Goal: Transaction & Acquisition: Purchase product/service

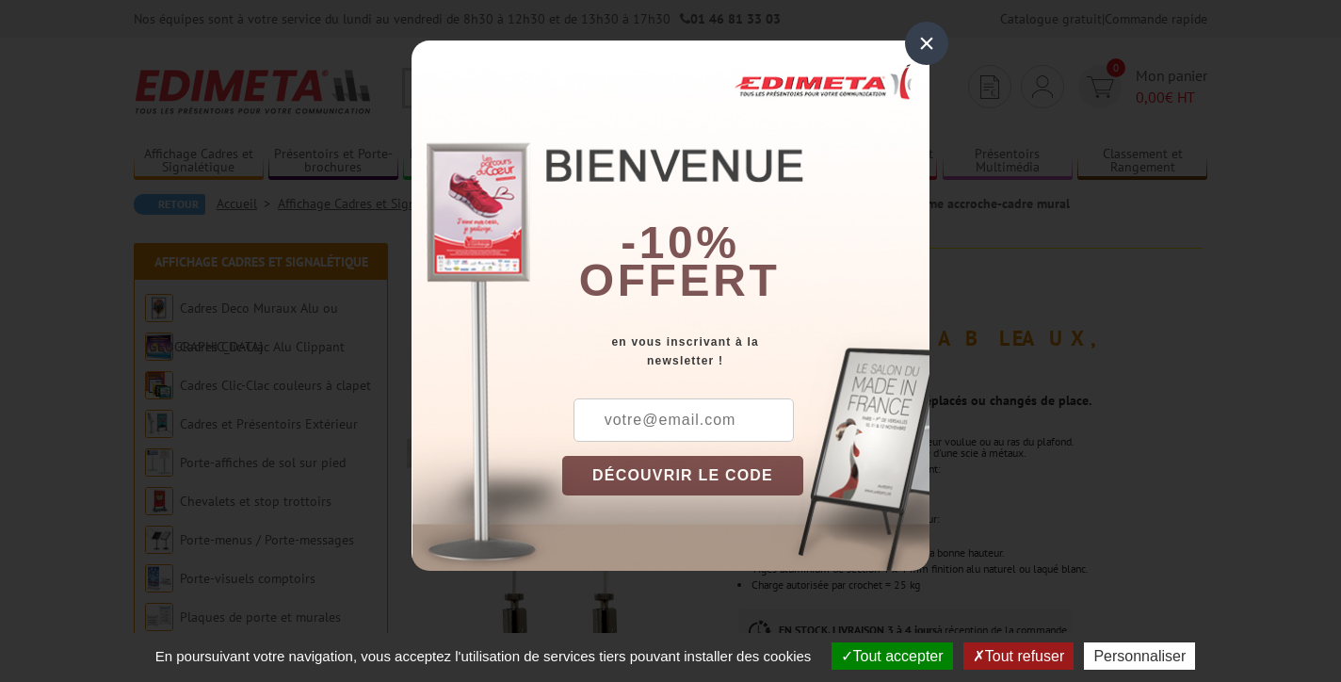
click at [928, 40] on div "×" at bounding box center [926, 43] width 43 height 43
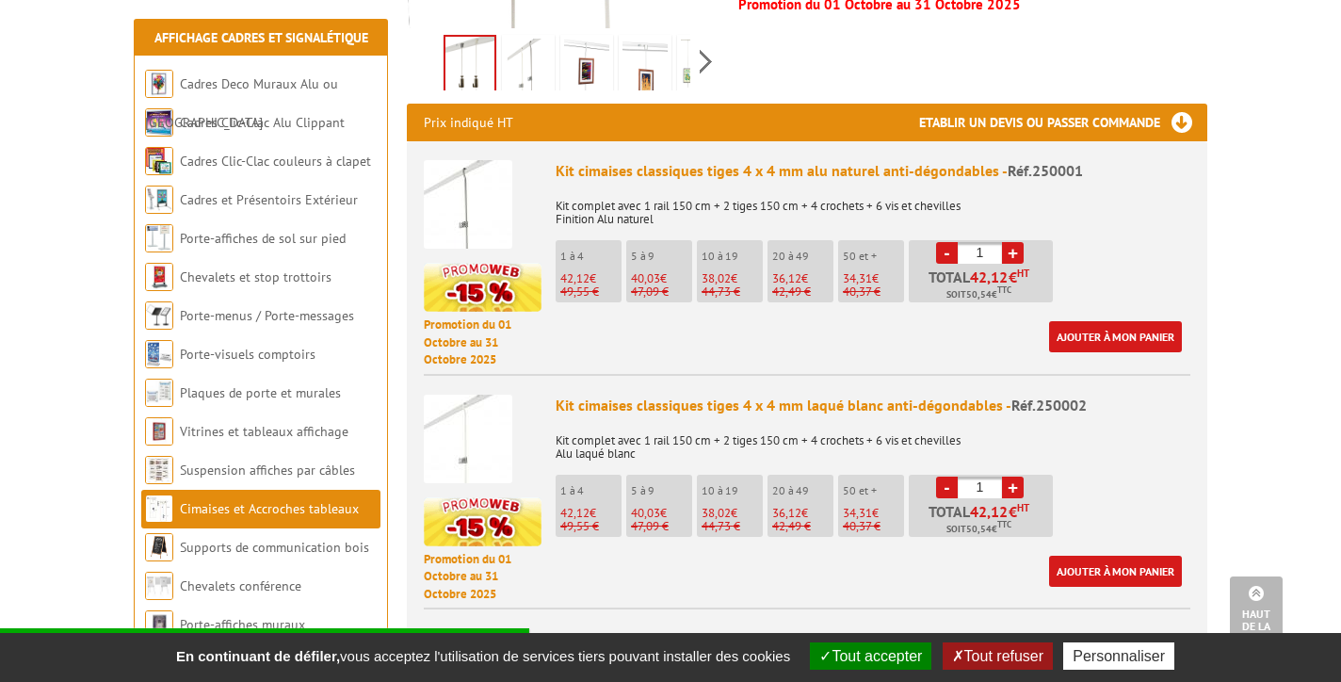
scroll to position [669, 0]
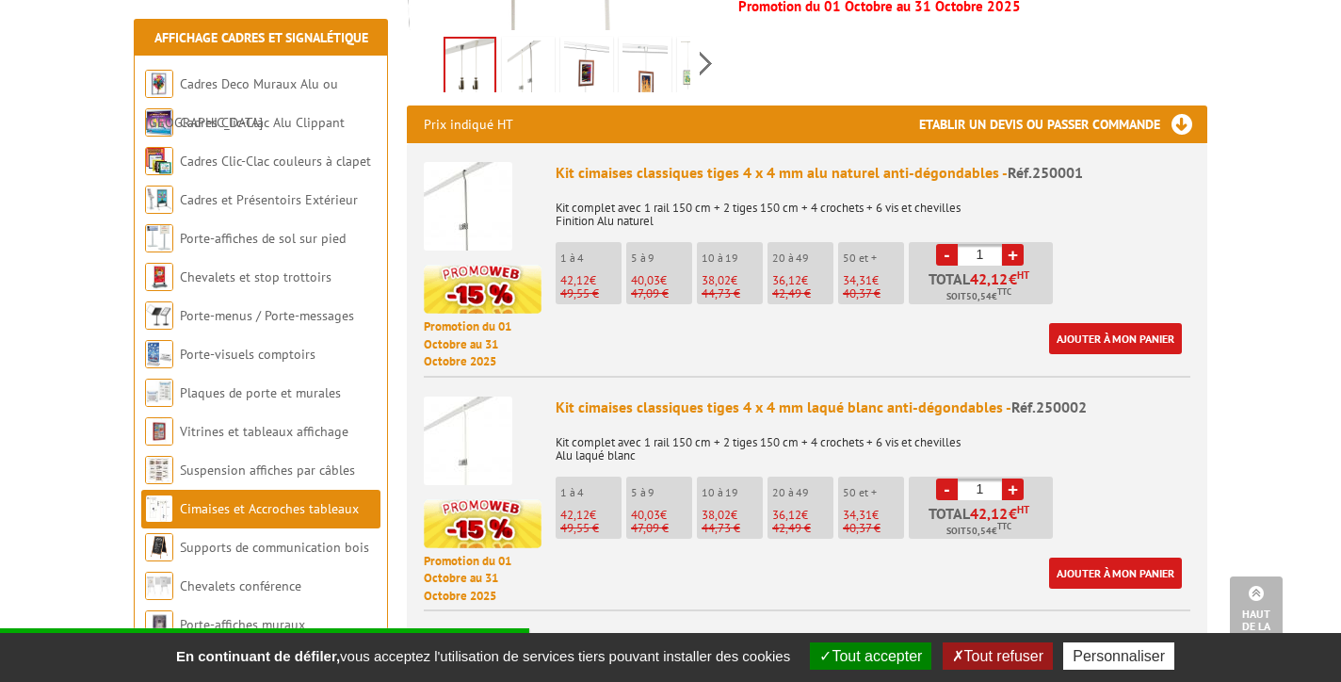
click at [1015, 244] on link "+" at bounding box center [1013, 255] width 22 height 22
click at [1016, 244] on link "+" at bounding box center [1013, 255] width 22 height 22
type input "3"
click at [1082, 323] on link "Ajouter à mon panier" at bounding box center [1115, 338] width 133 height 31
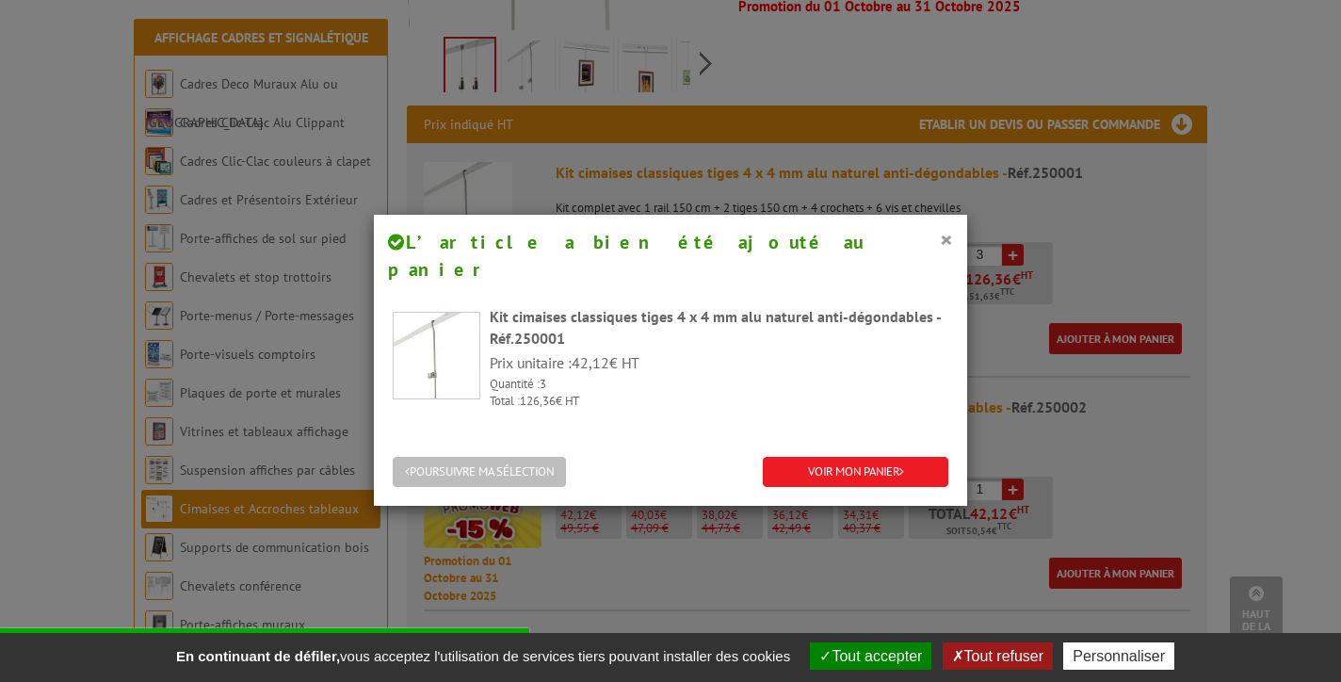
click at [520, 457] on button "POURSUIVRE MA SÉLECTION" at bounding box center [479, 472] width 173 height 31
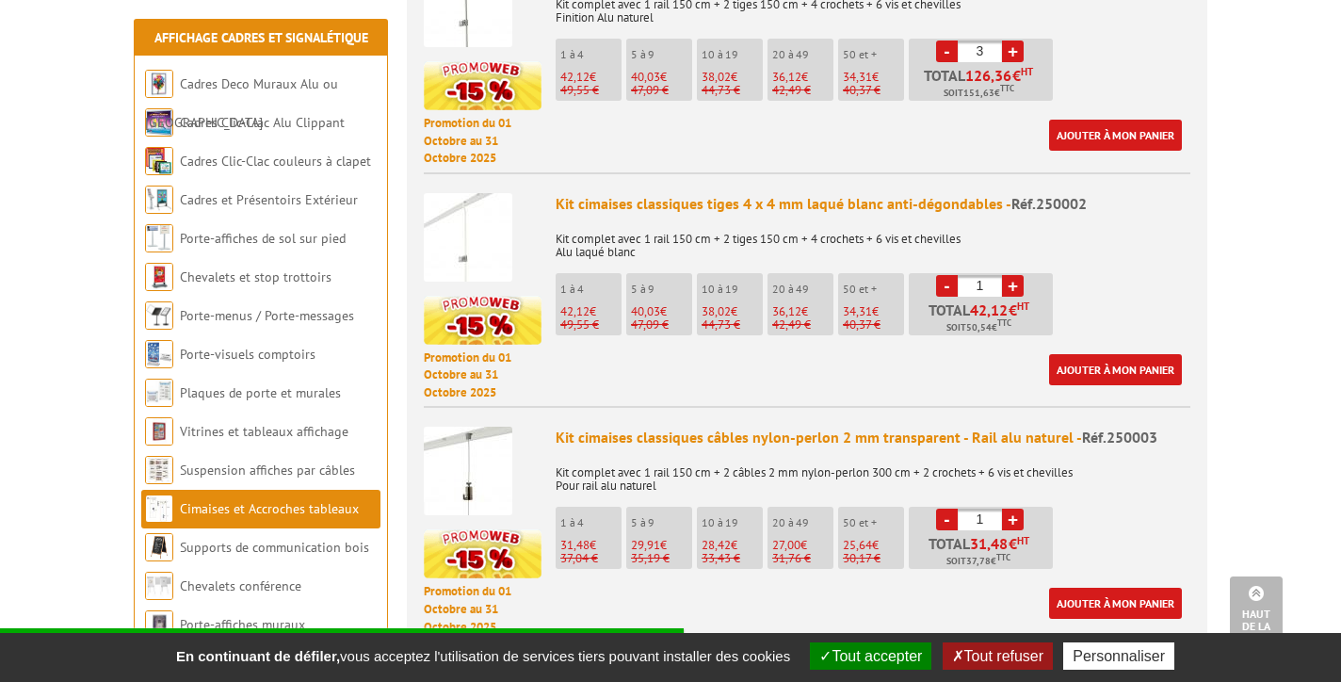
scroll to position [875, 0]
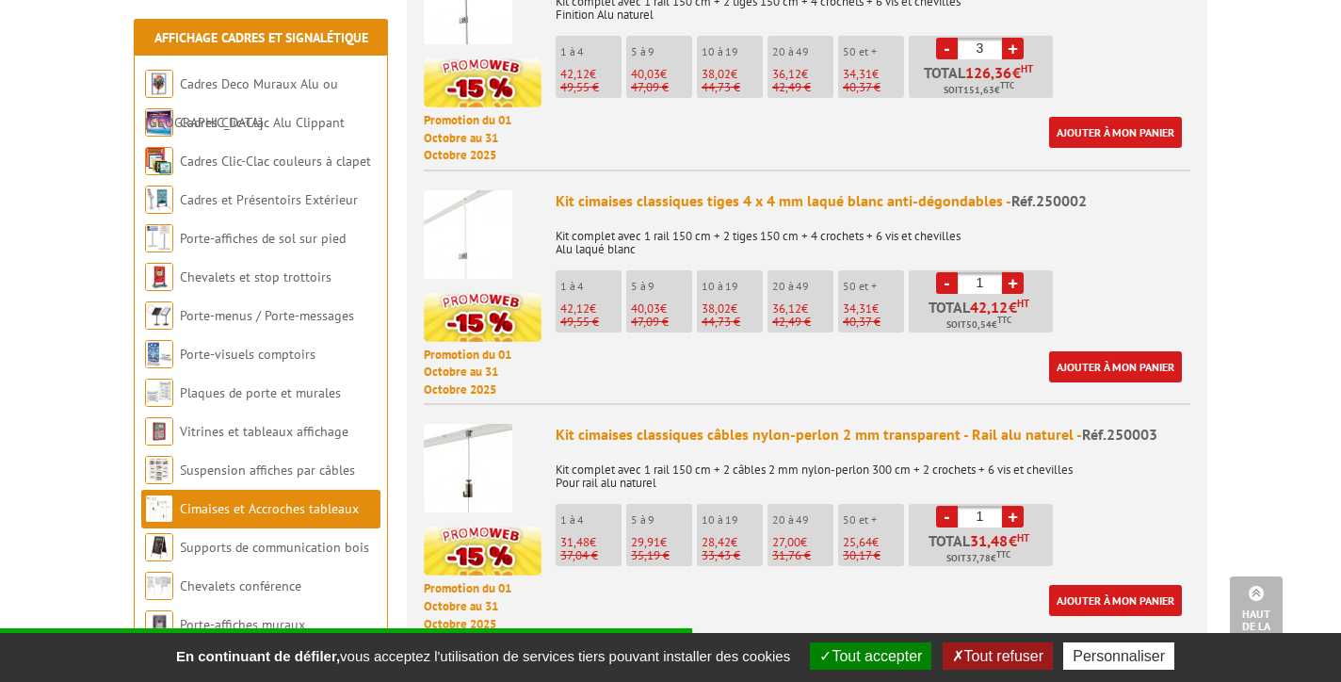
click at [1013, 506] on link "+" at bounding box center [1013, 517] width 22 height 22
click at [944, 506] on link "-" at bounding box center [947, 517] width 22 height 22
type input "3"
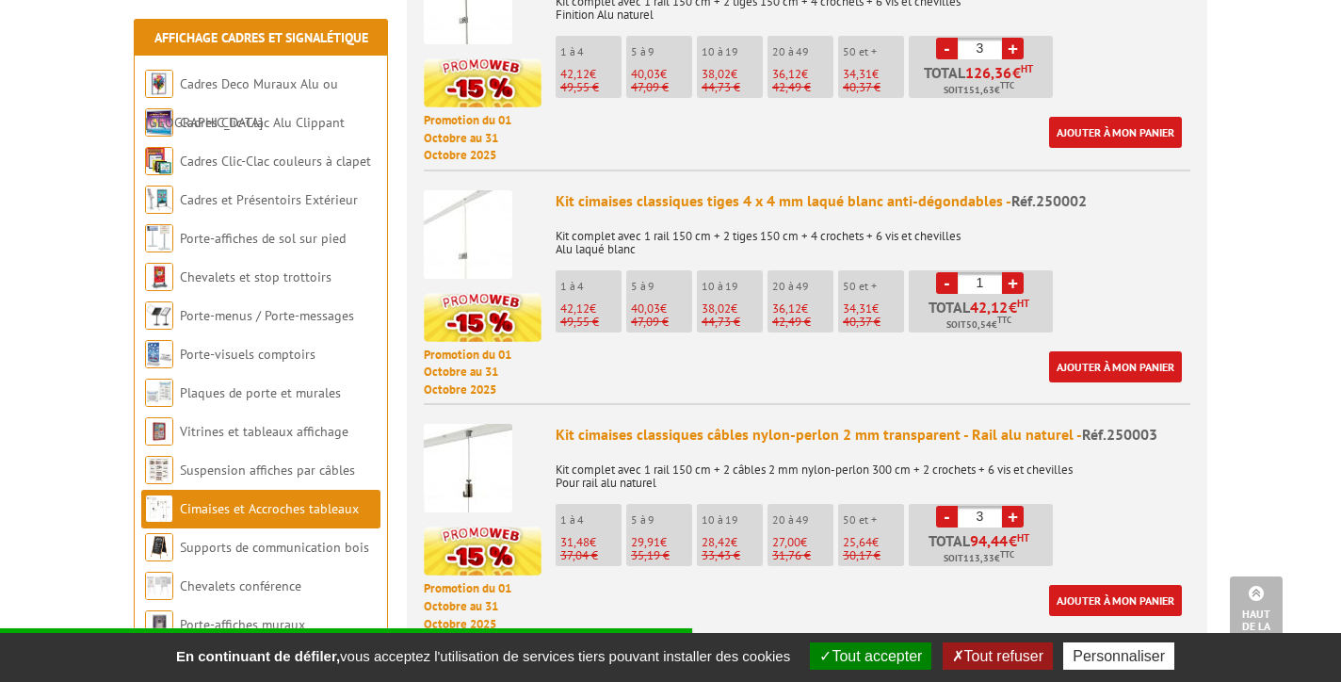
click at [944, 38] on link "-" at bounding box center [947, 49] width 22 height 22
type input "1"
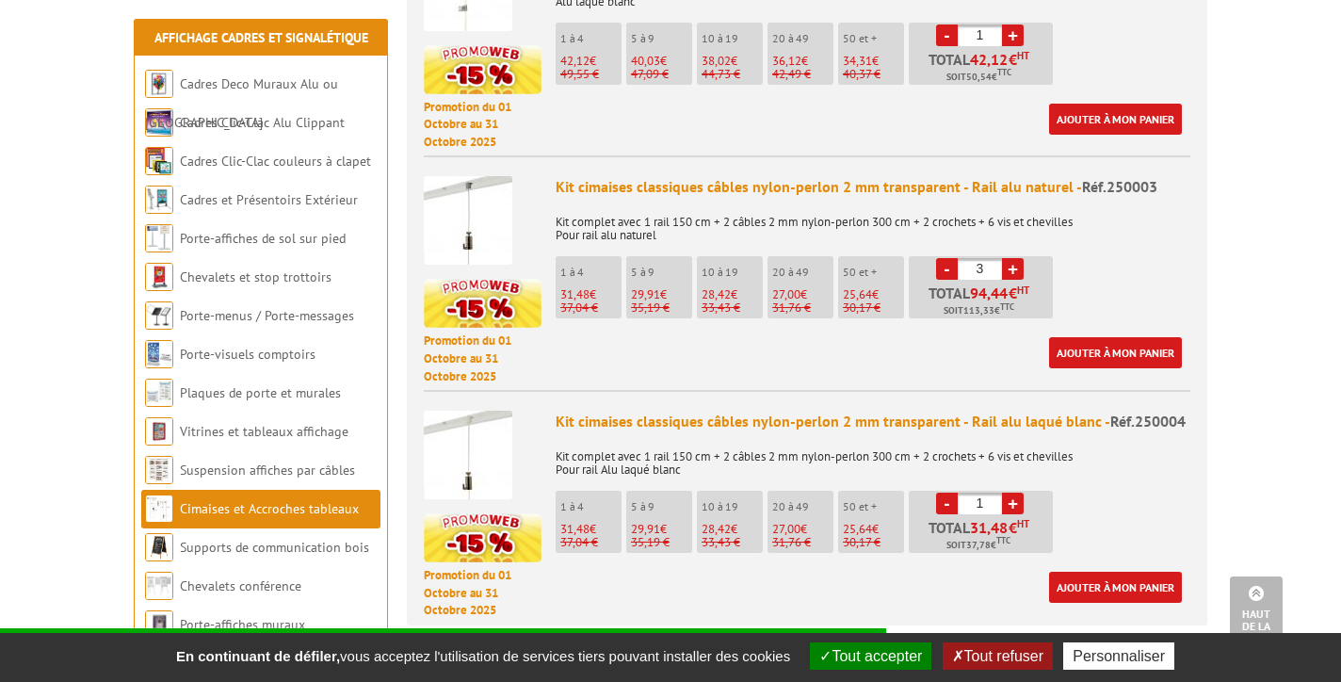
scroll to position [1130, 0]
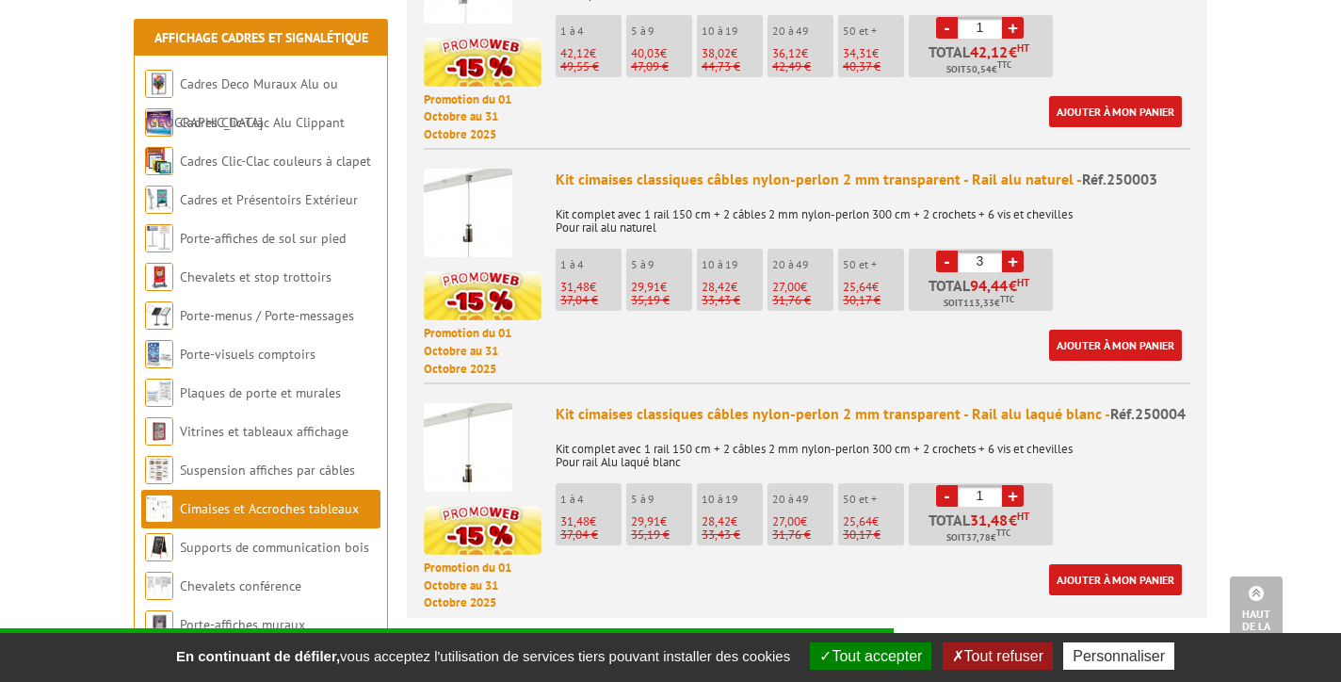
click at [1013, 485] on link "+" at bounding box center [1013, 496] width 22 height 22
type input "3"
click at [947, 250] on link "-" at bounding box center [947, 261] width 22 height 22
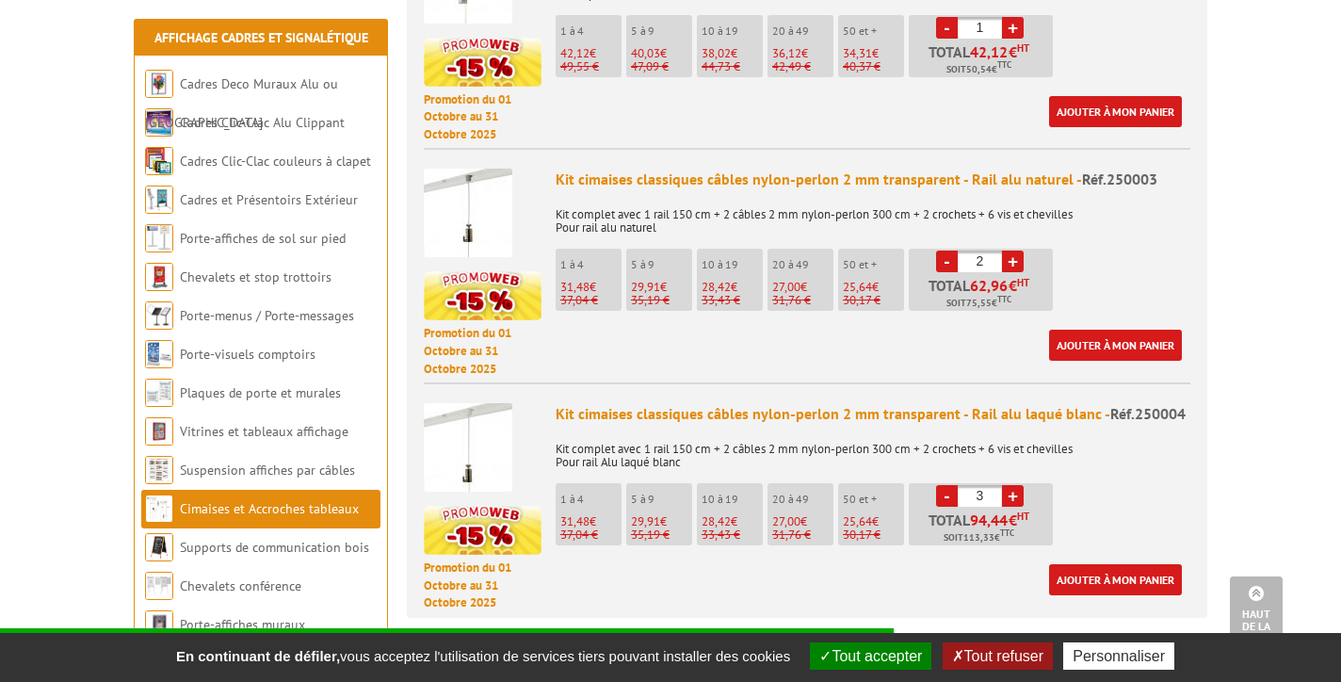
type input "1"
click at [947, 250] on link "-" at bounding box center [947, 261] width 22 height 22
click at [1105, 564] on link "Ajouter à mon panier" at bounding box center [1115, 579] width 133 height 31
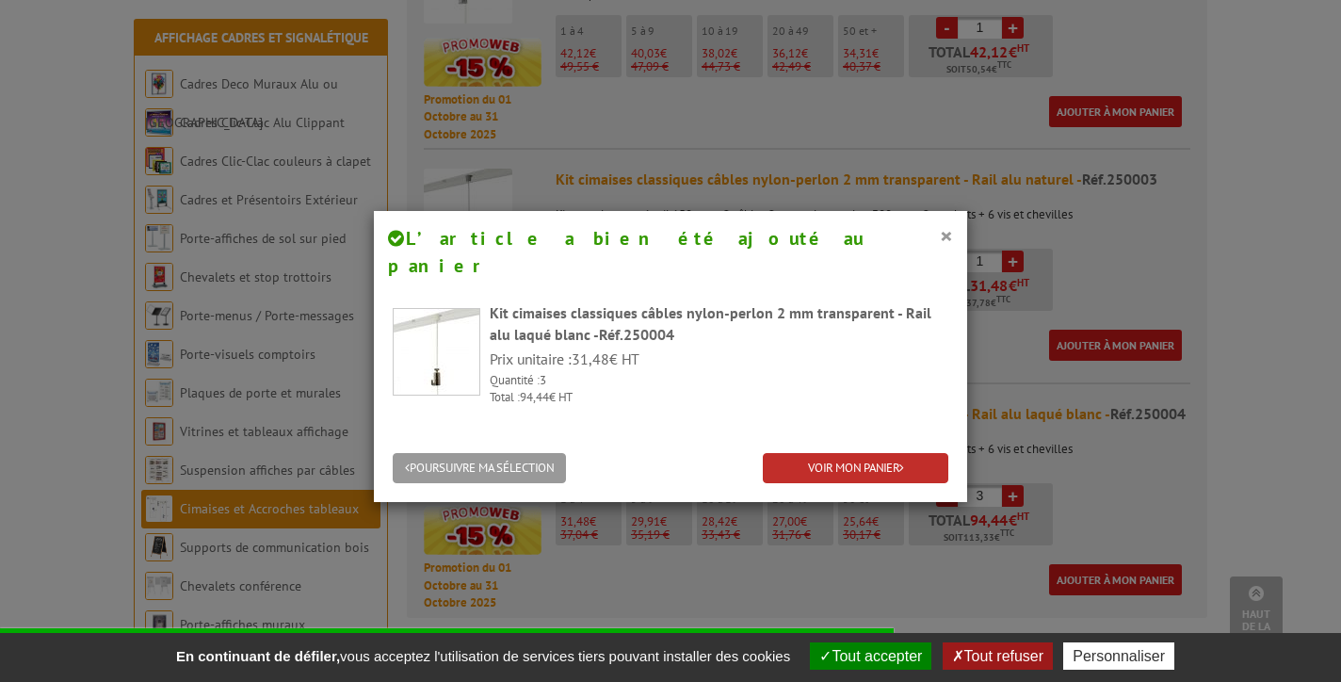
click at [848, 453] on link "VOIR MON PANIER" at bounding box center [856, 468] width 186 height 31
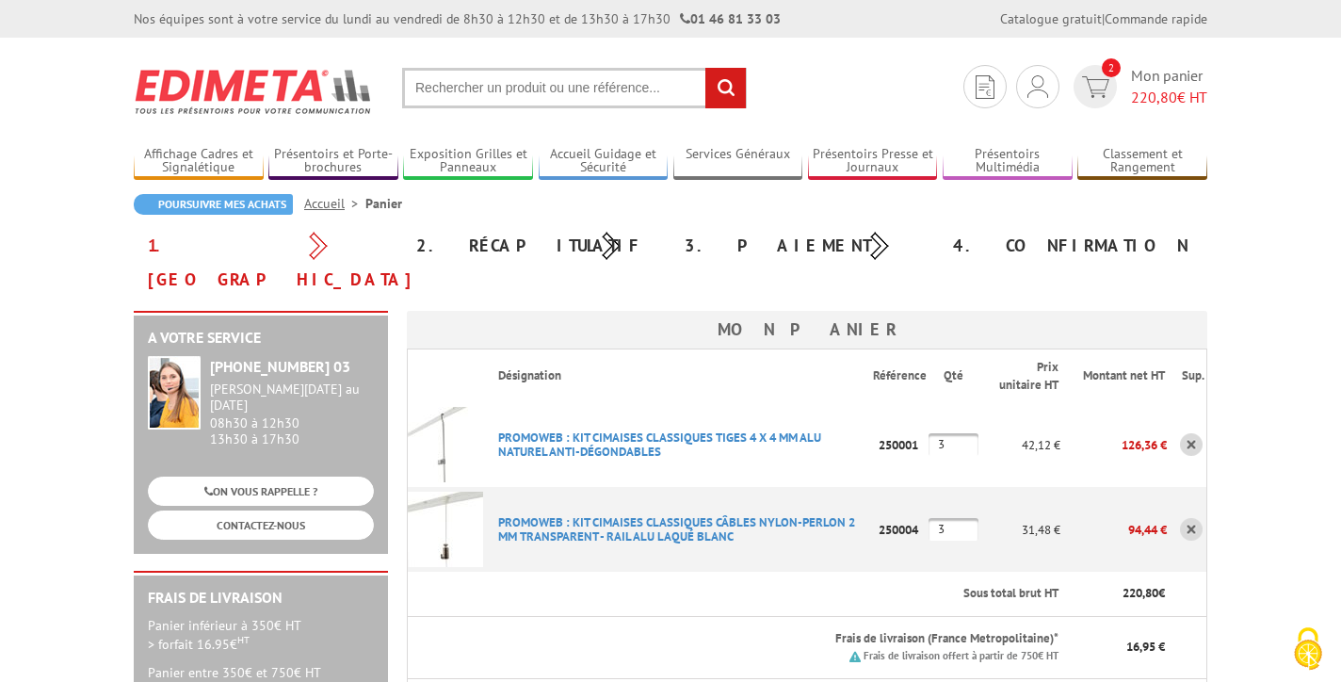
click at [1190, 433] on link at bounding box center [1191, 444] width 23 height 23
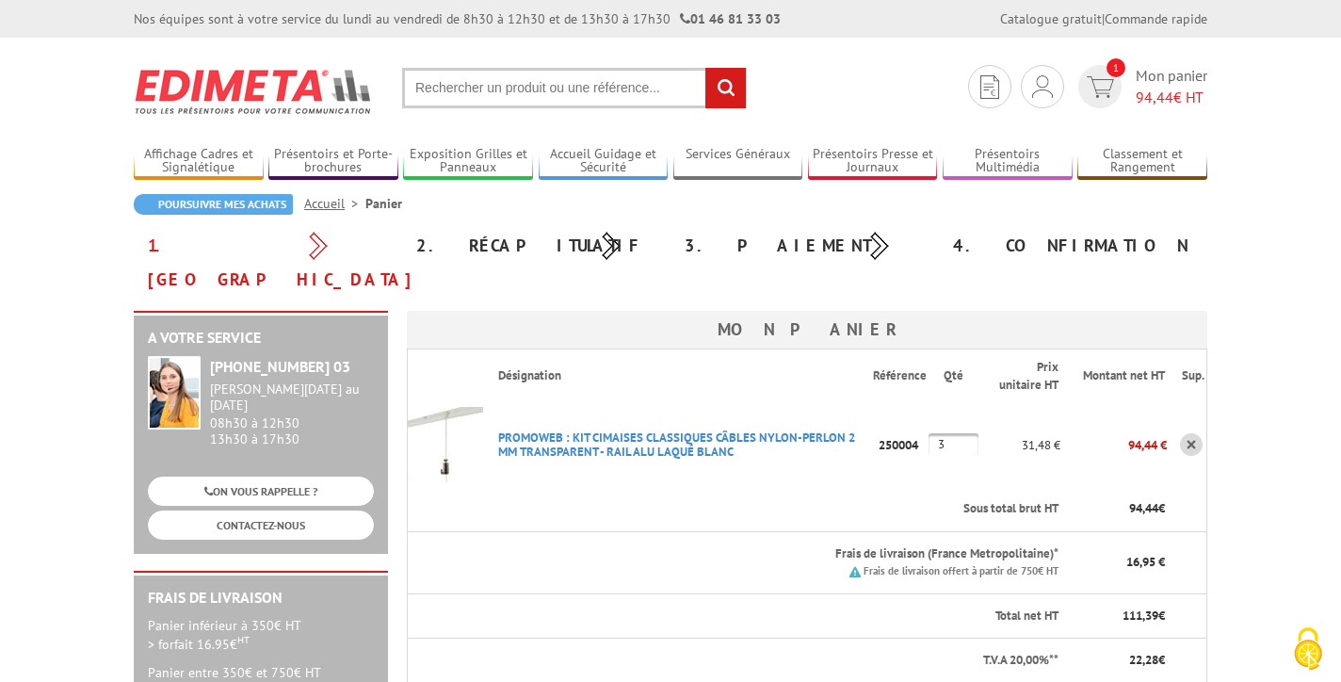
click at [486, 89] on input "text" at bounding box center [574, 88] width 345 height 40
click at [422, 85] on input "kcables nylon" at bounding box center [574, 88] width 345 height 40
type input "cables nylon"
click at [724, 82] on input "rechercher" at bounding box center [725, 88] width 40 height 40
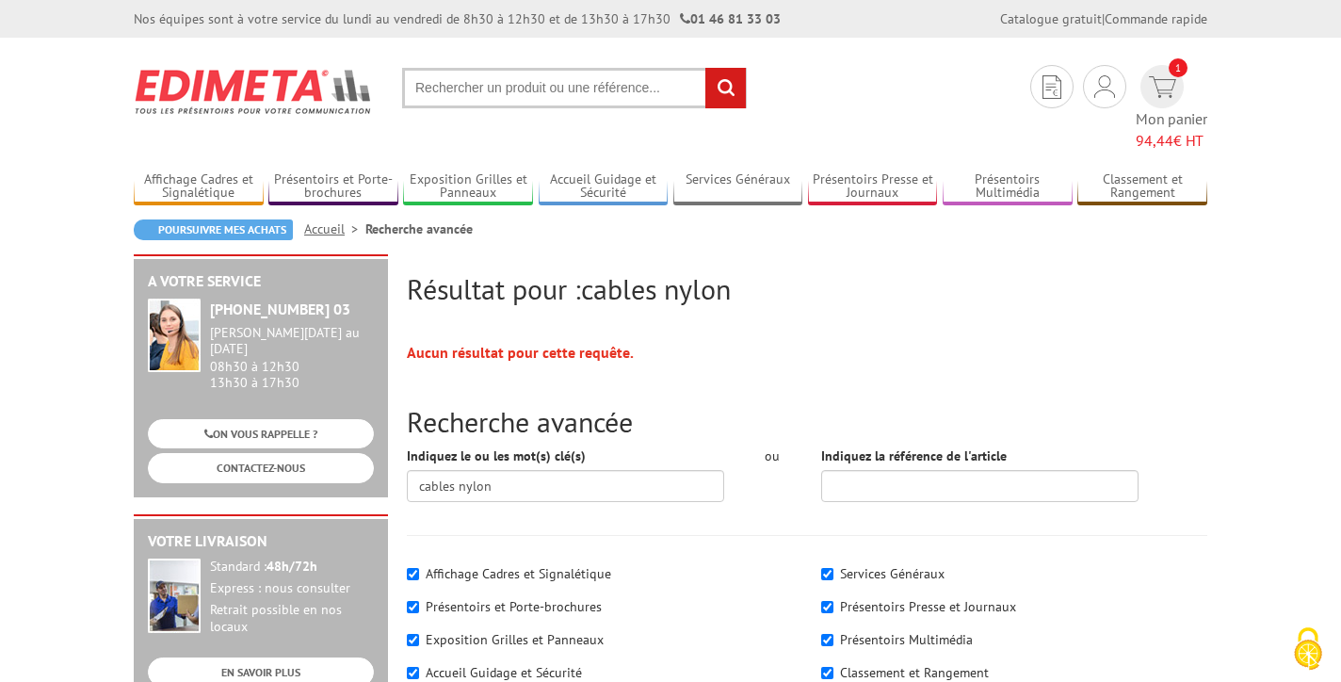
scroll to position [8, 0]
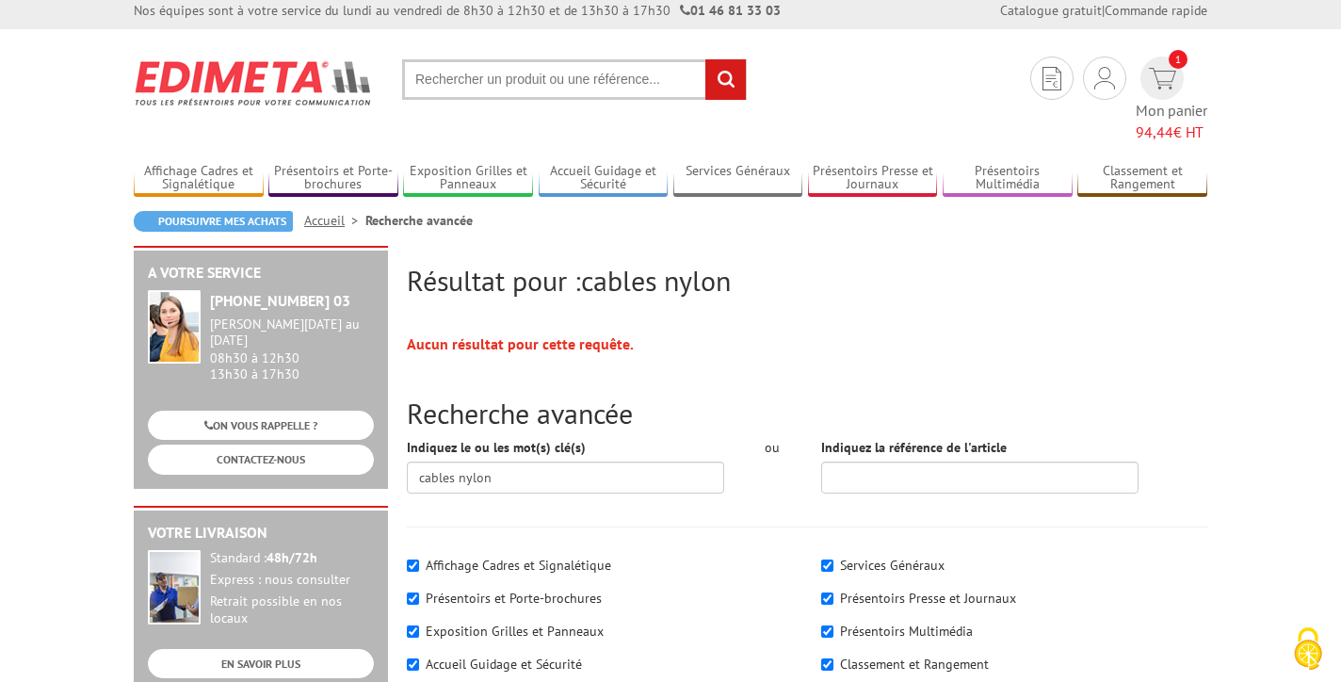
click at [531, 78] on input "text" at bounding box center [574, 79] width 345 height 40
type input "kit chimaise"
click at [732, 75] on input "rechercher" at bounding box center [725, 79] width 40 height 40
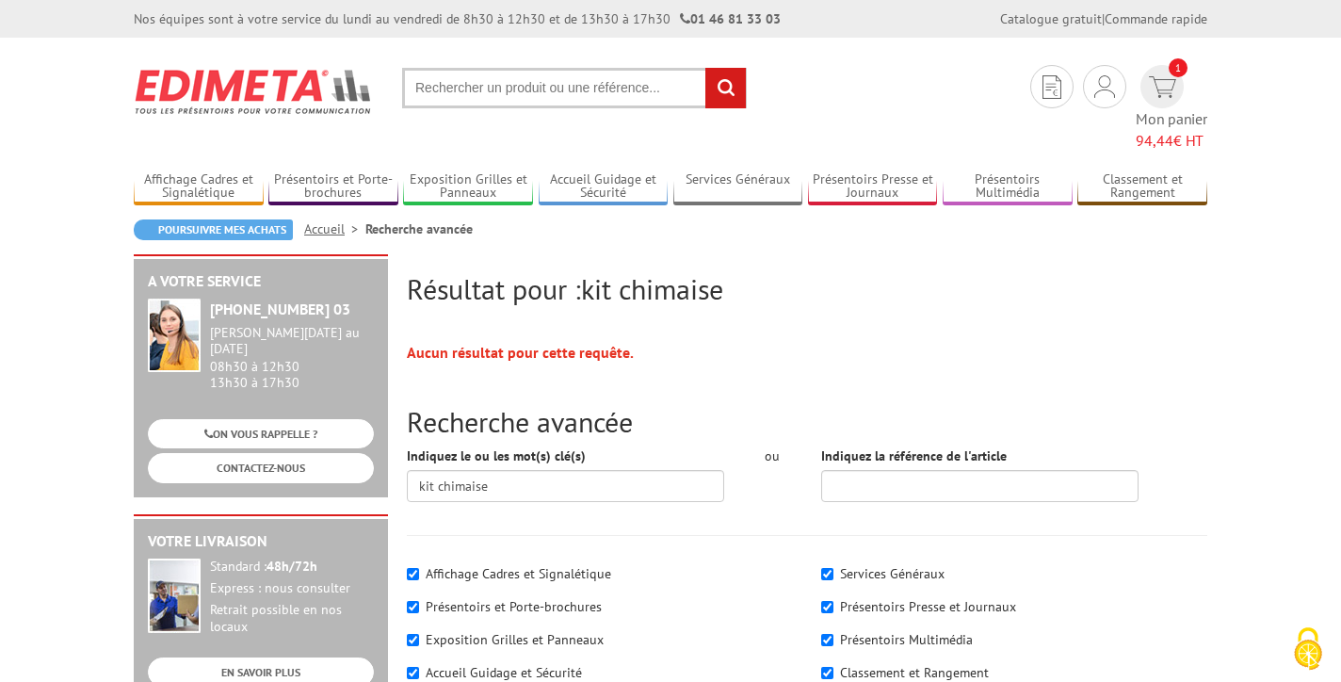
click at [496, 87] on input "text" at bounding box center [574, 88] width 345 height 40
click at [450, 470] on input "kit chimaise" at bounding box center [565, 486] width 317 height 32
click at [534, 470] on input "kit cimaise" at bounding box center [565, 486] width 317 height 32
type input "kit cimaise"
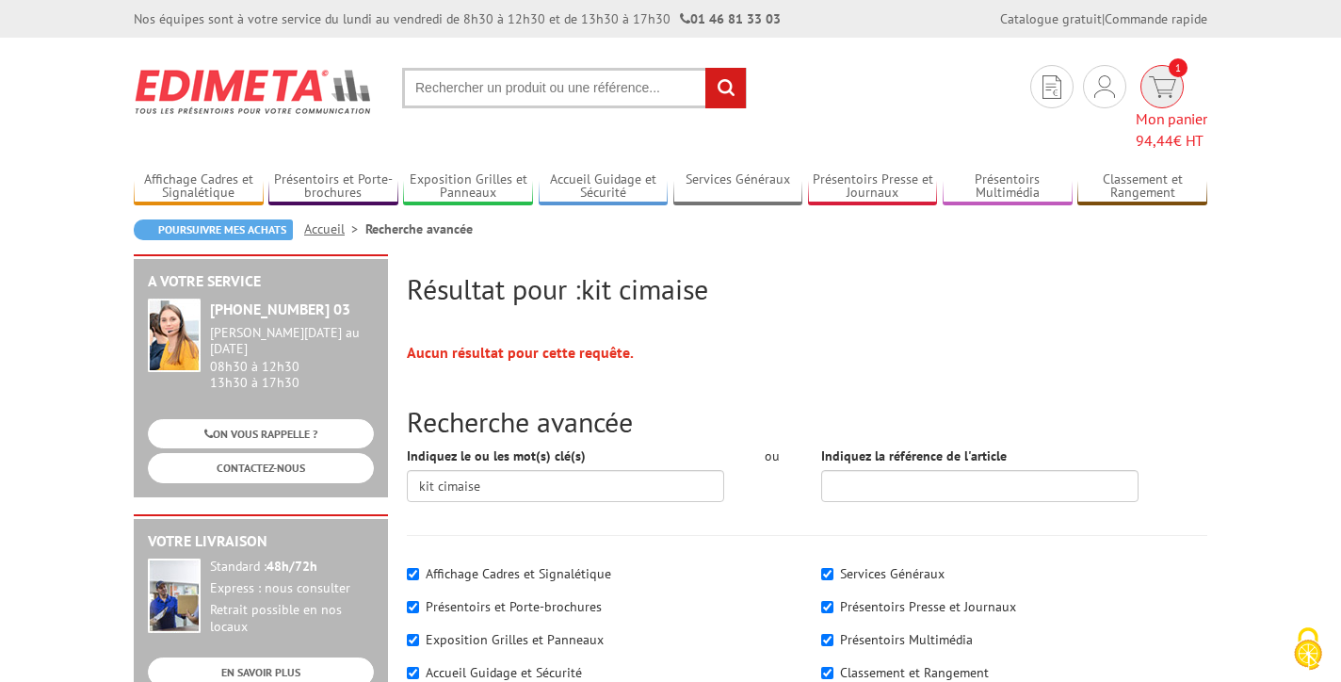
click at [1149, 83] on img at bounding box center [1162, 87] width 27 height 22
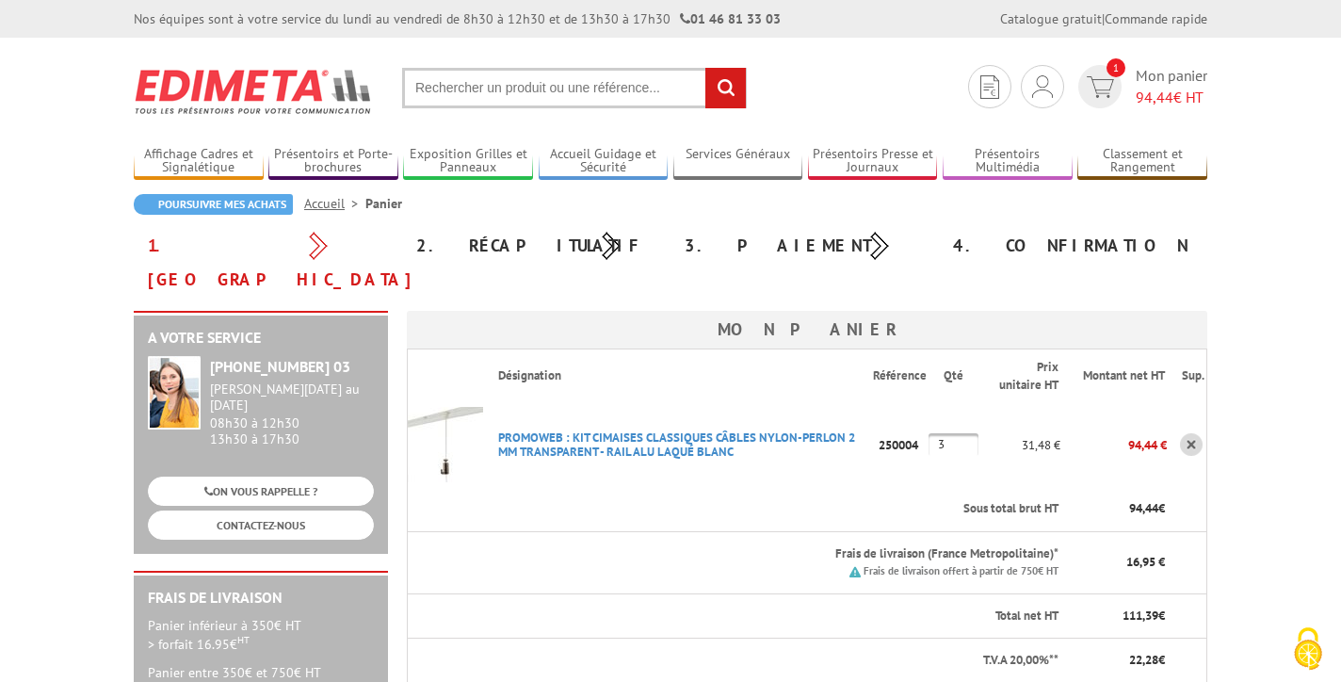
click at [559, 86] on input "text" at bounding box center [574, 88] width 345 height 40
type input "h"
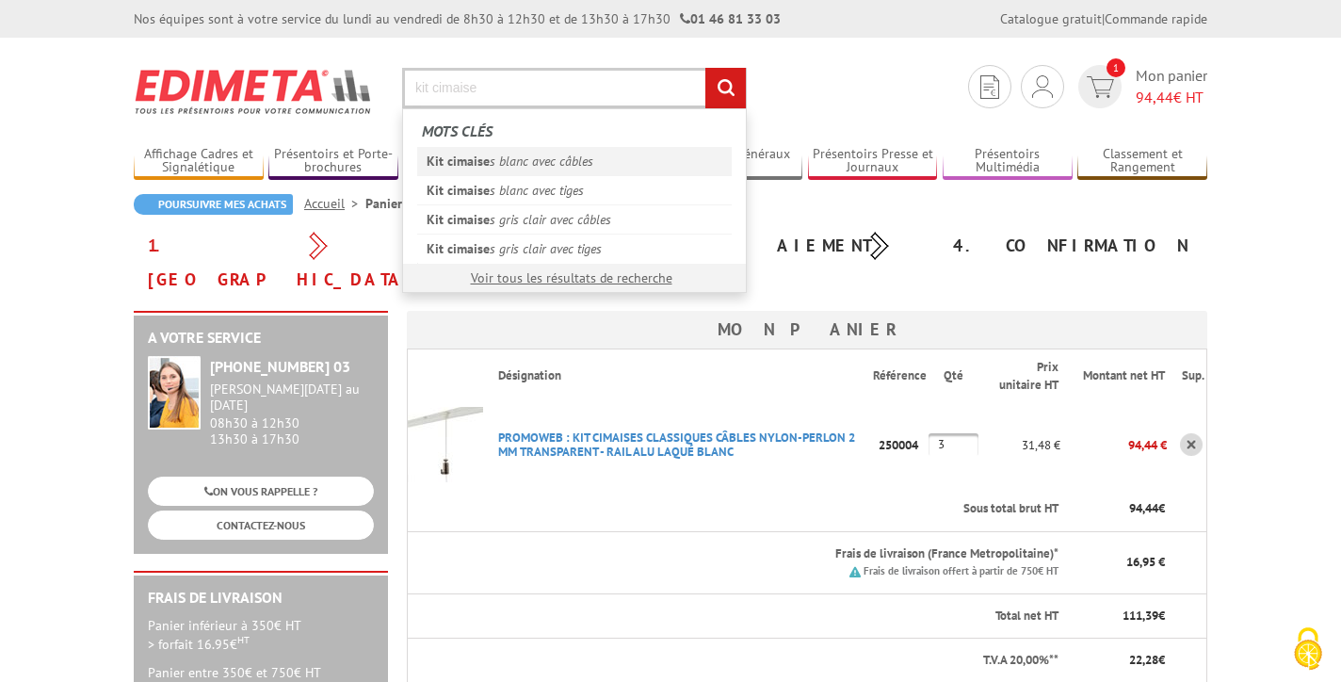
type input "kit cimaise"
click at [547, 158] on link "Kit cimaise s blanc avec câbles" at bounding box center [574, 161] width 315 height 28
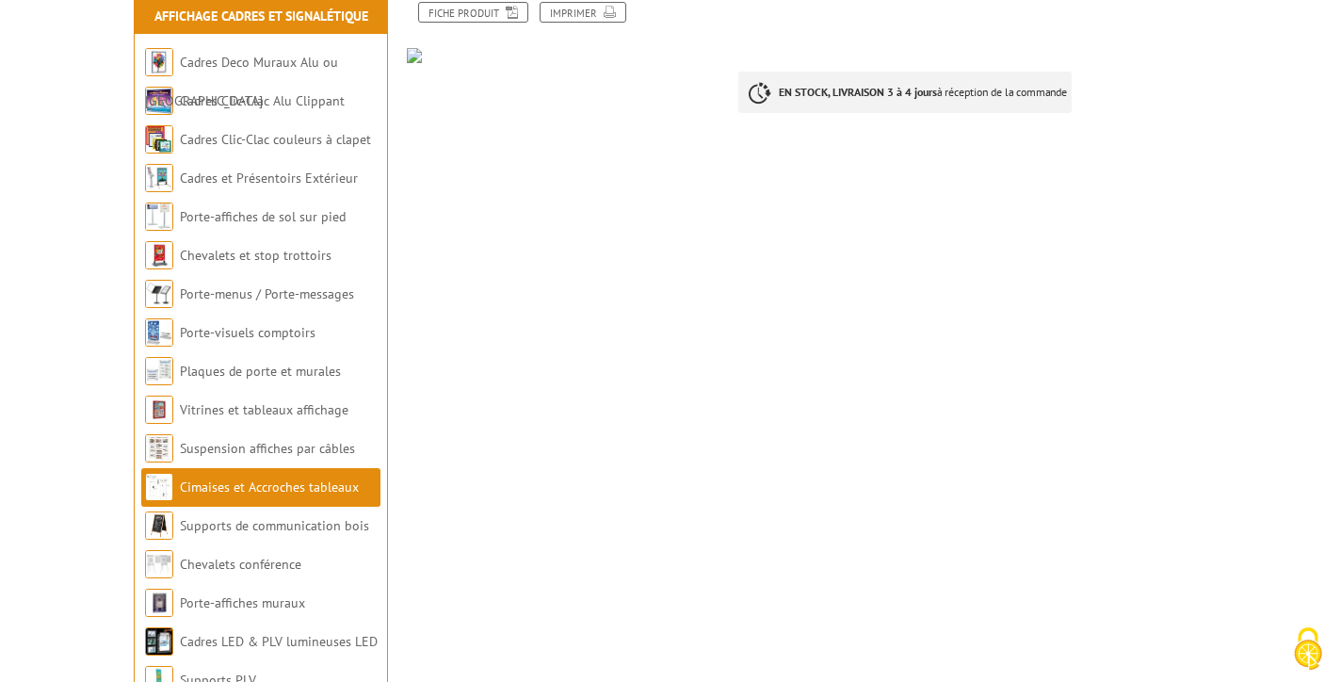
scroll to position [271, 0]
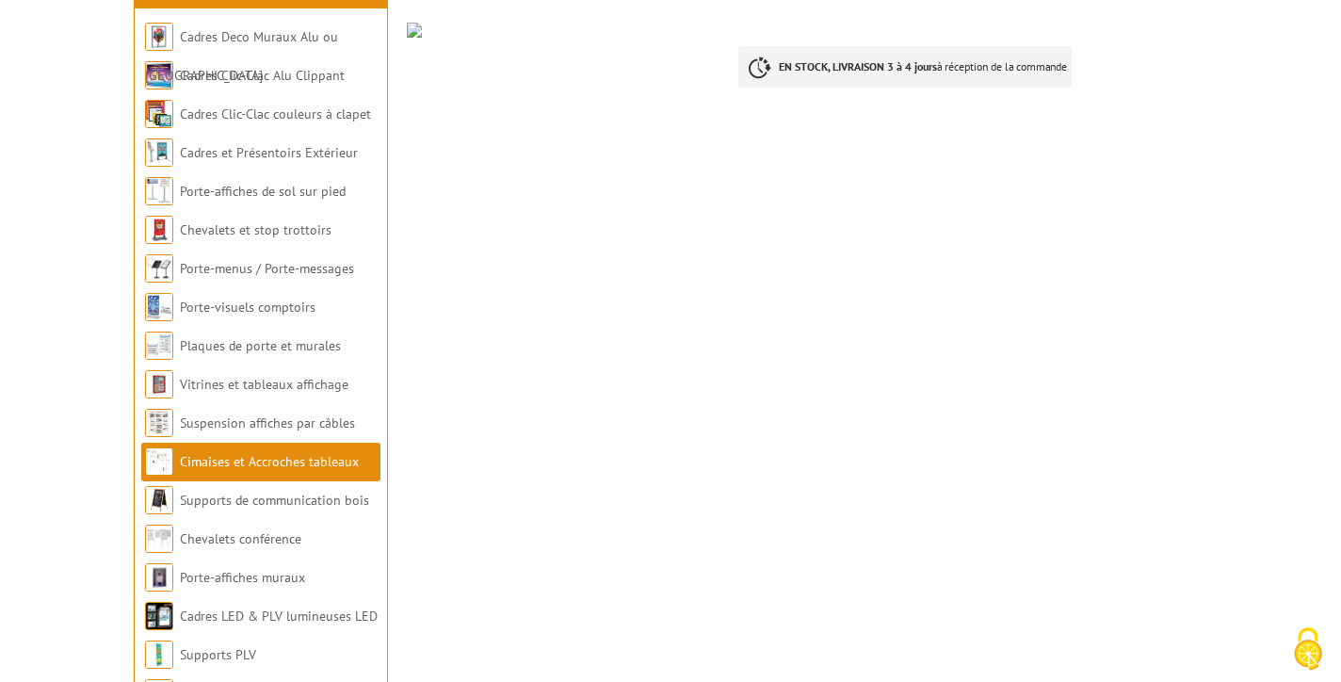
click at [296, 473] on li "Cimaises et Accroches tableaux" at bounding box center [260, 462] width 239 height 39
click at [288, 462] on link "Cimaises et Accroches tableaux" at bounding box center [269, 461] width 179 height 17
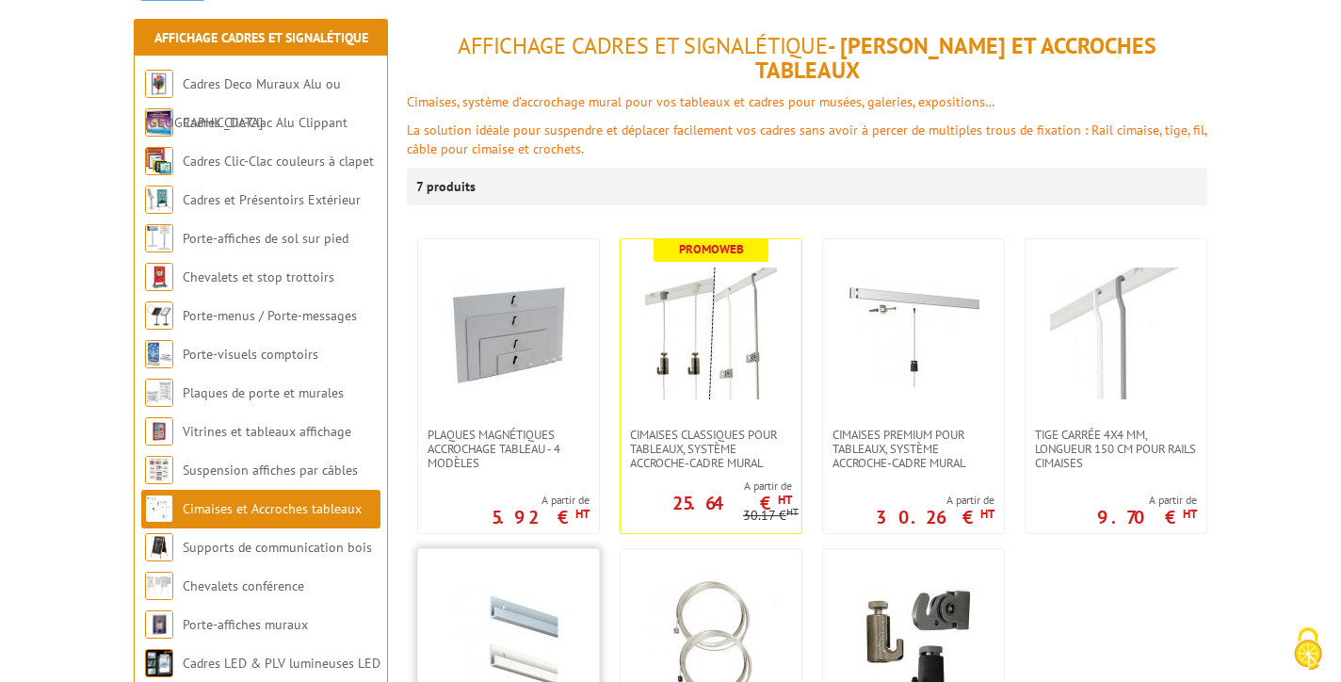
scroll to position [244, 0]
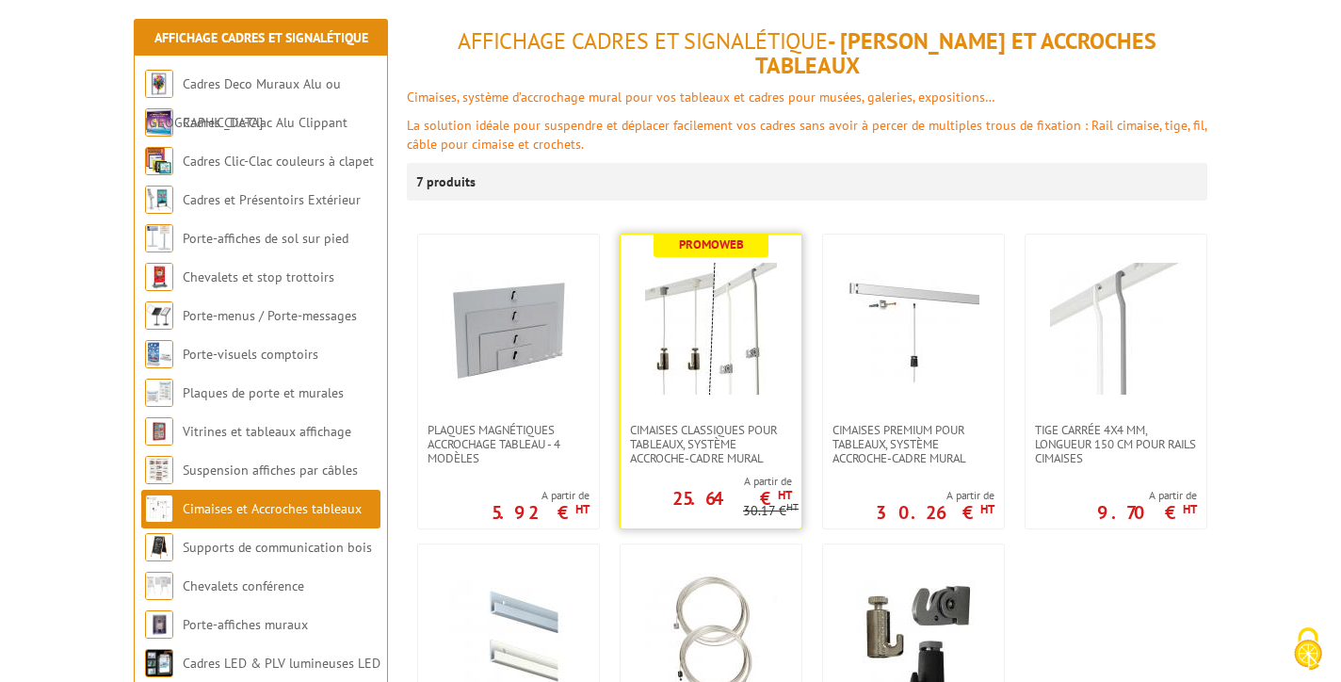
click at [710, 267] on img at bounding box center [711, 329] width 132 height 132
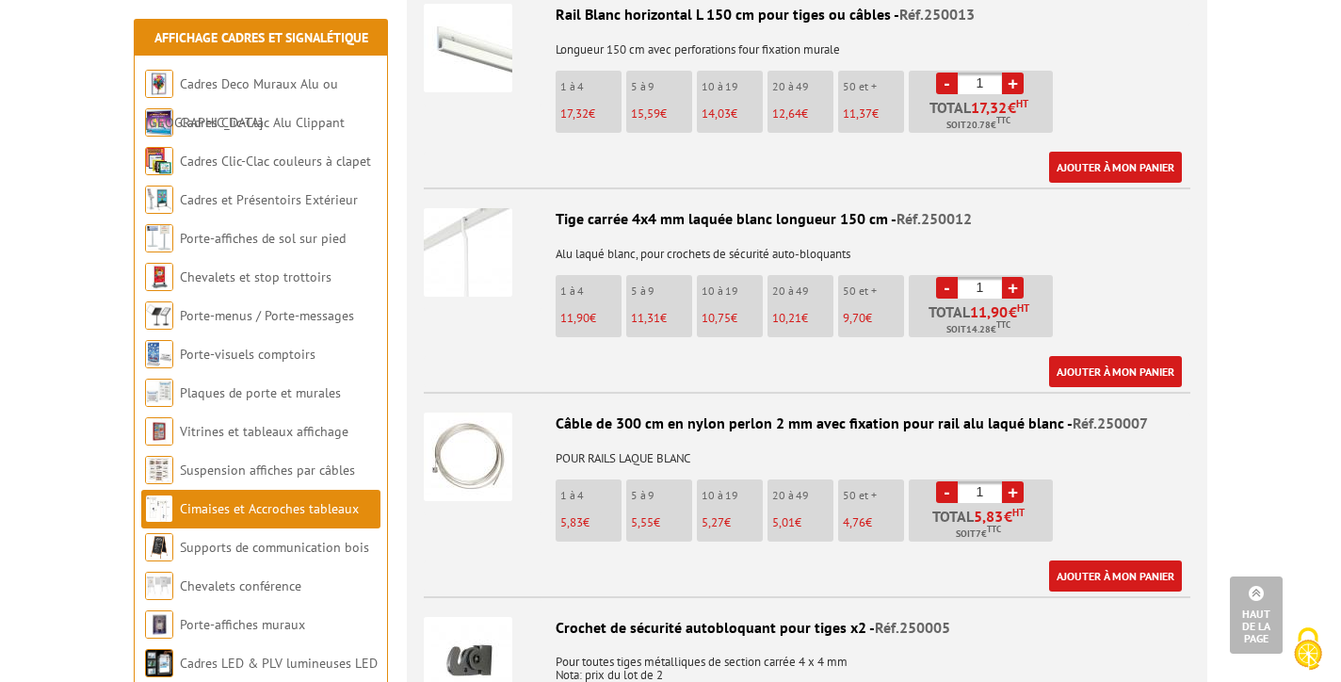
scroll to position [2442, 0]
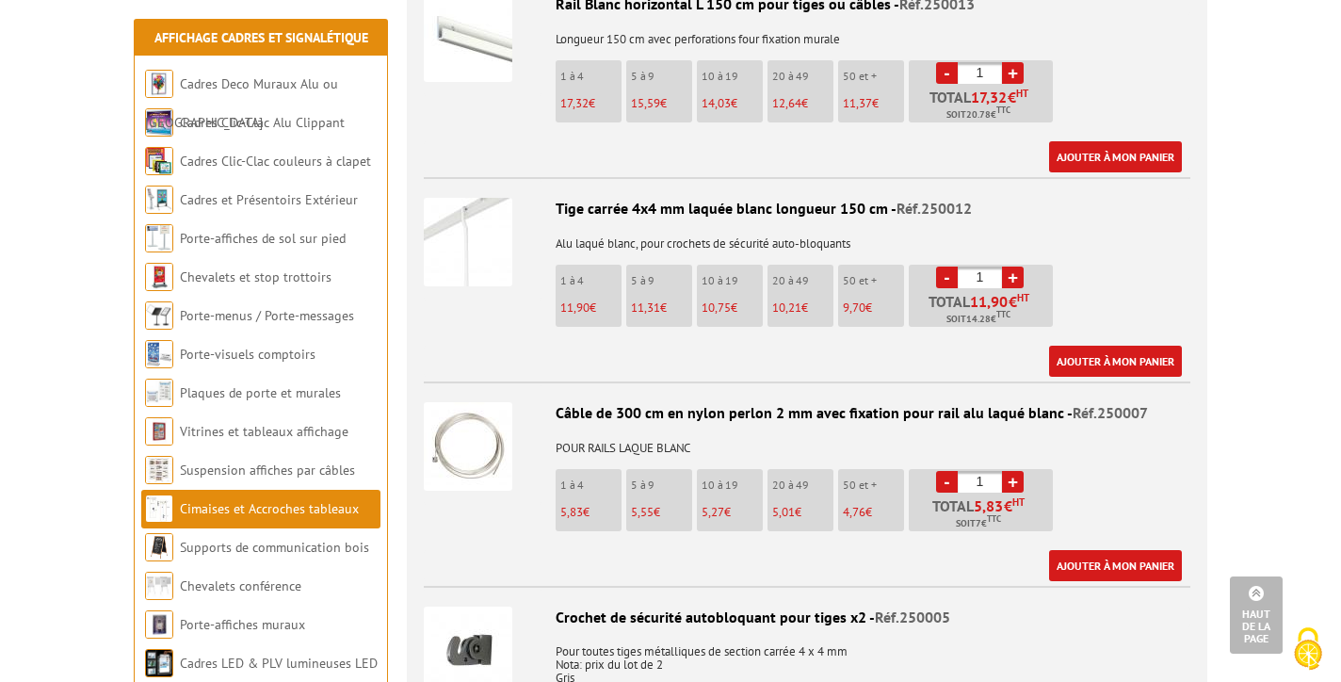
click at [1013, 471] on link "+" at bounding box center [1013, 482] width 22 height 22
click at [1015, 471] on link "+" at bounding box center [1013, 482] width 22 height 22
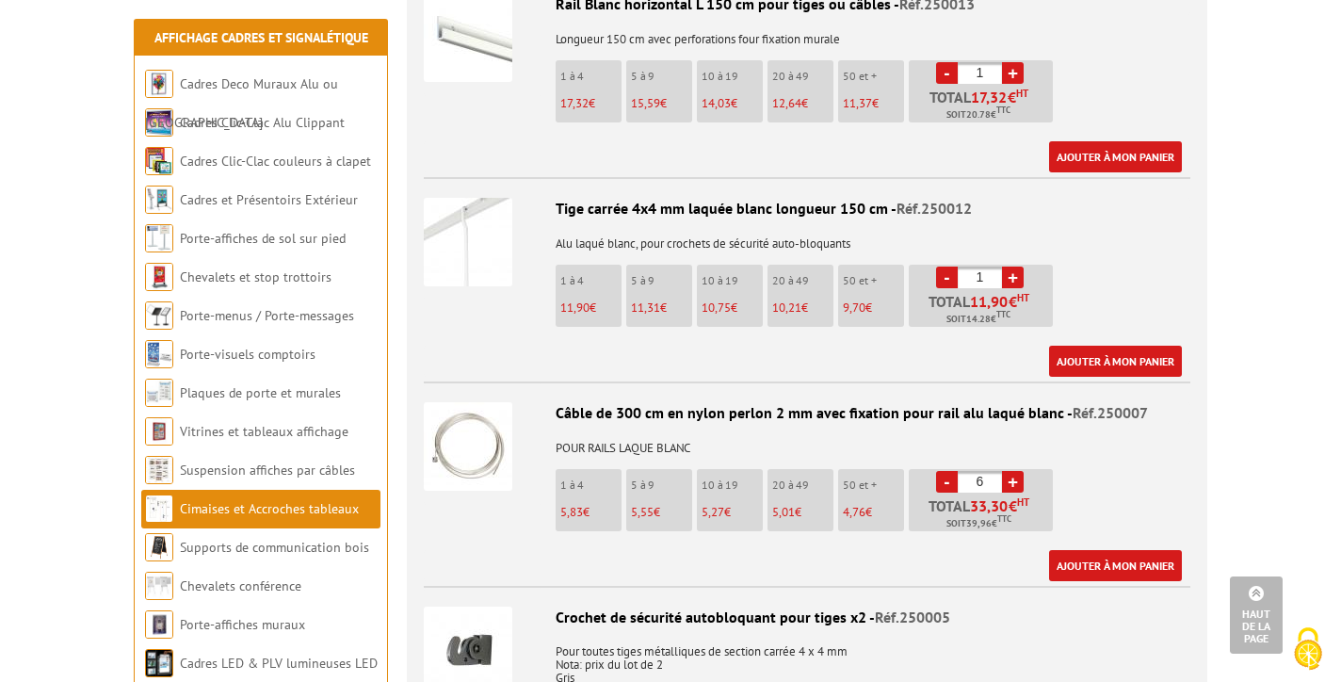
click at [949, 471] on link "-" at bounding box center [947, 482] width 22 height 22
click at [1011, 471] on link "+" at bounding box center [1013, 482] width 22 height 22
type input "5"
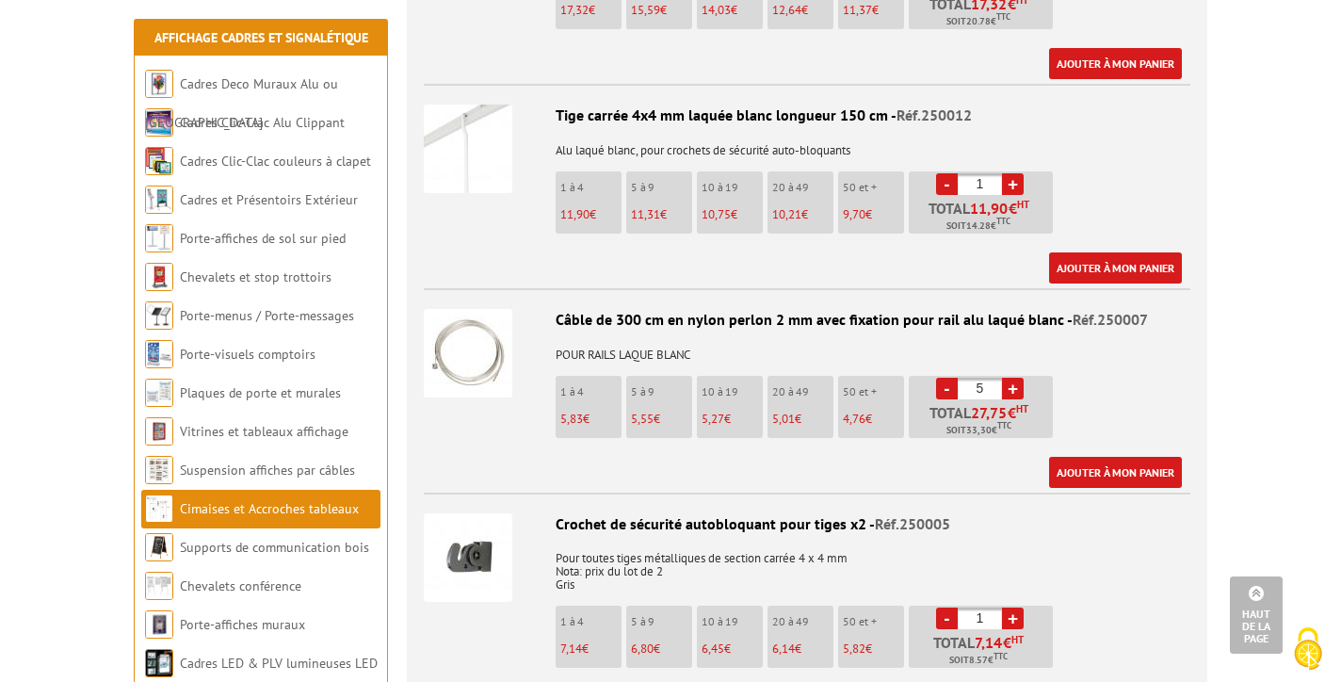
scroll to position [2536, 0]
click at [1014, 606] on link "+" at bounding box center [1013, 617] width 22 height 22
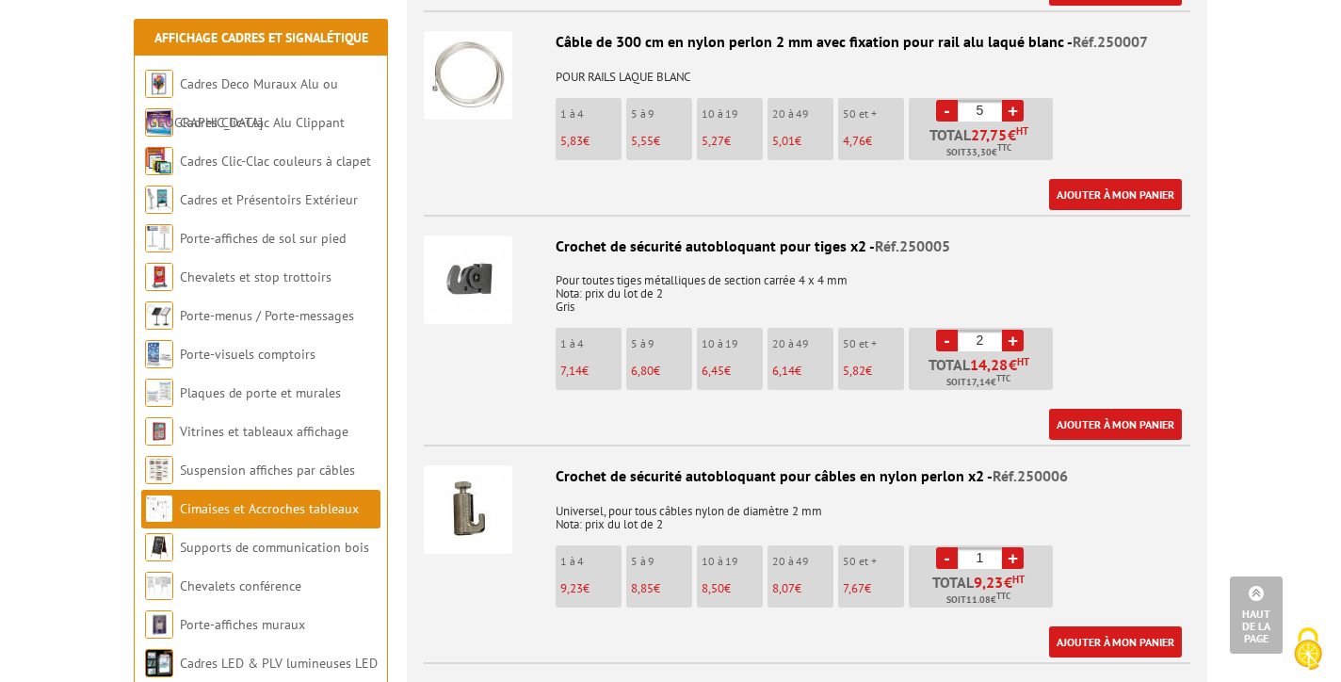
scroll to position [2811, 0]
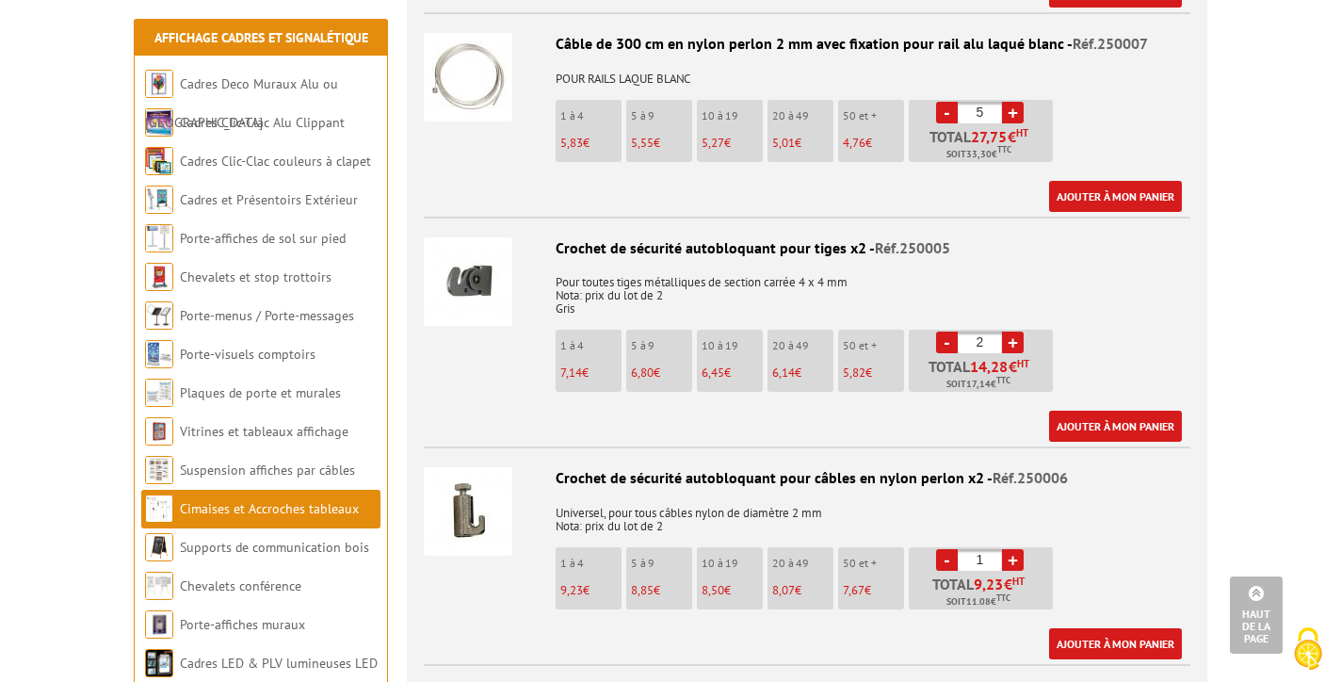
click at [943, 331] on link "-" at bounding box center [947, 342] width 22 height 22
type input "1"
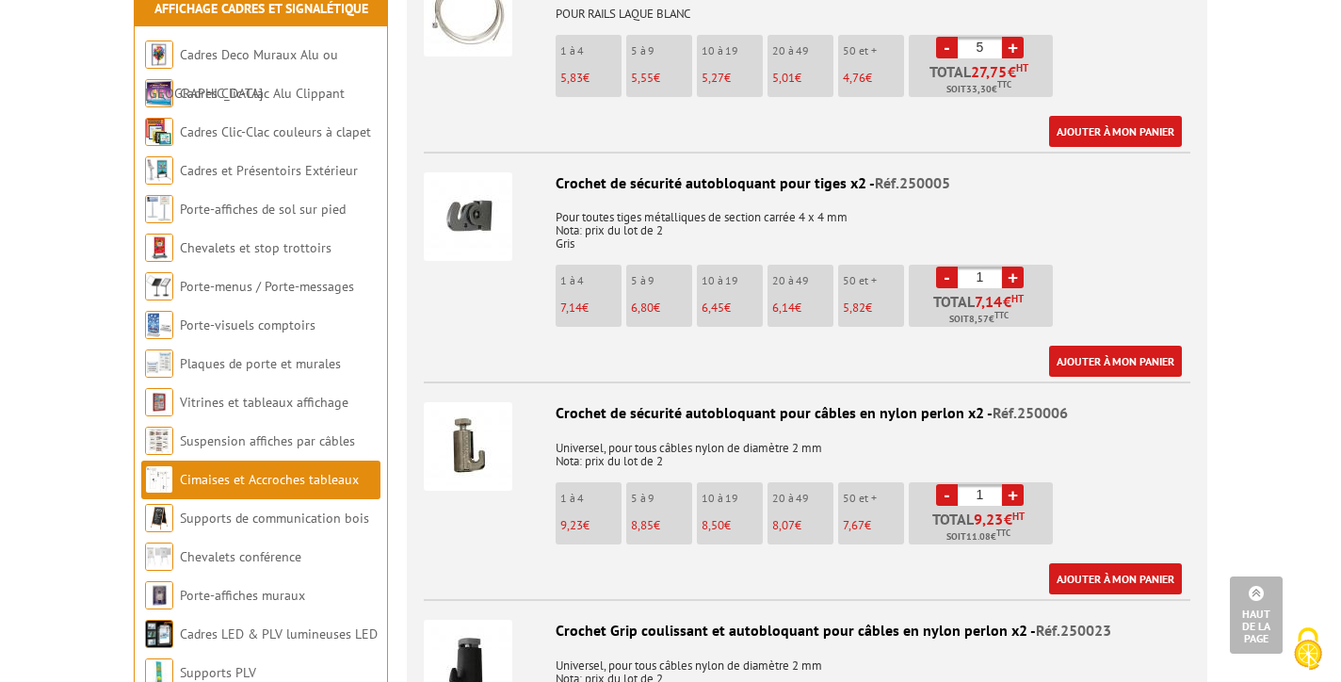
scroll to position [2885, 0]
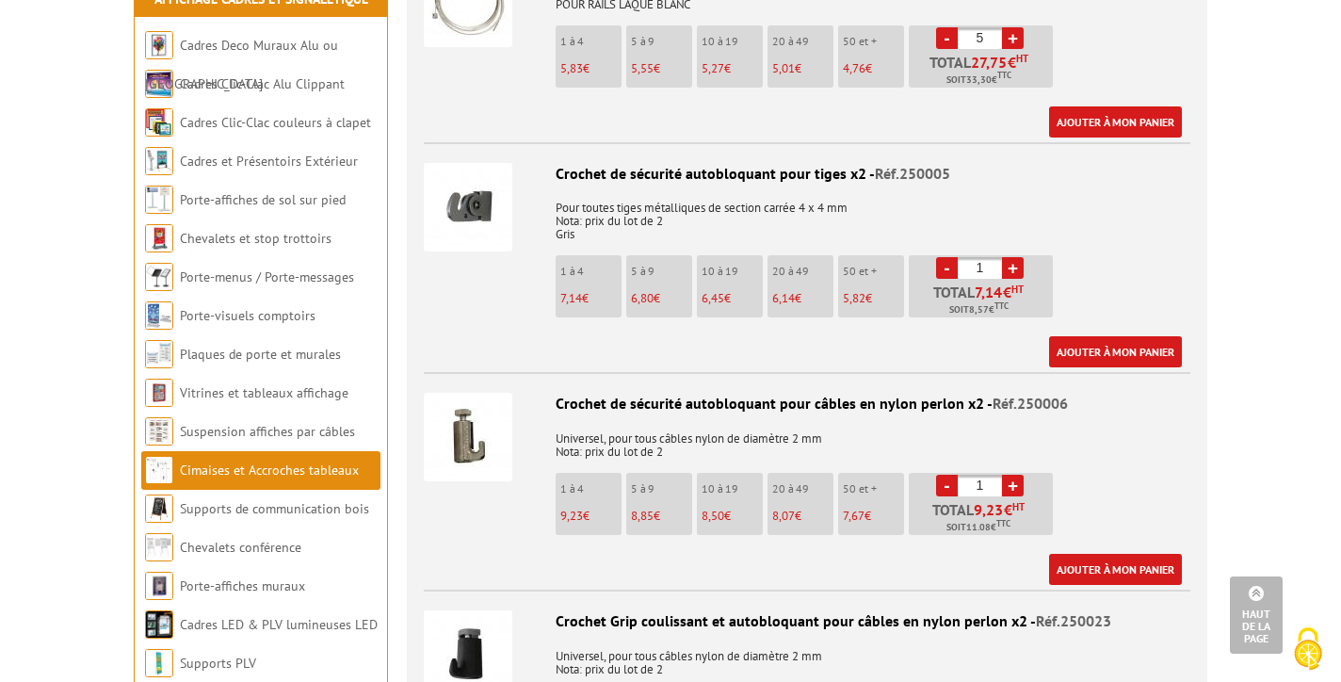
click at [1012, 475] on link "+" at bounding box center [1013, 486] width 22 height 22
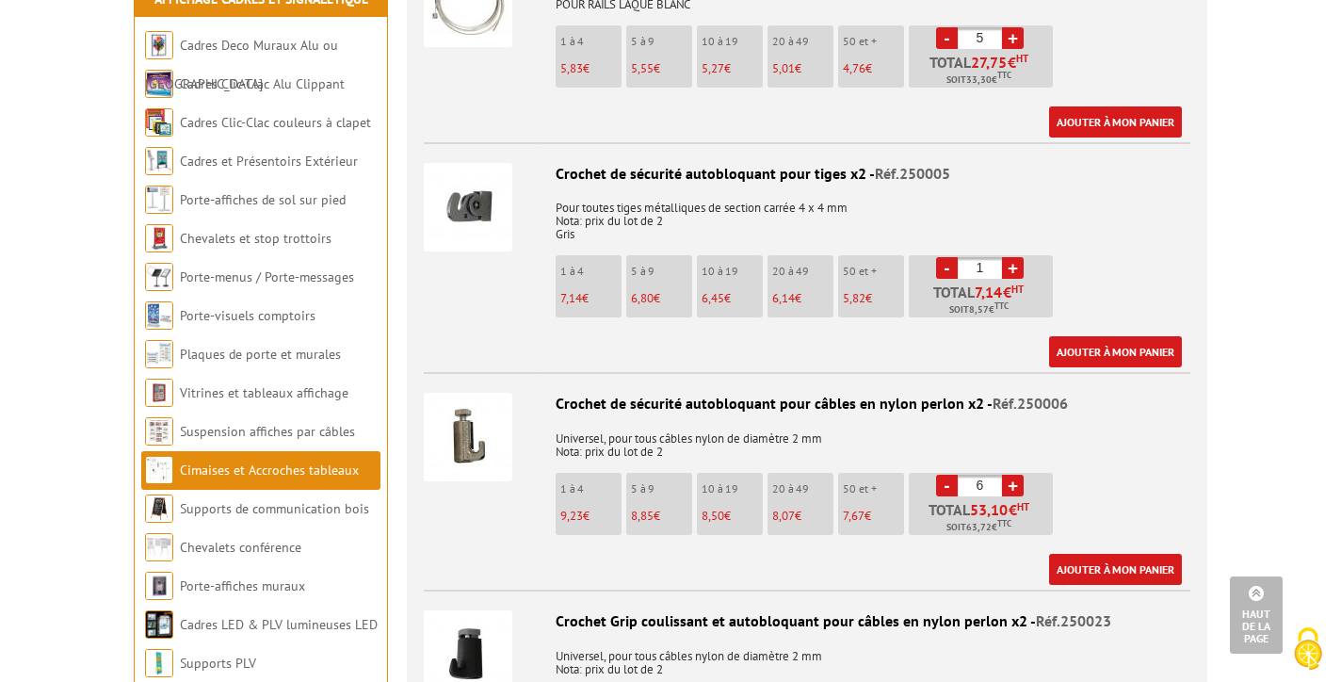
click at [1012, 475] on link "+" at bounding box center [1013, 486] width 22 height 22
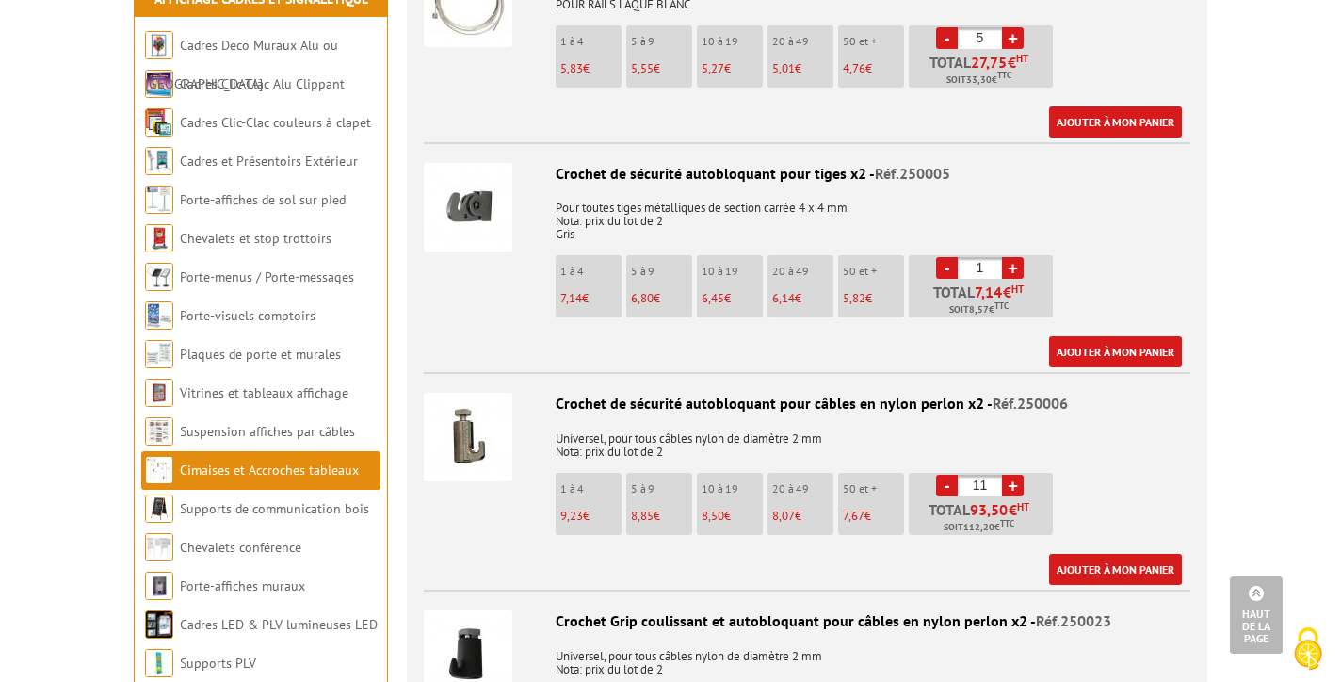
click at [1012, 475] on link "+" at bounding box center [1013, 486] width 22 height 22
click at [1011, 475] on link "+" at bounding box center [1013, 486] width 22 height 22
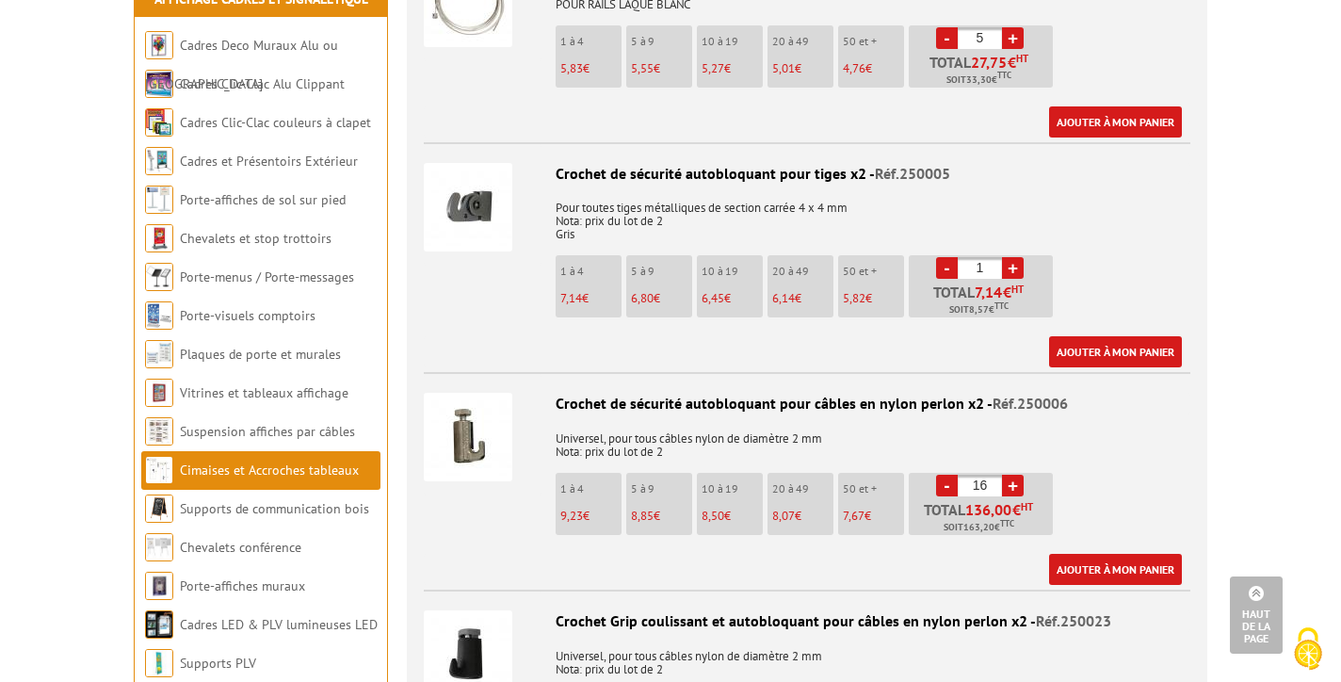
click at [1012, 475] on link "+" at bounding box center [1013, 486] width 22 height 22
click at [947, 475] on link "-" at bounding box center [947, 486] width 22 height 22
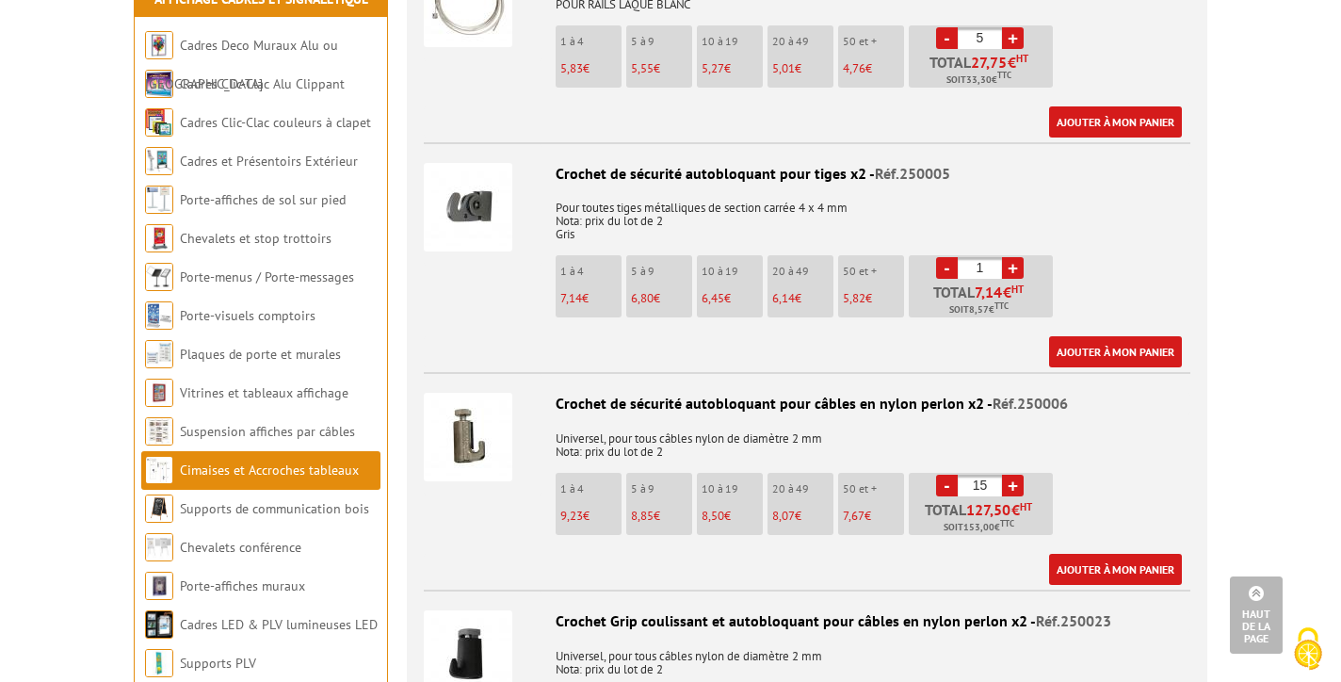
click at [947, 475] on link "-" at bounding box center [947, 486] width 22 height 22
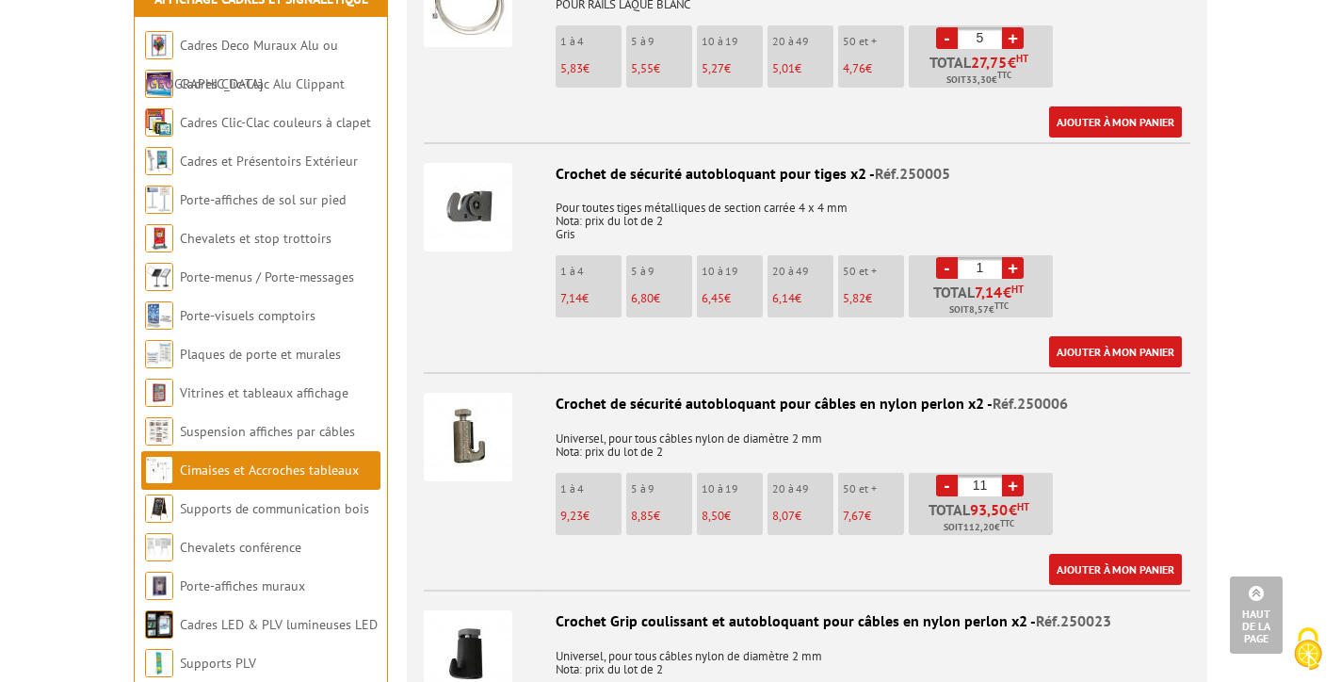
type input "10"
click at [1079, 554] on link "Ajouter à mon panier" at bounding box center [1115, 569] width 133 height 31
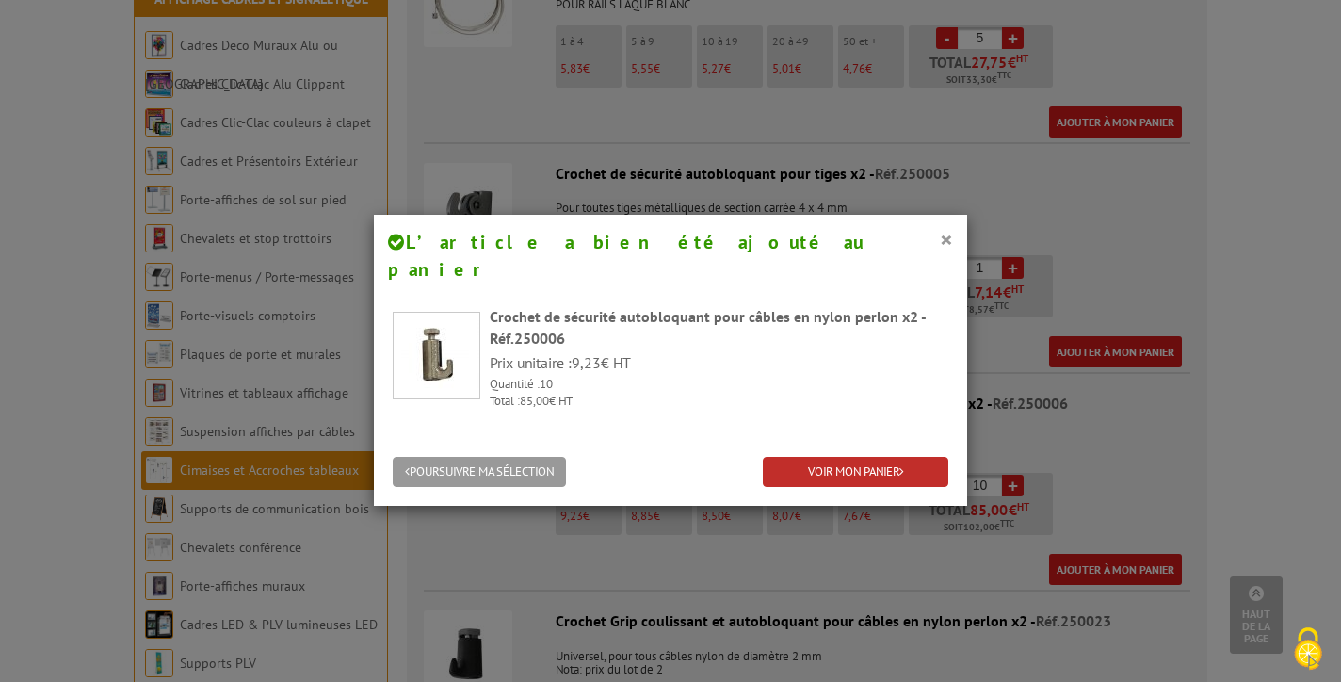
click at [886, 457] on link "VOIR MON PANIER" at bounding box center [856, 472] width 186 height 31
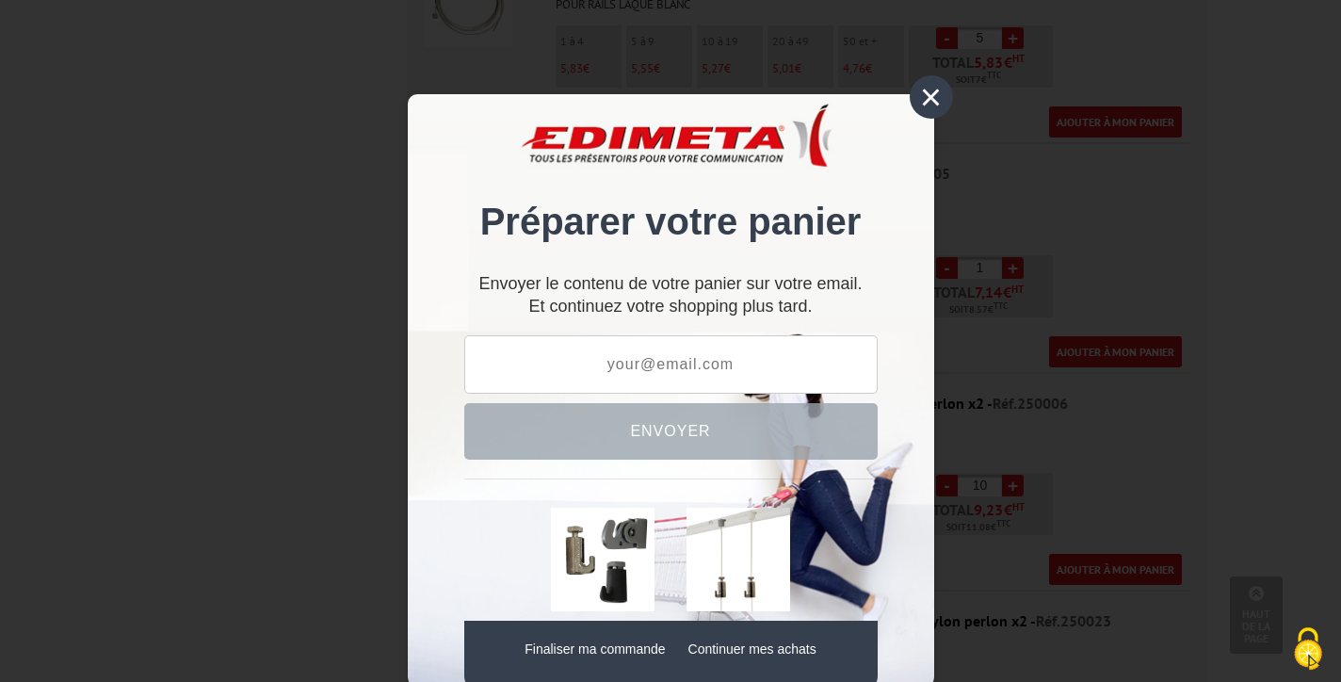
click at [925, 95] on div "×" at bounding box center [931, 96] width 43 height 43
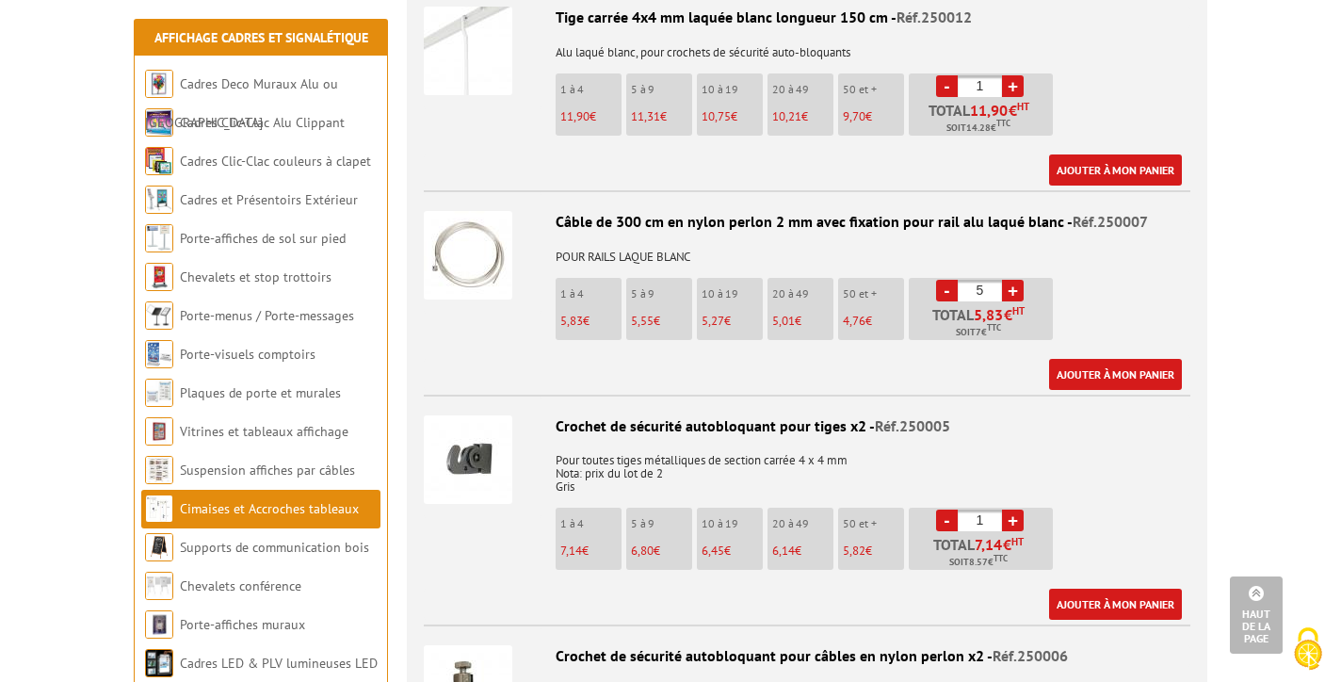
scroll to position [2623, 0]
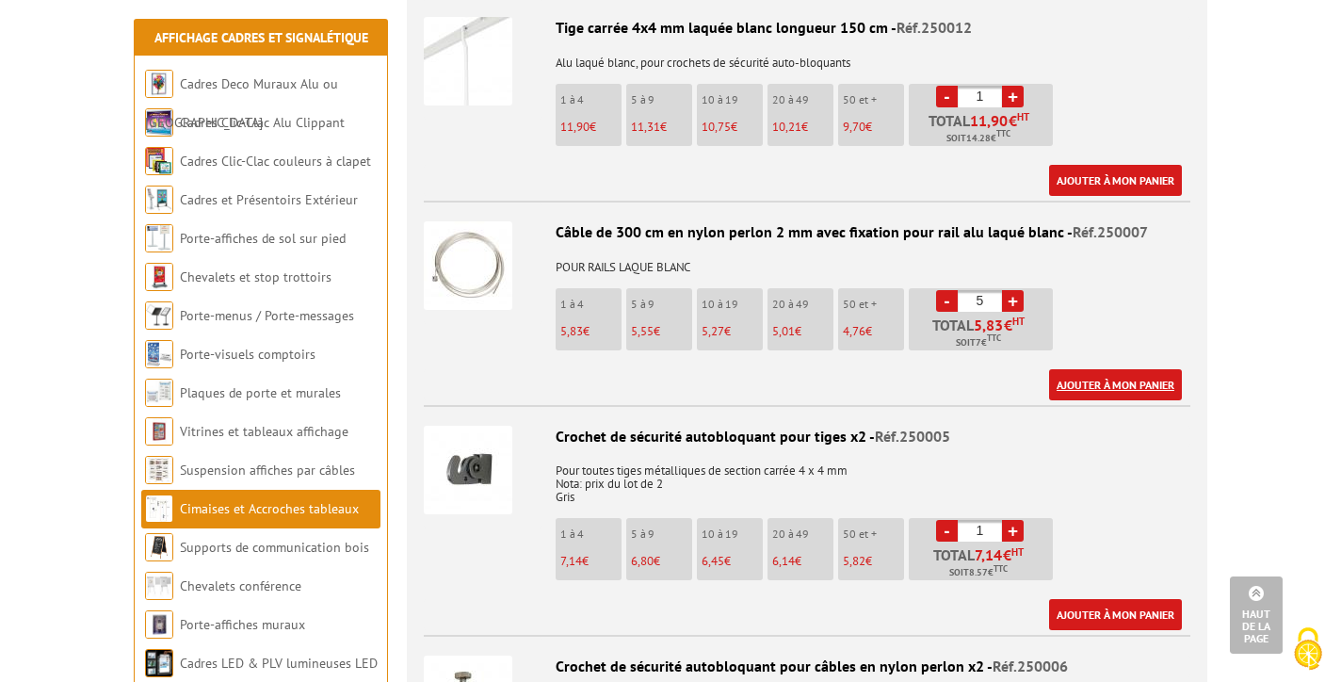
click at [1108, 369] on link "Ajouter à mon panier" at bounding box center [1115, 384] width 133 height 31
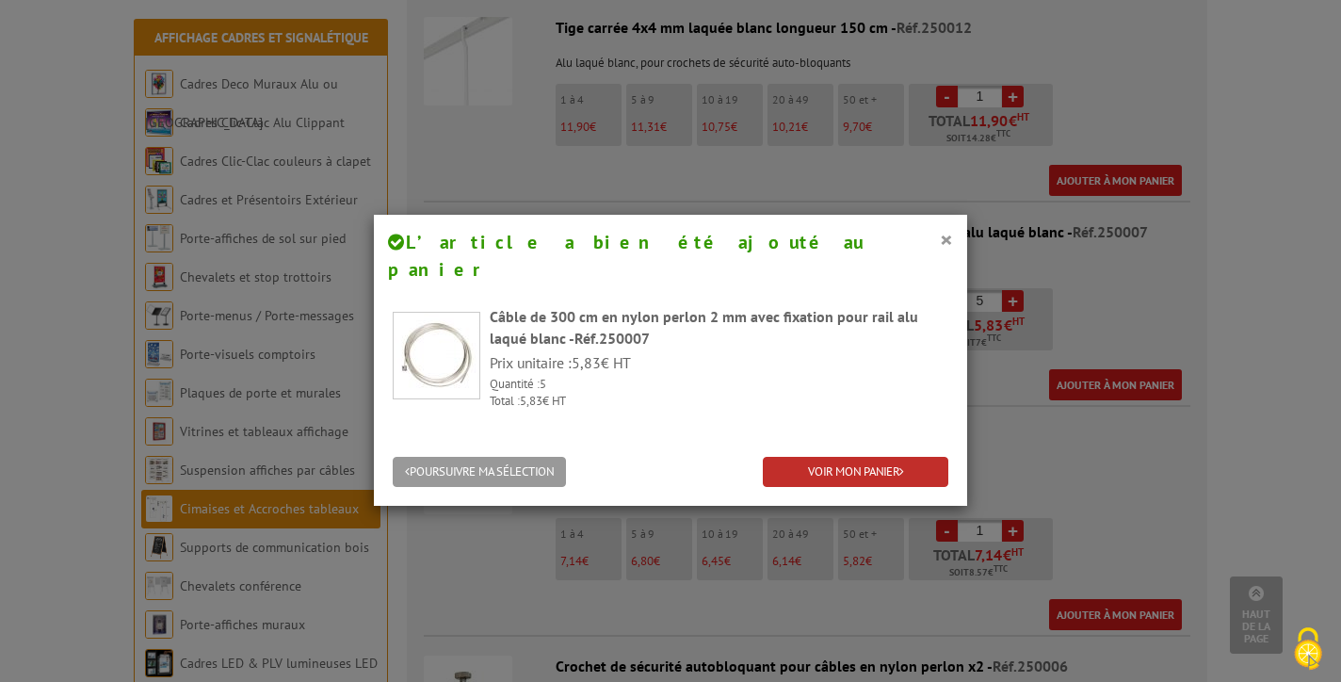
click at [898, 457] on link "VOIR MON PANIER" at bounding box center [856, 472] width 186 height 31
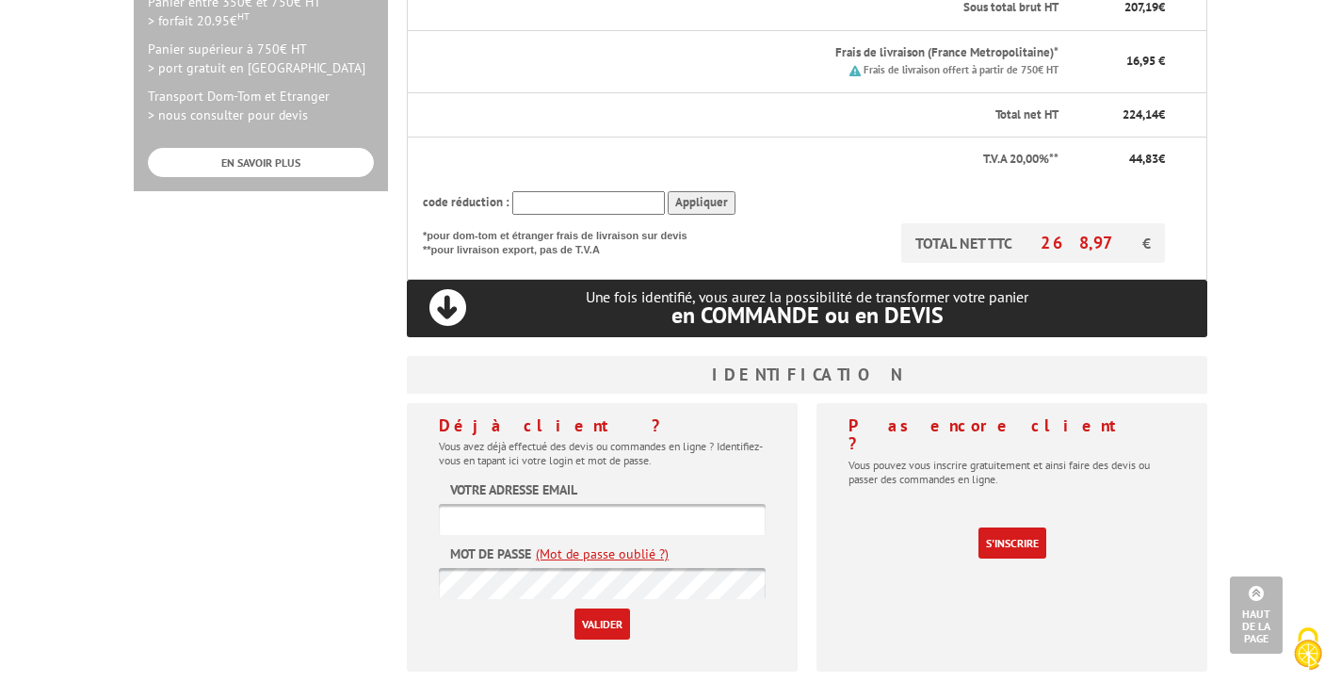
scroll to position [677, 0]
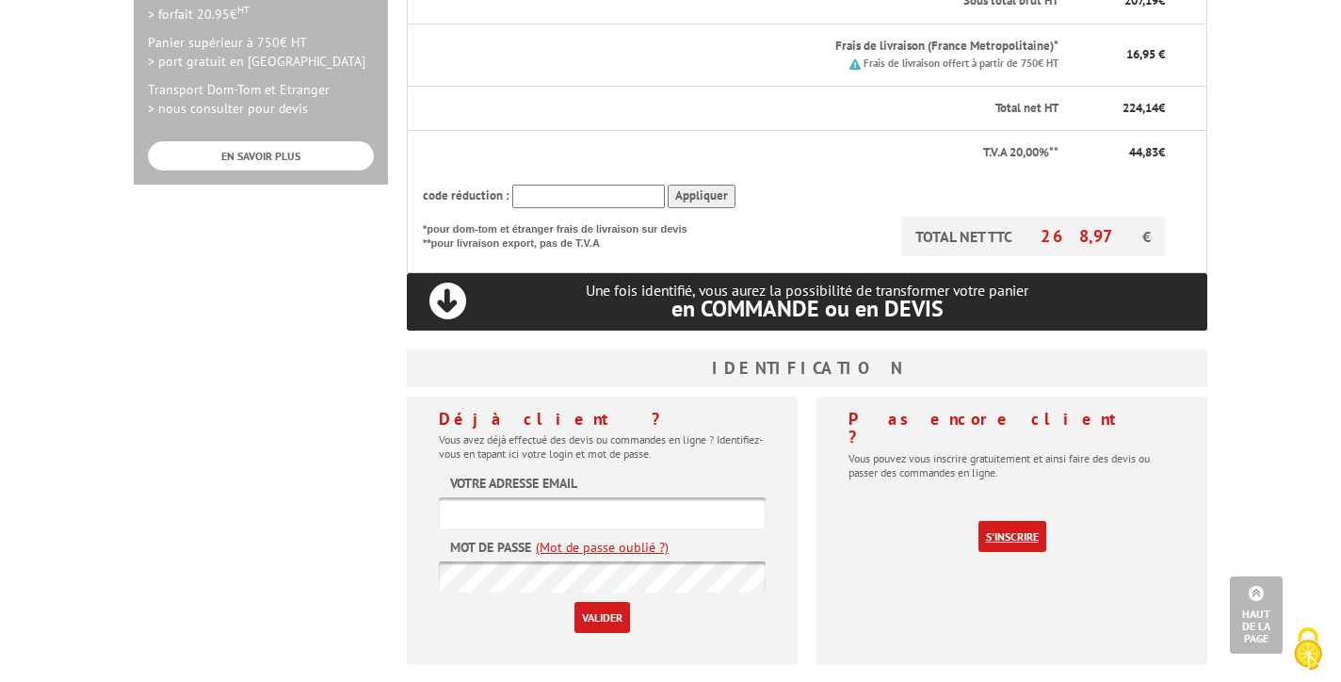
click at [994, 521] on link "S'inscrire" at bounding box center [1012, 536] width 68 height 31
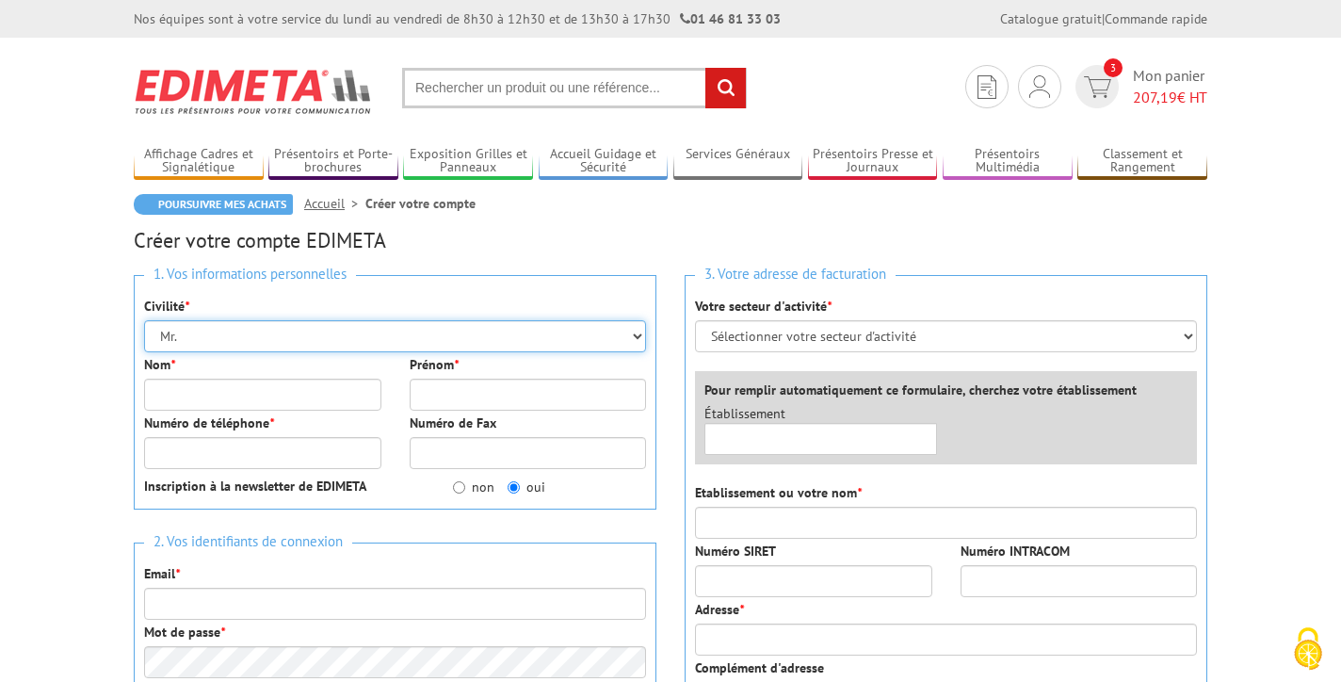
select select "Mme."
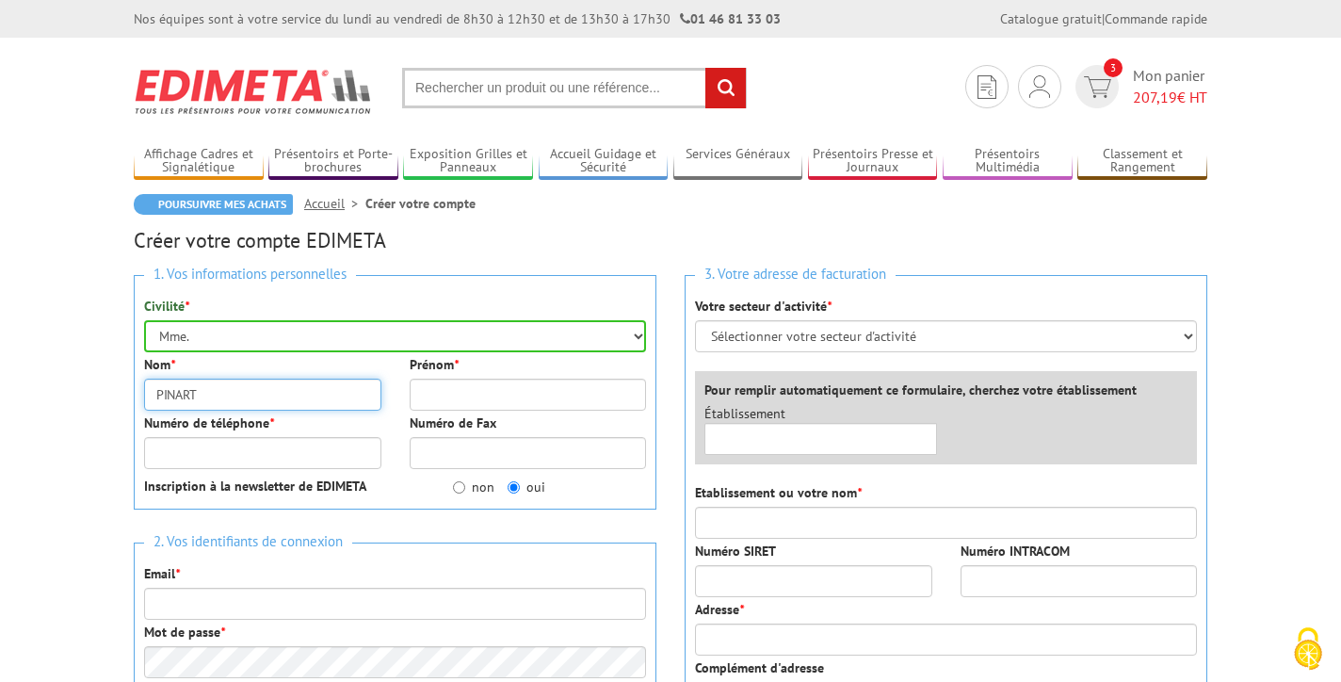
type input "PINART"
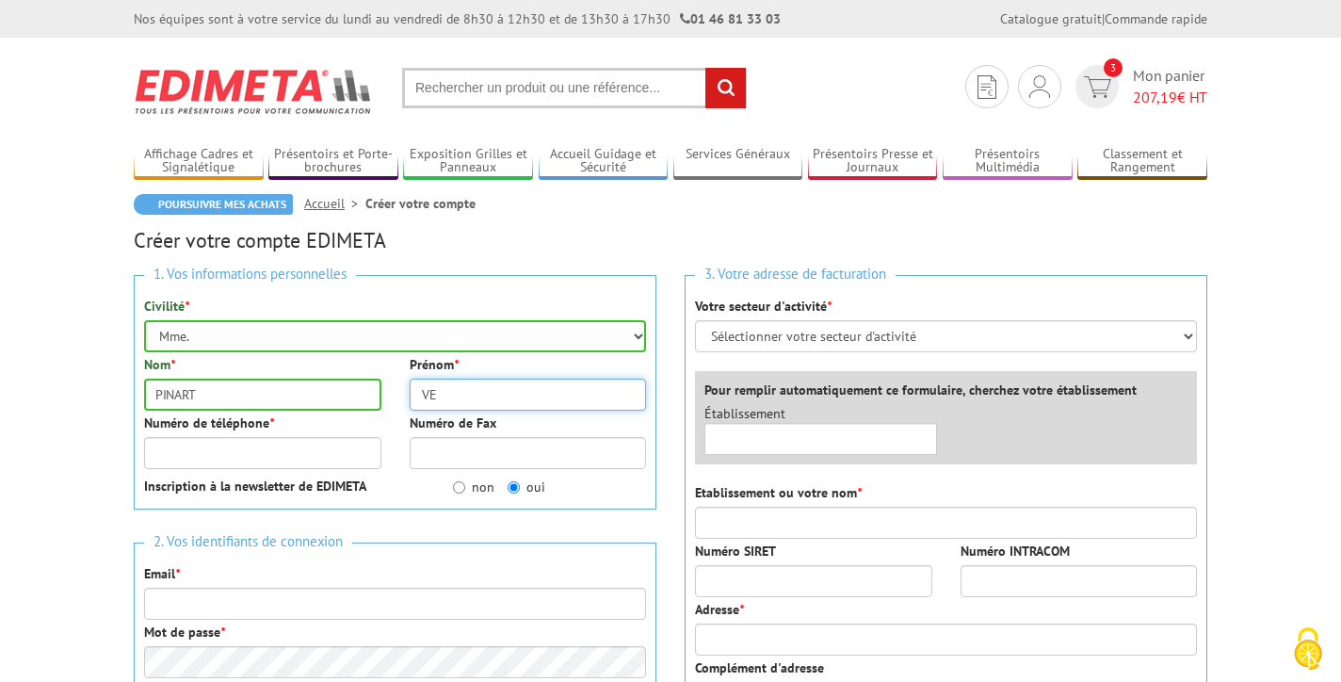
type input "VER"
type input "veronique"
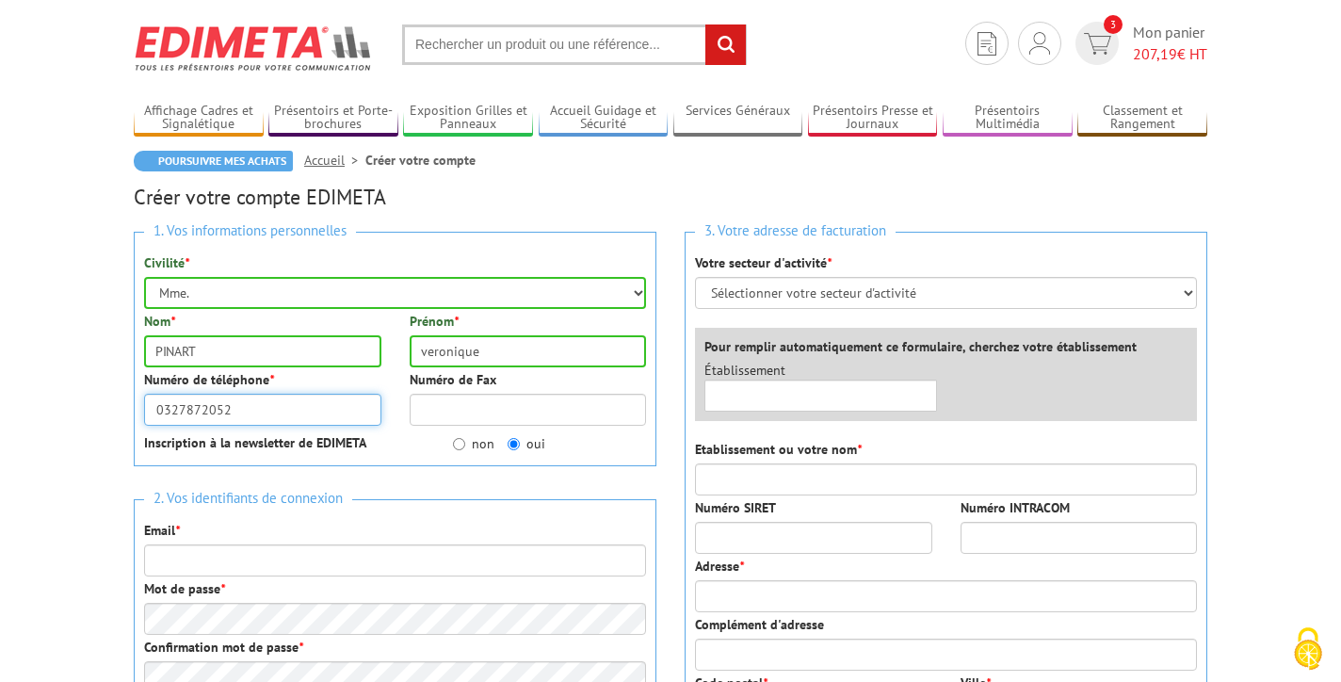
scroll to position [50, 0]
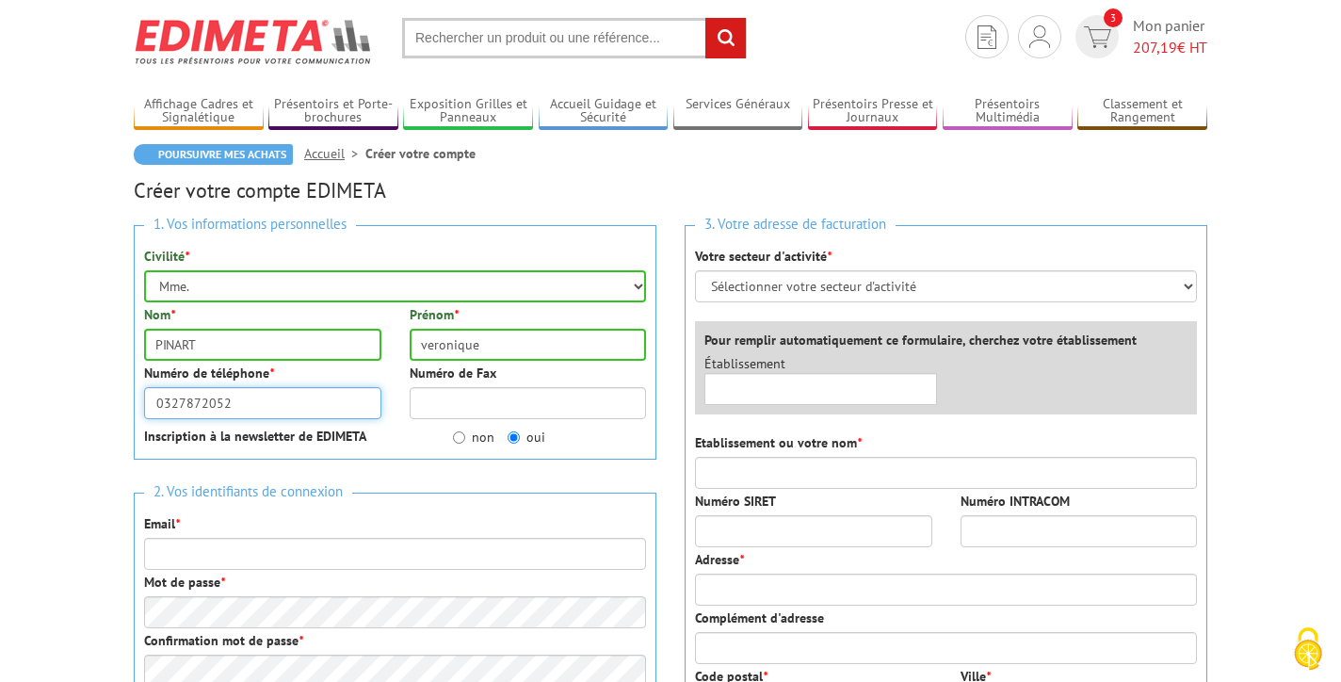
type input "0327872052"
click at [458, 431] on input "non" at bounding box center [459, 437] width 12 height 12
radio input "true"
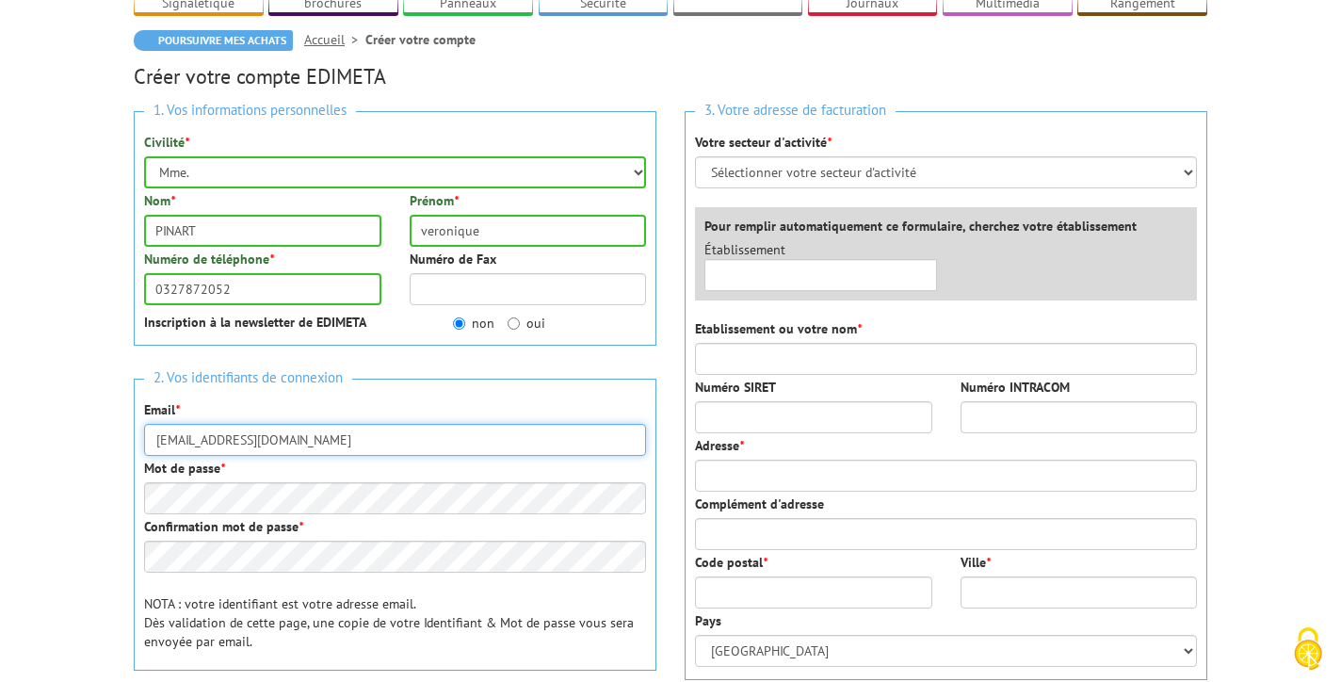
scroll to position [161, 0]
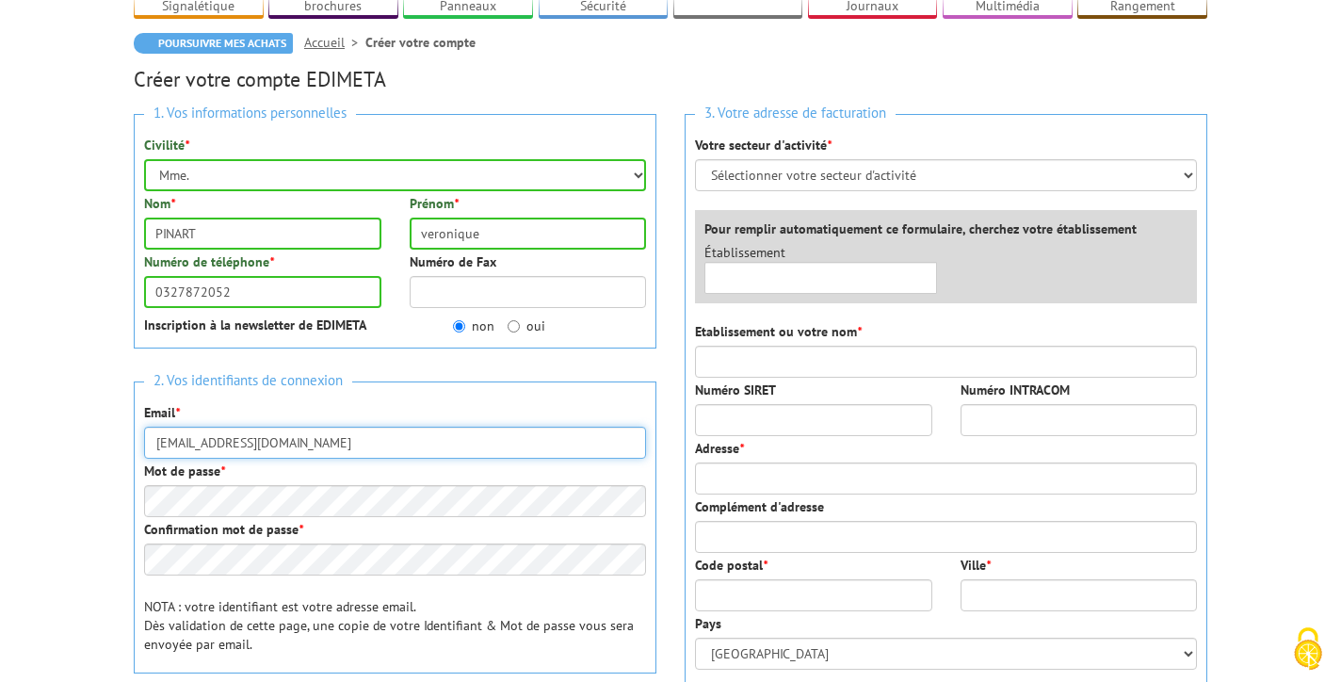
type input "veroniquepinart@orange.fr"
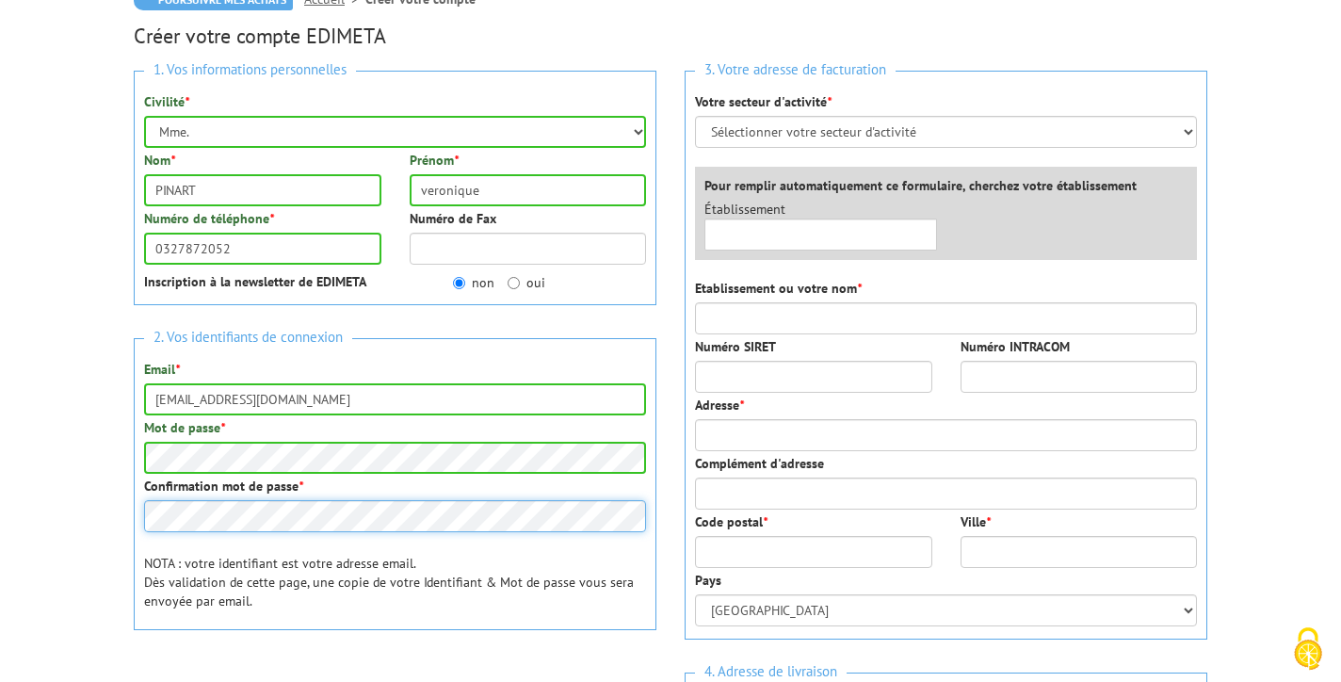
scroll to position [223, 0]
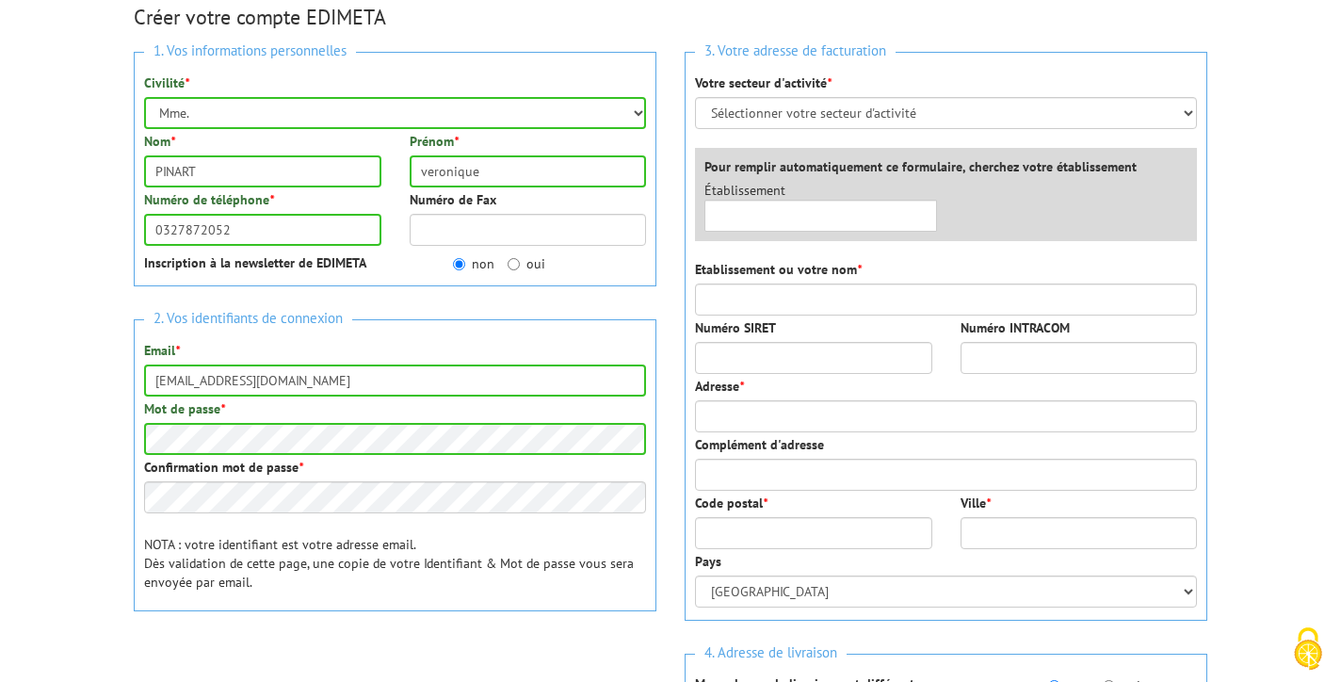
click at [395, 594] on div "2. Vos identifiants de connexion Email * veroniquepinart@orange.fr Mot de passe…" at bounding box center [395, 465] width 523 height 292
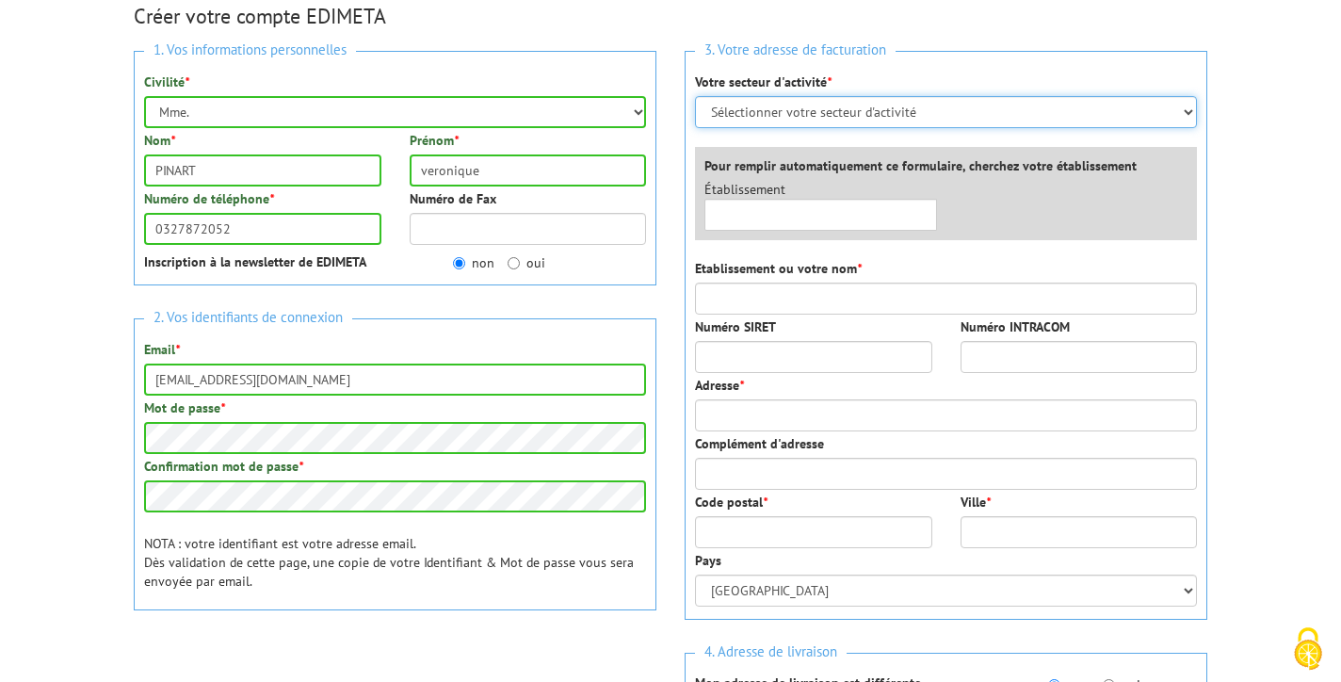
scroll to position [242, 0]
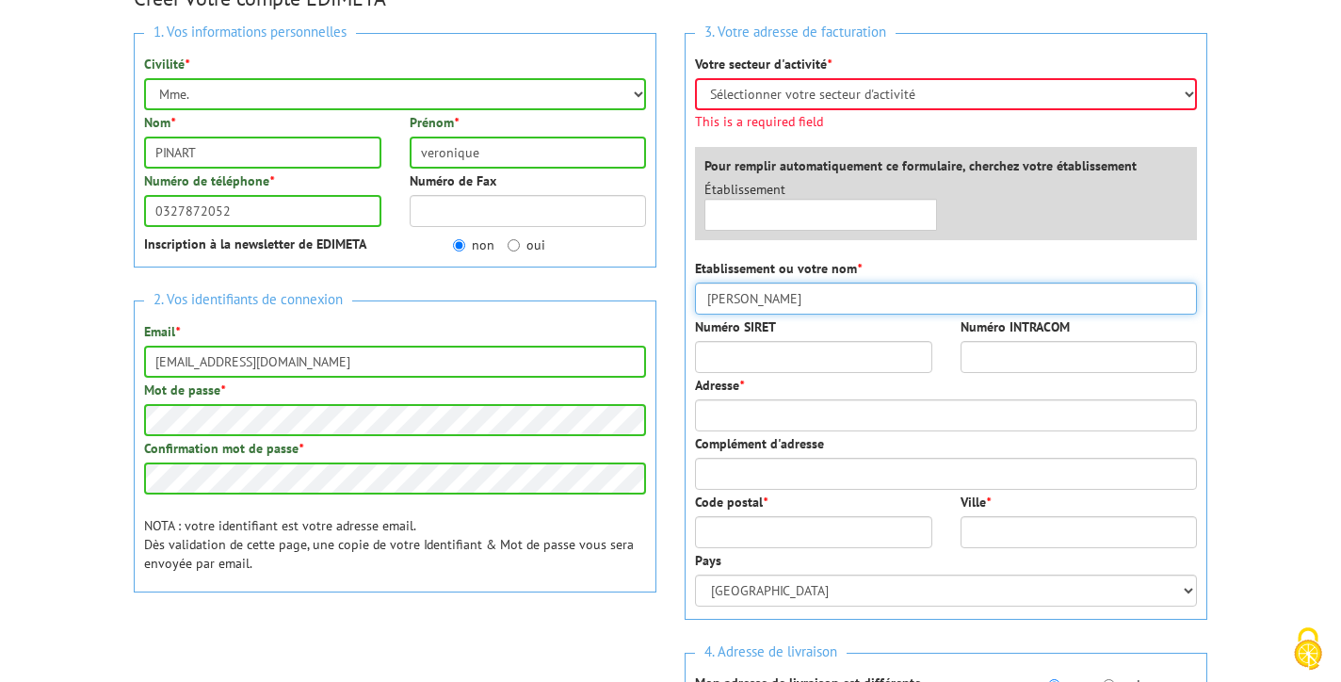
type input "Veronique PINART"
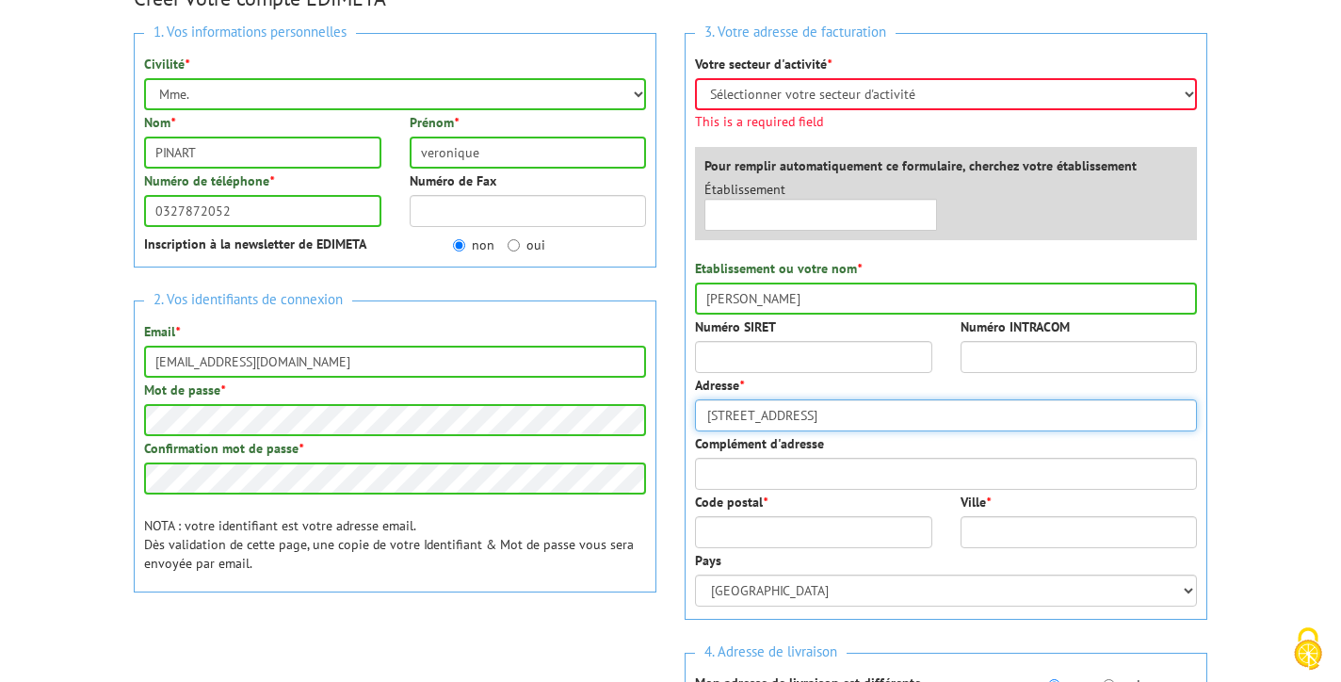
type input "531 Boulevard de la république"
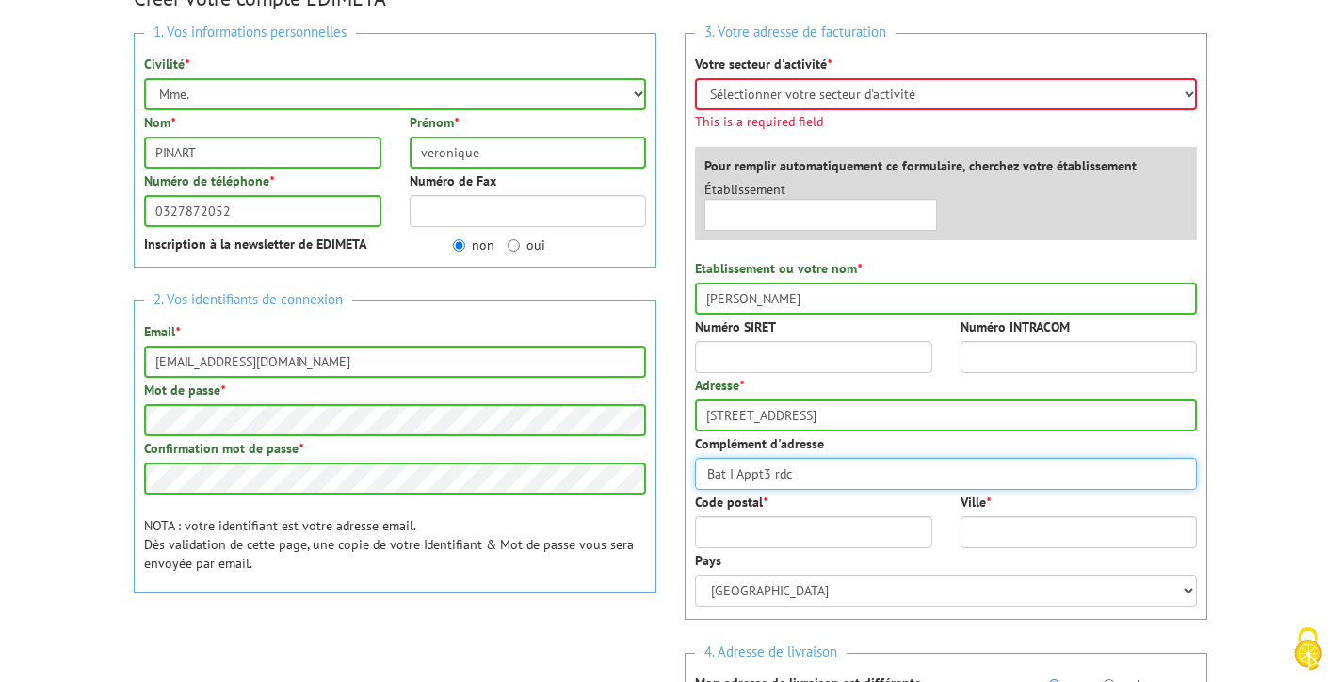
type input "Bat I Appt3 rdc"
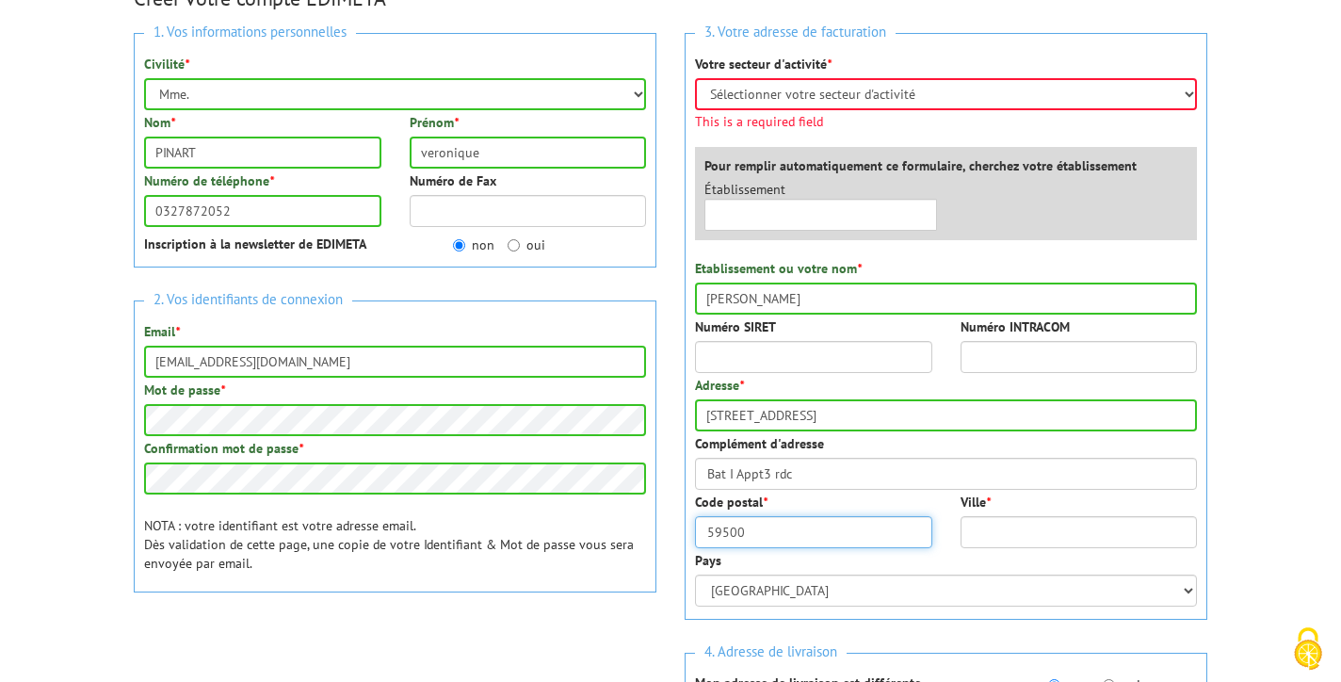
type input "59500"
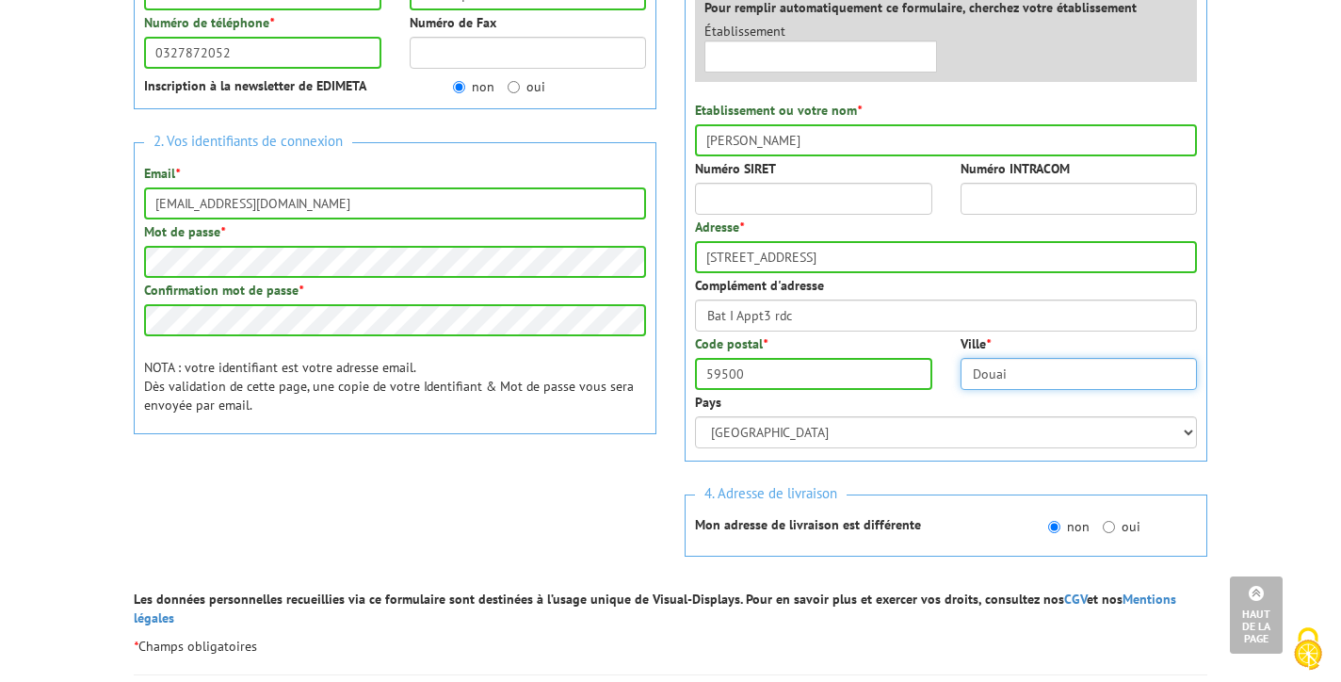
scroll to position [411, 0]
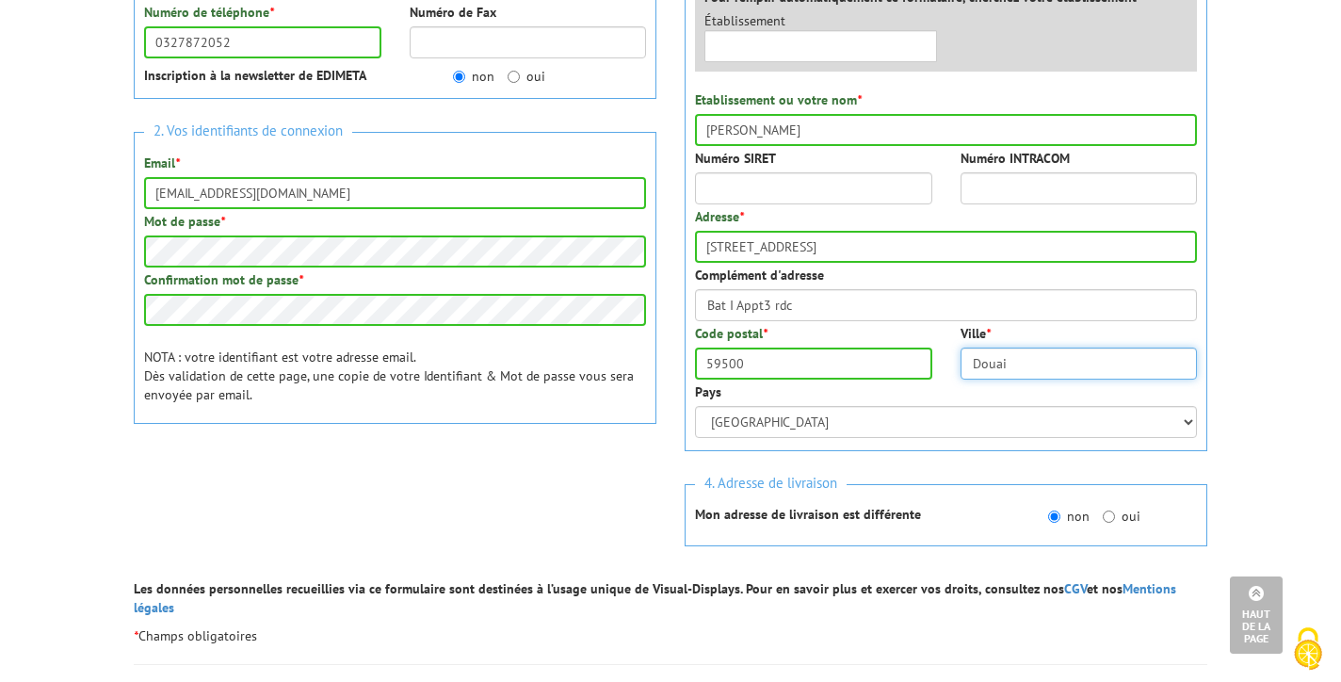
type input "Douai"
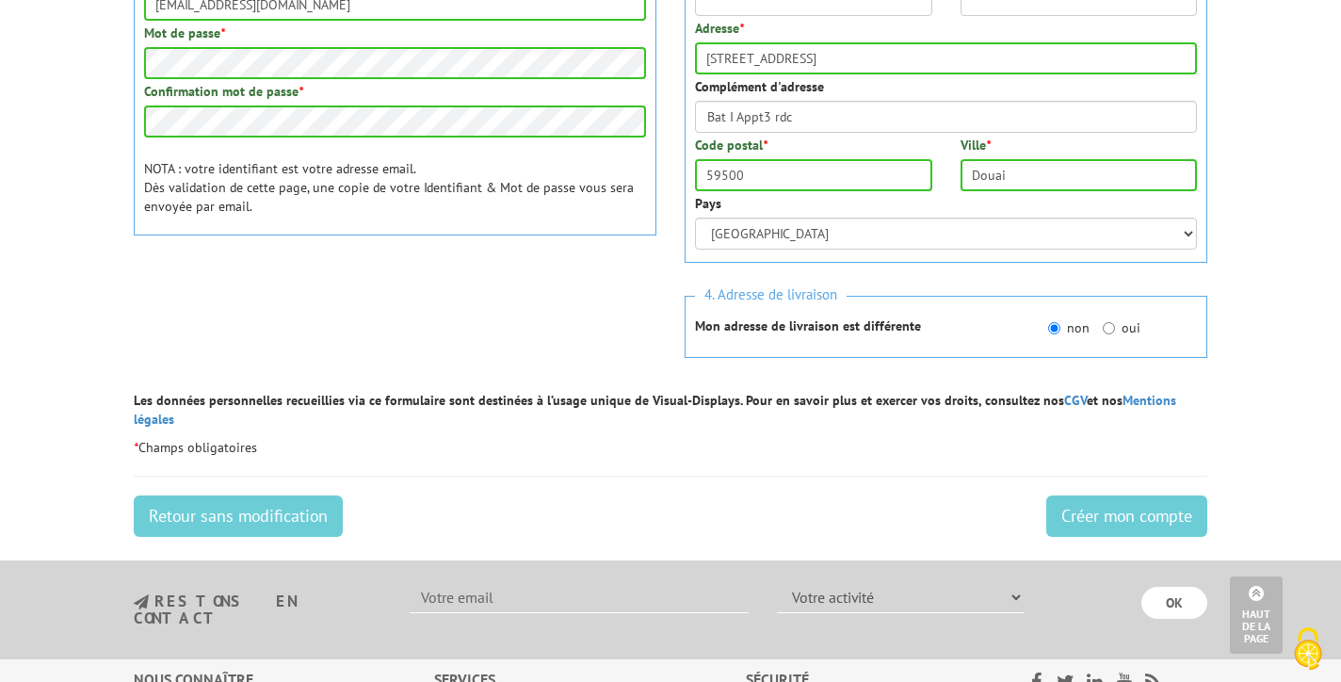
scroll to position [635, 0]
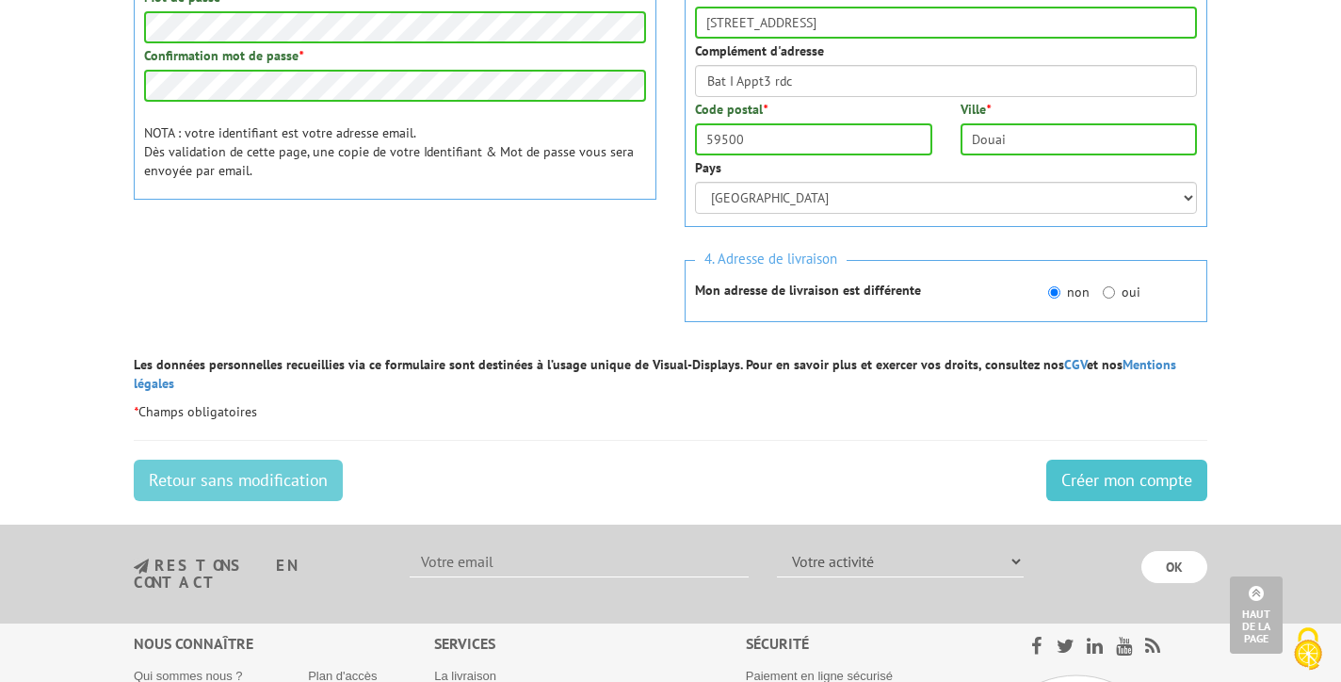
click at [1136, 460] on input "Créer mon compte" at bounding box center [1126, 480] width 161 height 41
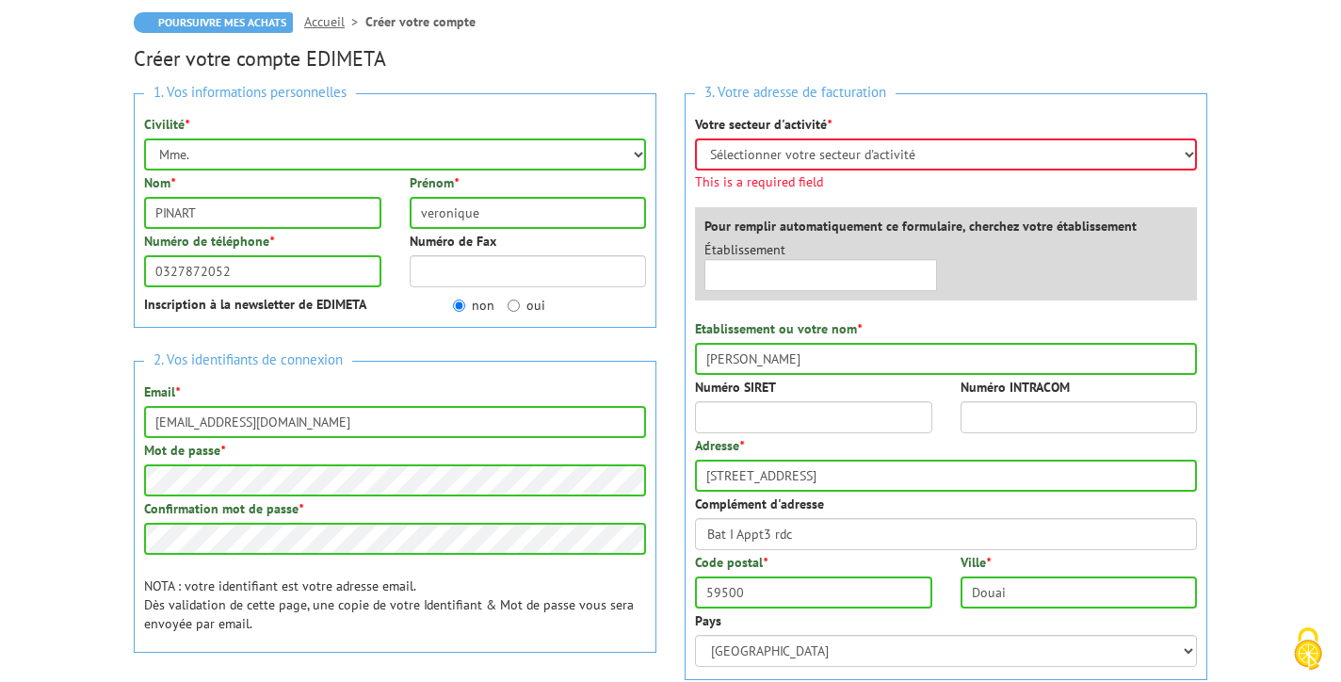
scroll to position [167, 0]
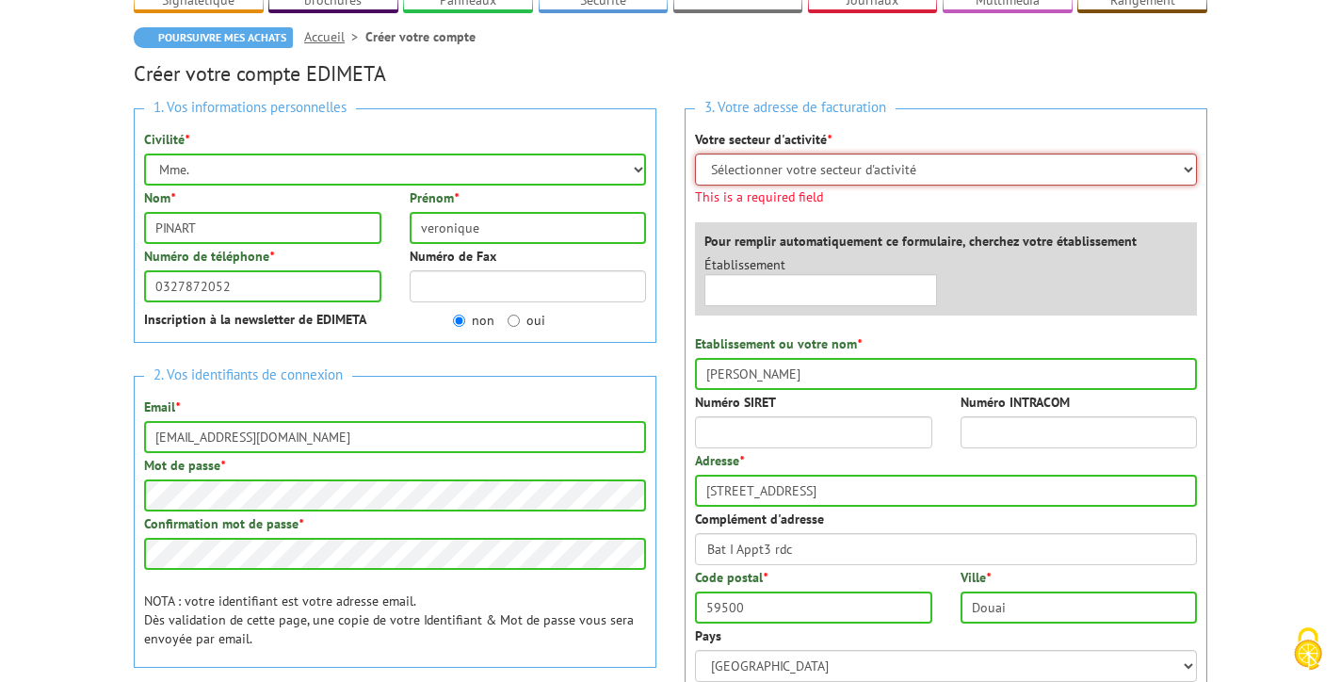
select select "878"
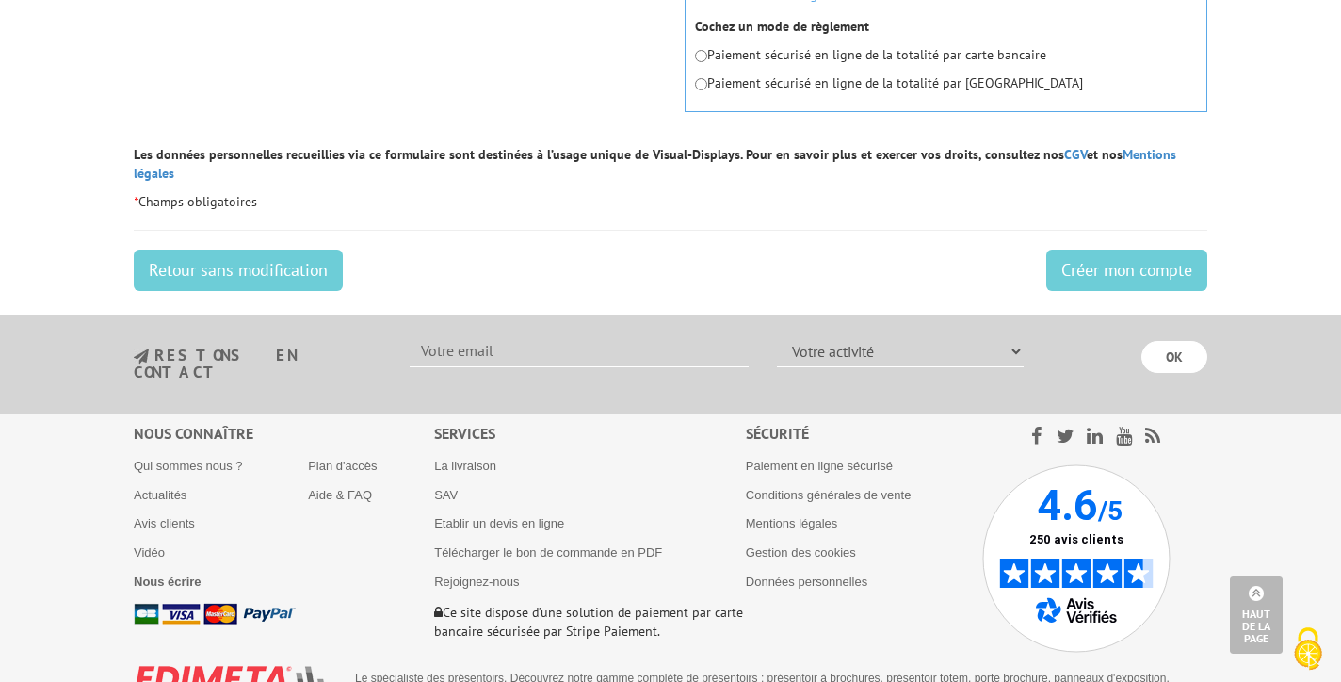
scroll to position [1008, 0]
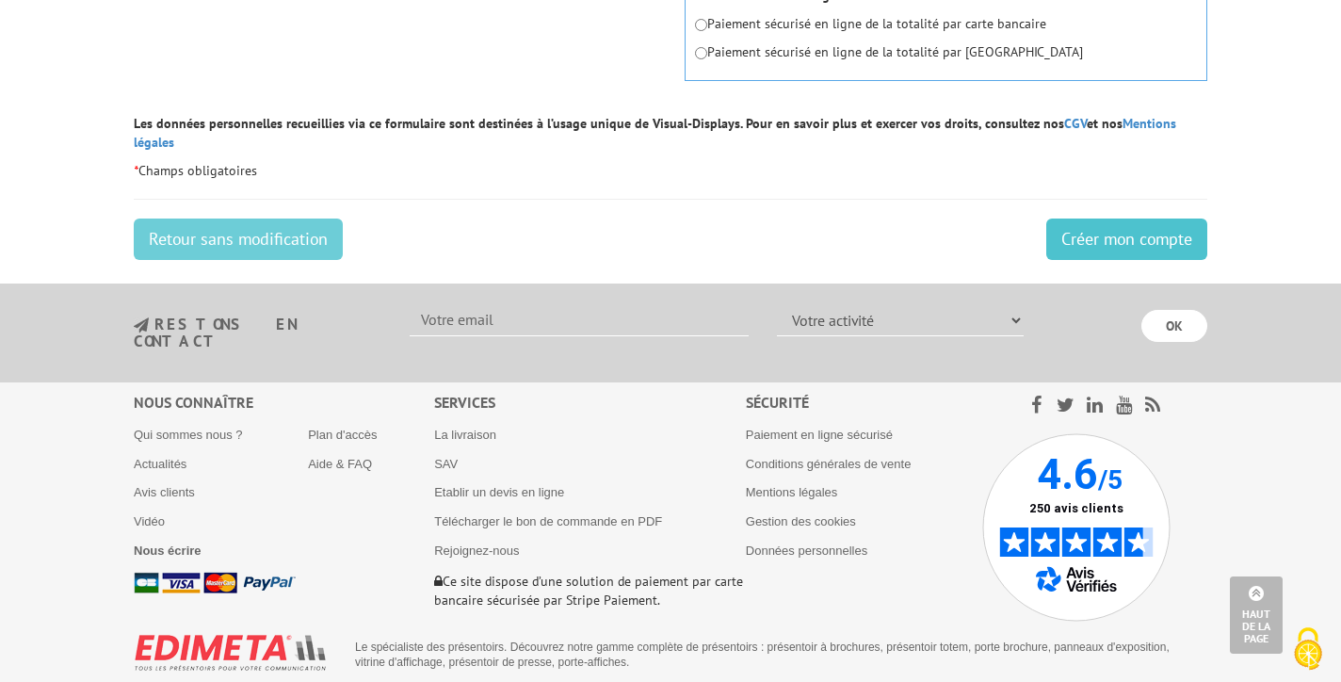
click at [1131, 230] on input "Créer mon compte" at bounding box center [1126, 238] width 161 height 41
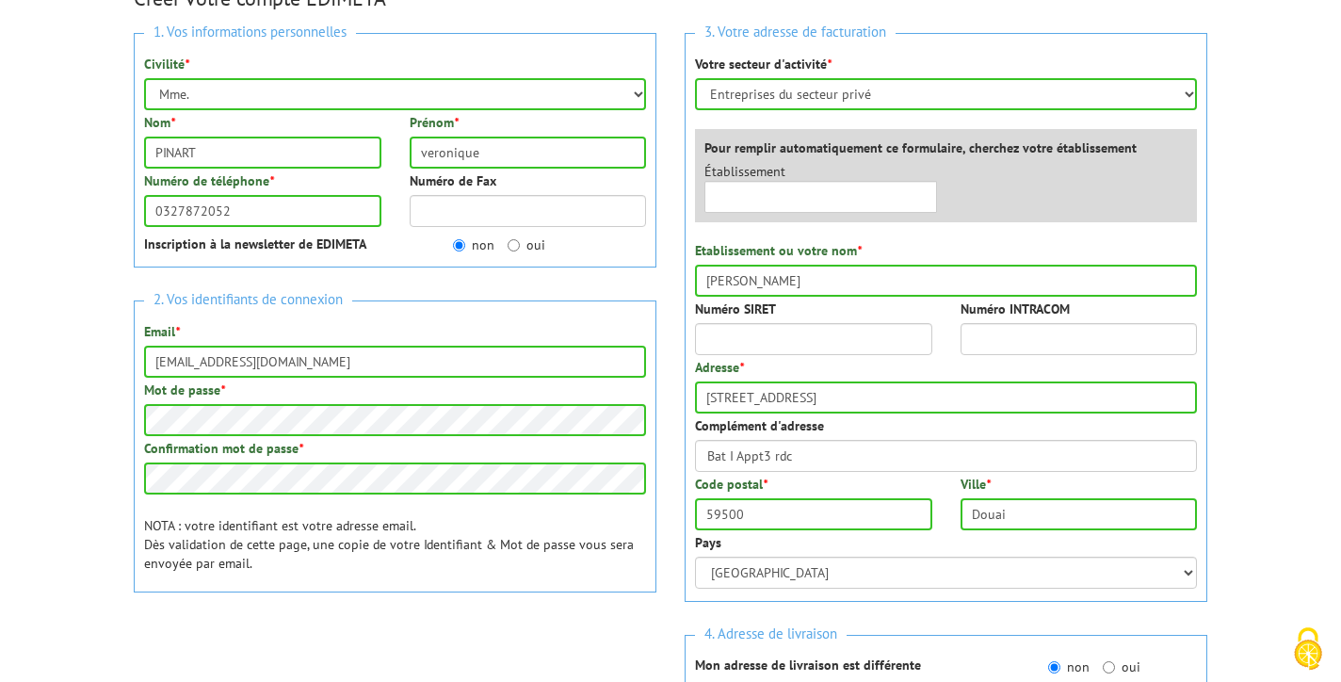
scroll to position [236, 0]
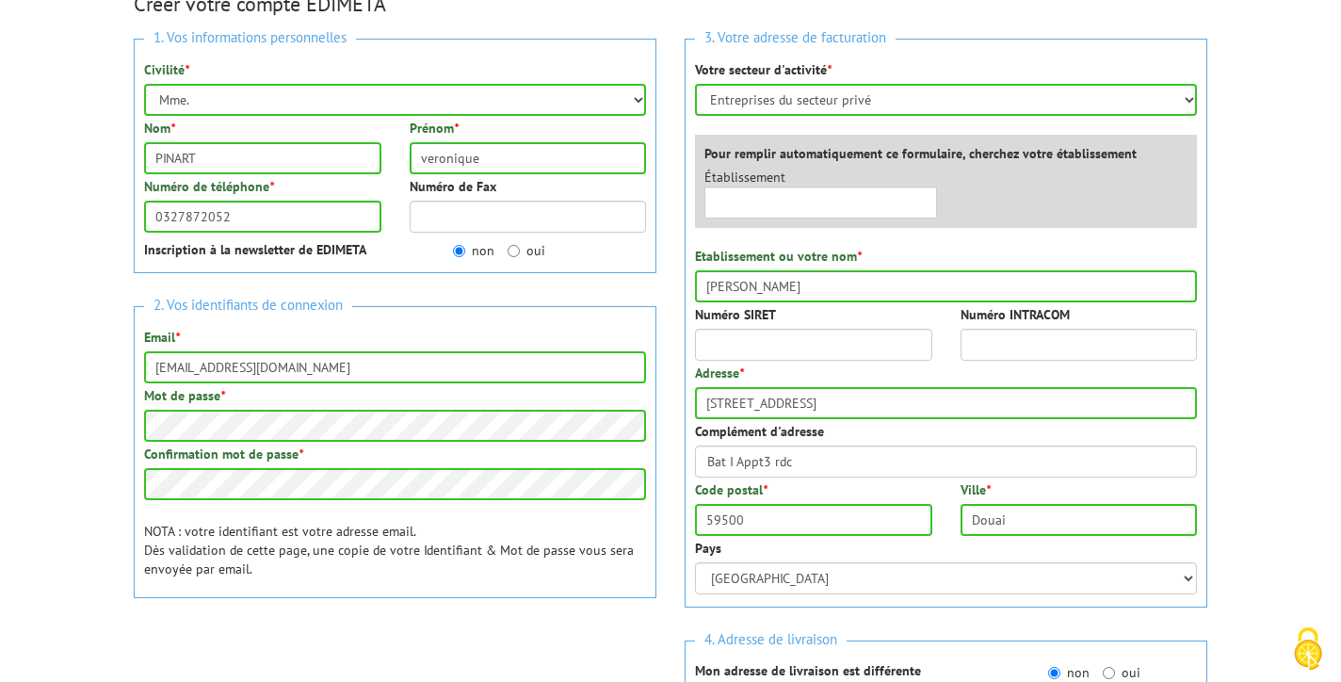
click at [534, 124] on div "Prénom * veronique" at bounding box center [529, 147] width 266 height 56
click at [509, 160] on input "veronique" at bounding box center [528, 158] width 237 height 32
click at [636, 157] on input "veronique" at bounding box center [528, 158] width 237 height 32
click at [435, 156] on input "veronique" at bounding box center [528, 158] width 237 height 32
type input "Véronique"
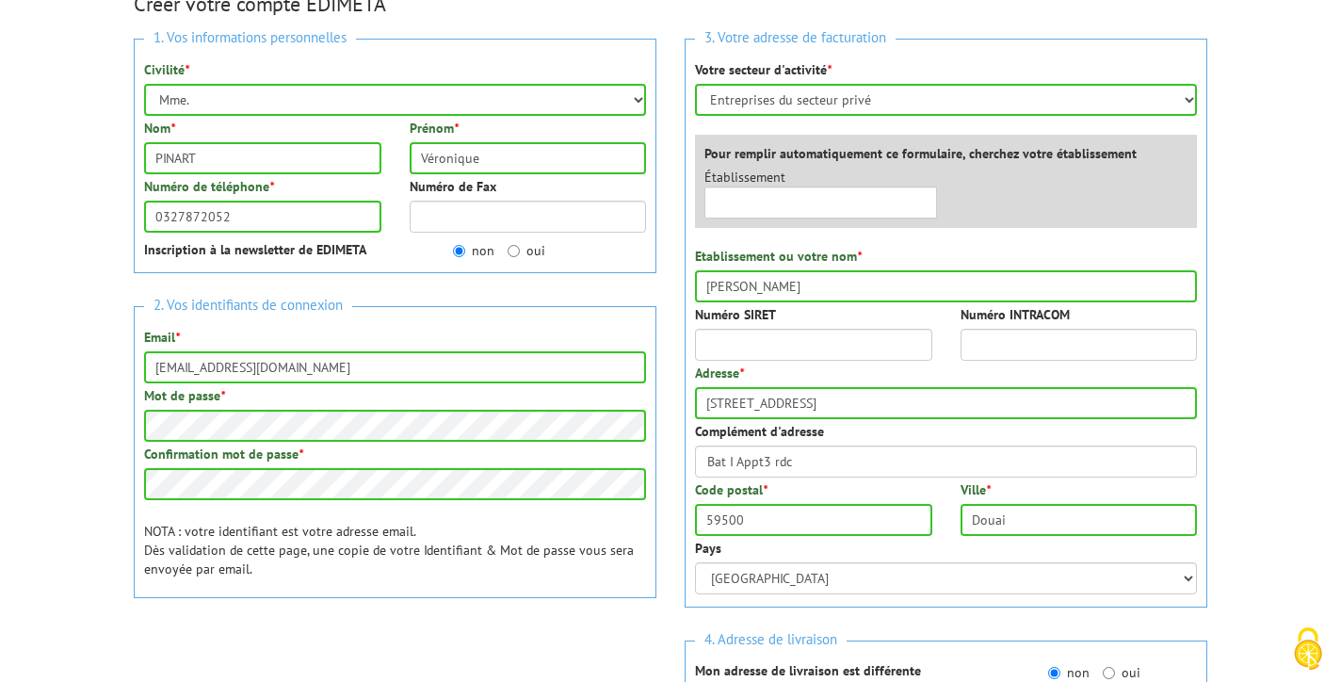
click at [532, 124] on div "Prénom * Véronique" at bounding box center [529, 147] width 266 height 56
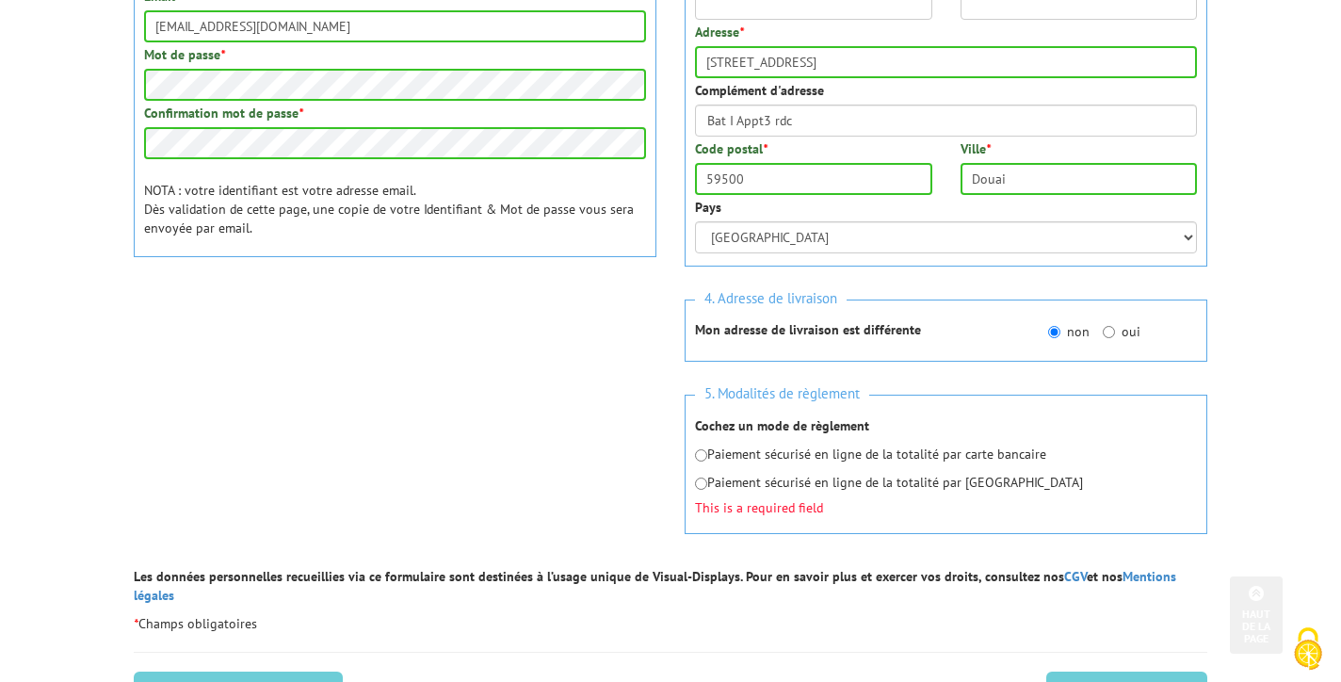
scroll to position [623, 0]
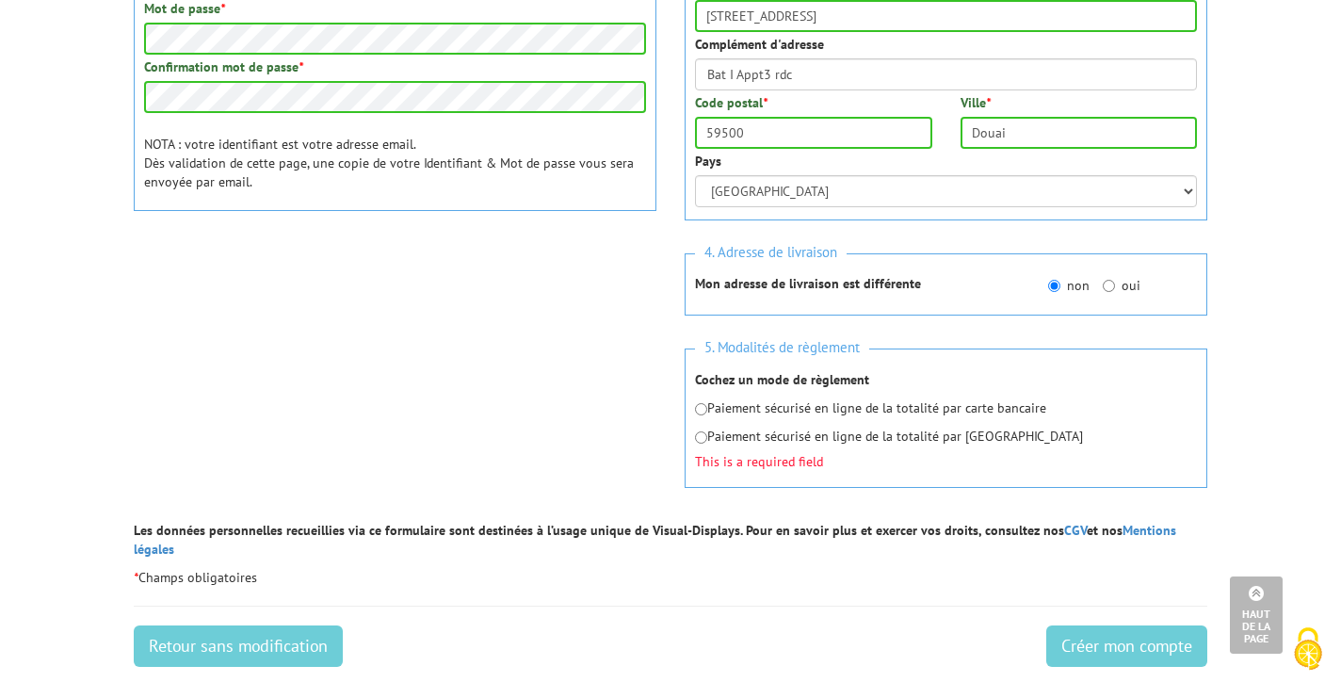
click at [698, 408] on input "radio" at bounding box center [701, 409] width 12 height 12
radio input "true"
click at [1073, 628] on input "Créer mon compte" at bounding box center [1126, 645] width 161 height 41
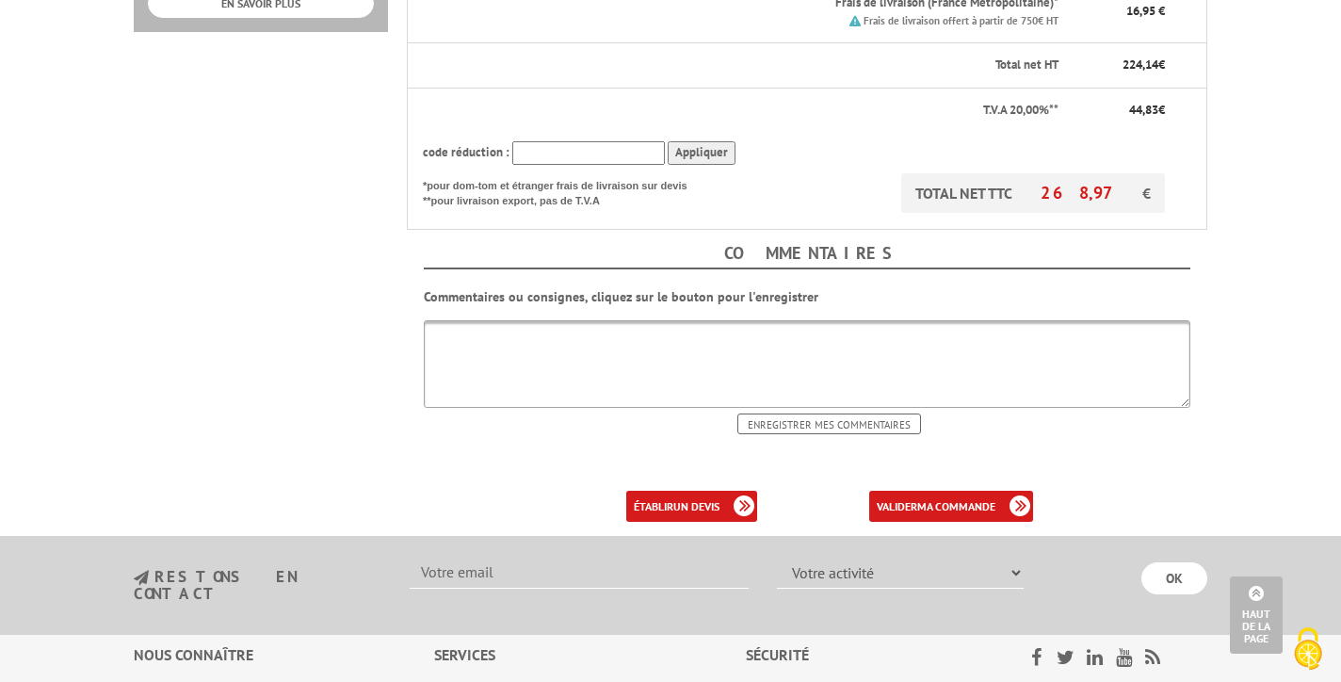
scroll to position [857, 0]
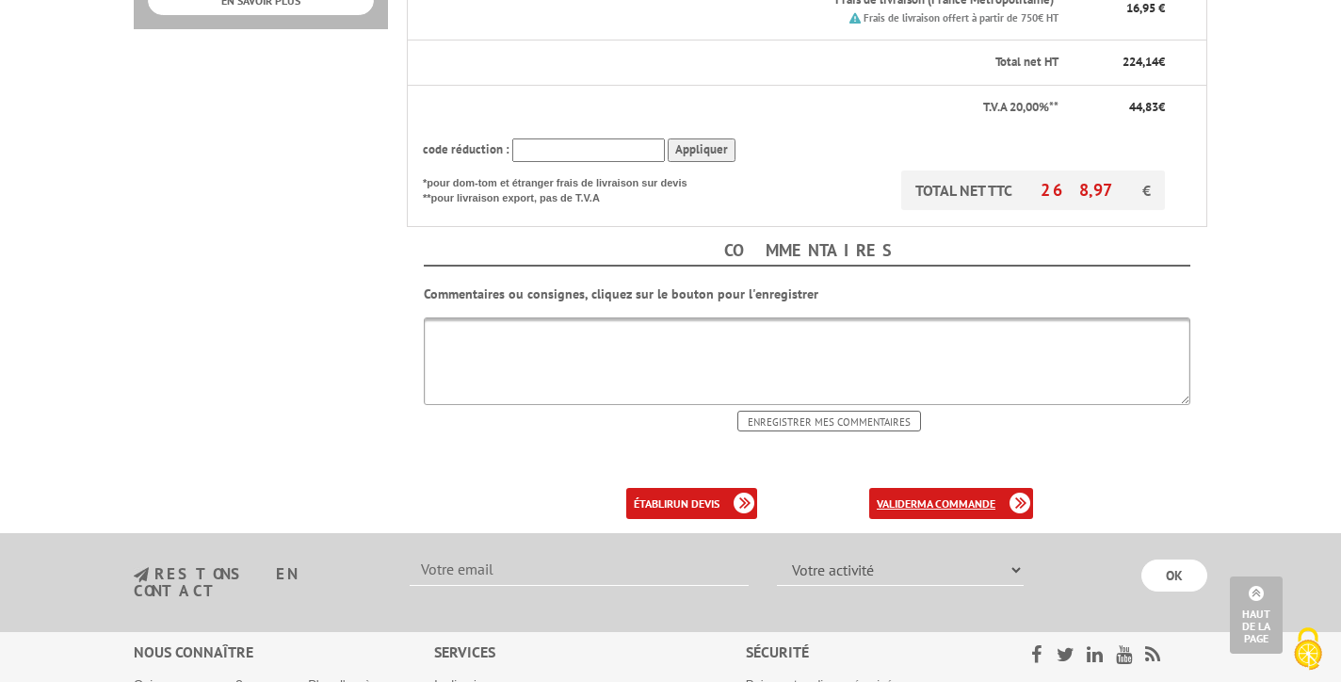
click at [952, 496] on b "ma commande" at bounding box center [956, 503] width 78 height 14
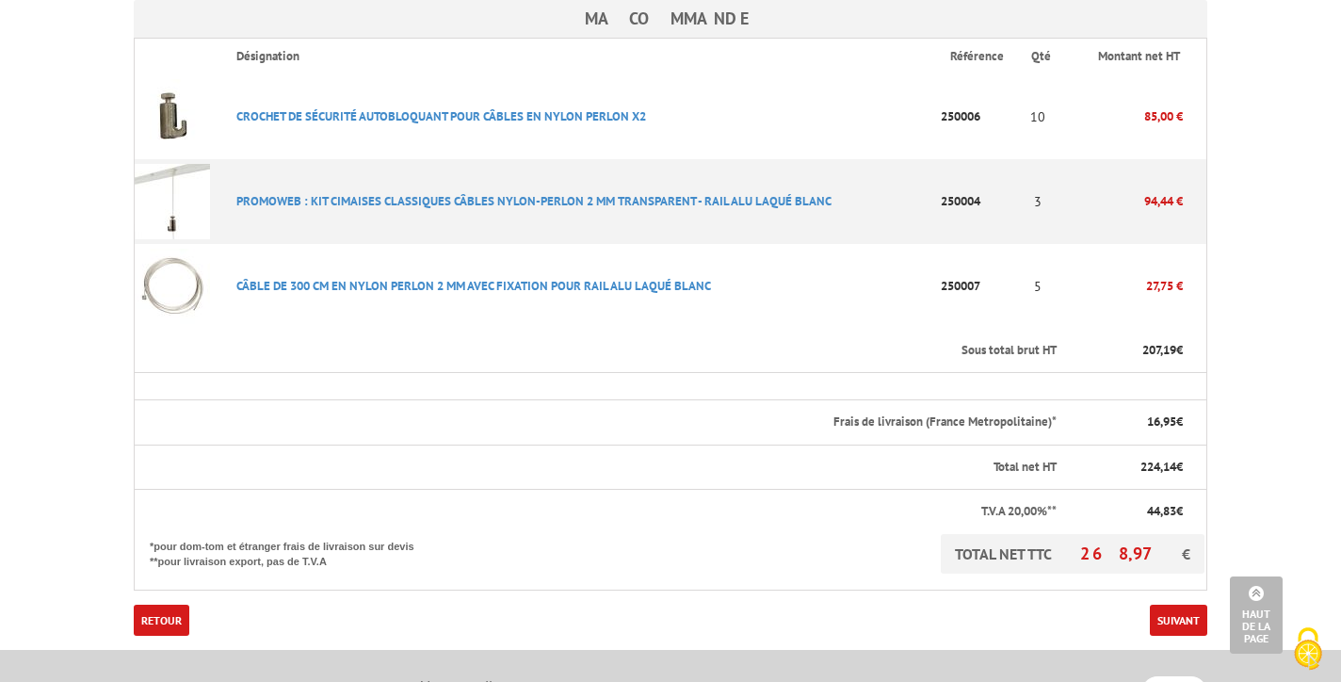
scroll to position [543, 0]
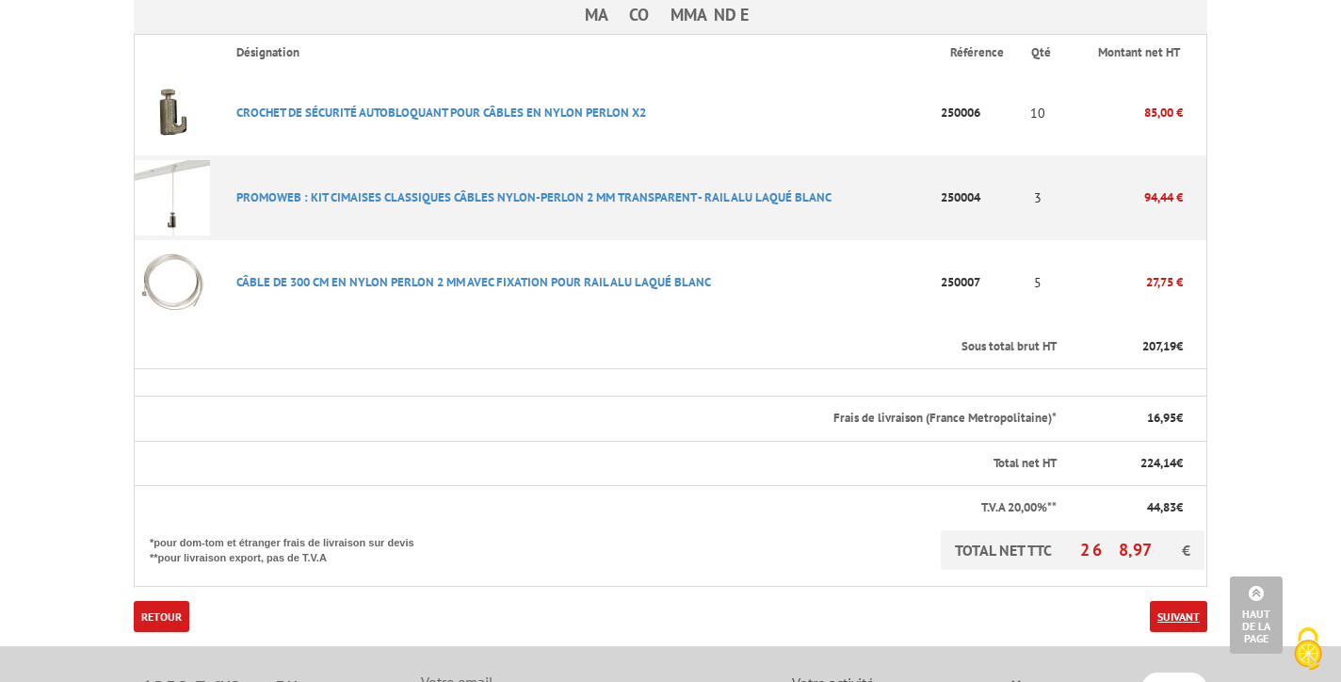
click at [1178, 601] on link "Suivant" at bounding box center [1178, 616] width 57 height 31
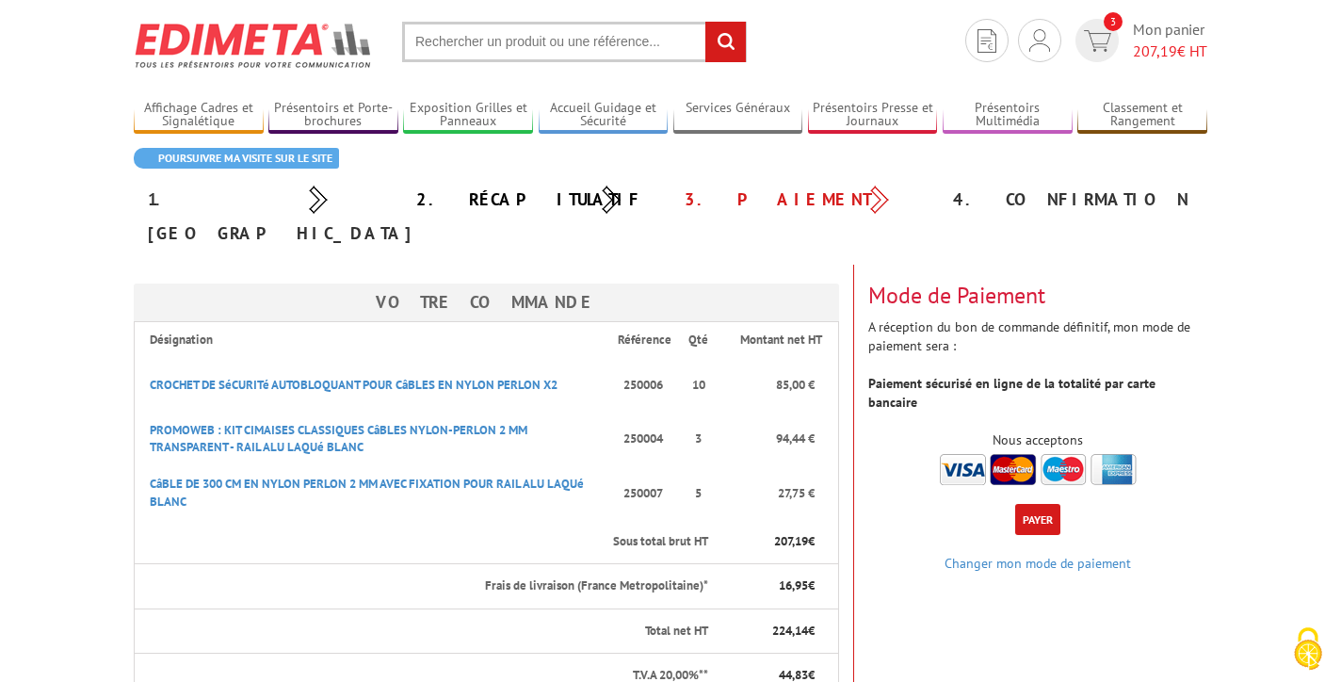
scroll to position [71, 0]
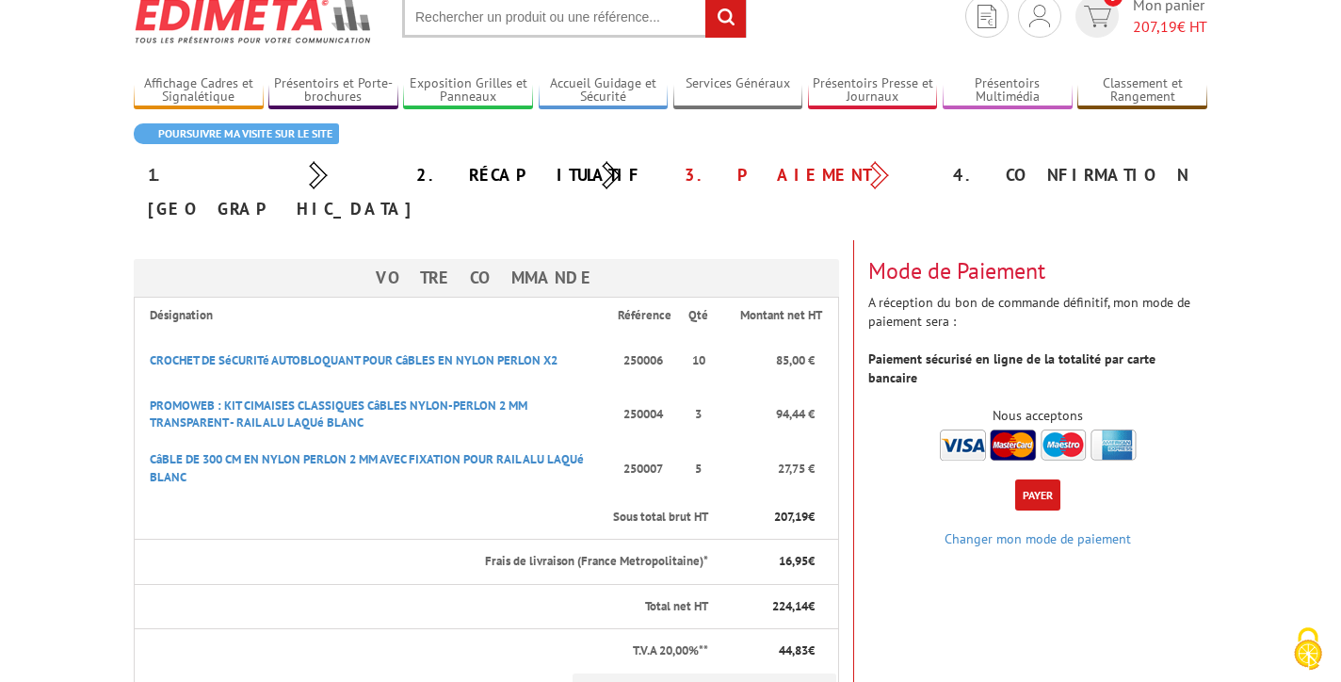
click at [1026, 479] on button "Payer" at bounding box center [1037, 494] width 45 height 31
